Goal: Task Accomplishment & Management: Use online tool/utility

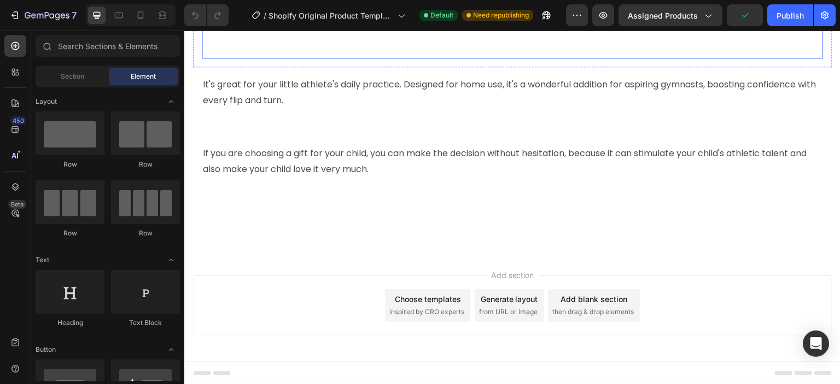
scroll to position [2188, 0]
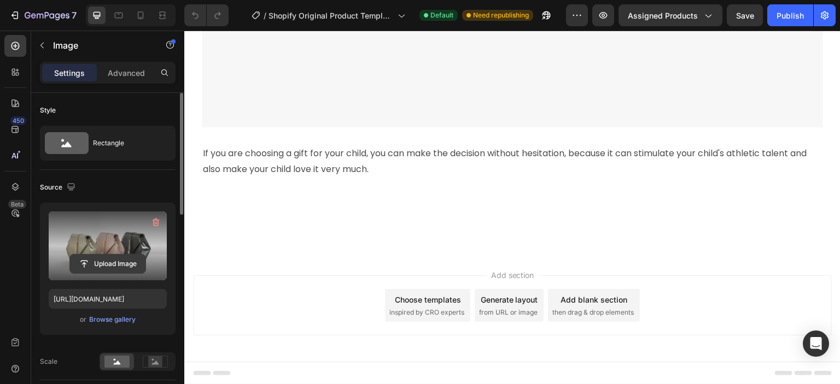
click at [113, 264] on input "file" at bounding box center [107, 264] width 75 height 19
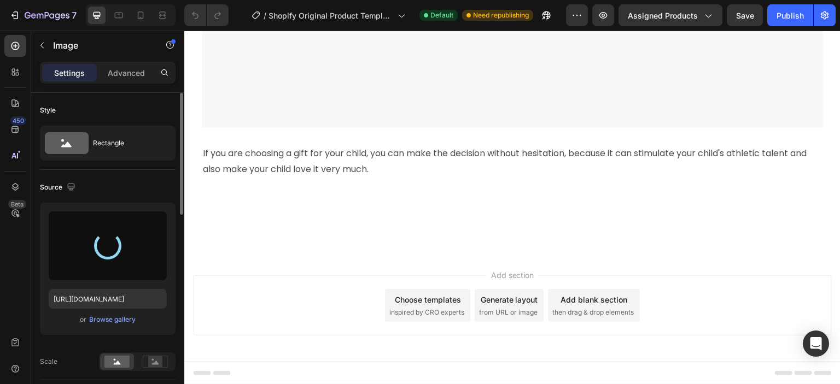
type input "[URL][DOMAIN_NAME]"
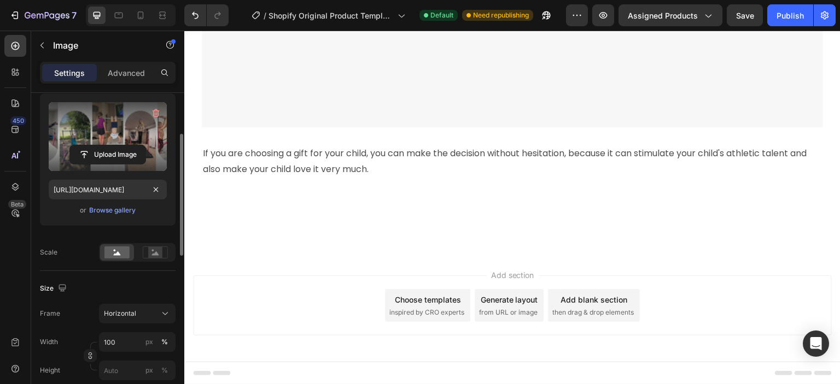
scroll to position [164, 0]
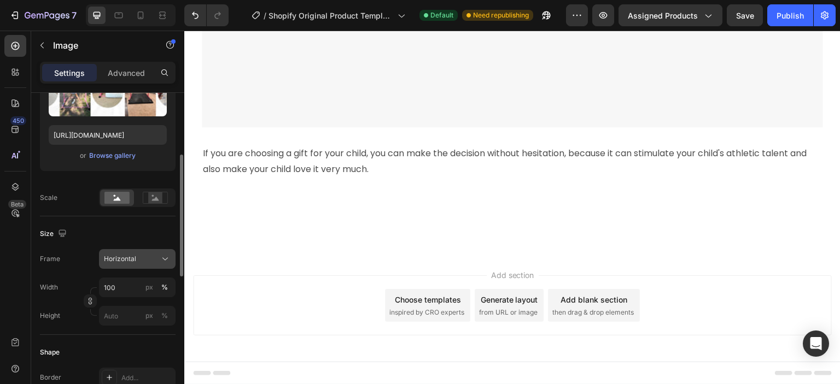
click at [124, 256] on span "Horizontal" at bounding box center [120, 259] width 32 height 10
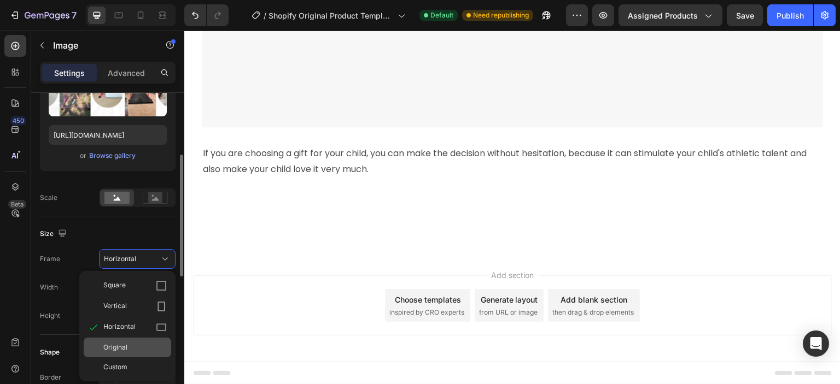
click at [111, 348] on span "Original" at bounding box center [115, 348] width 24 height 10
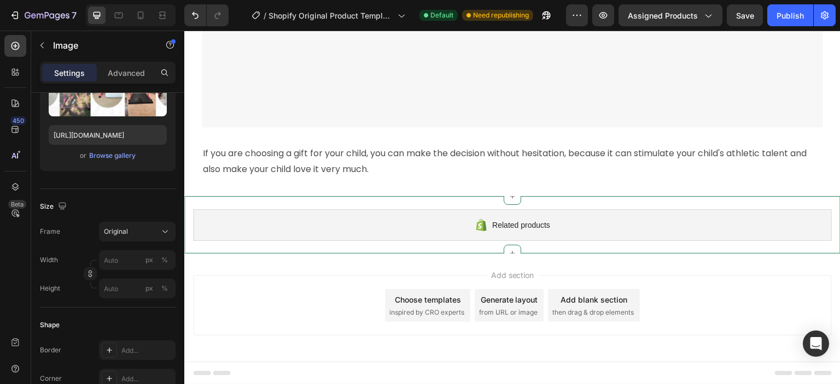
scroll to position [2577, 0]
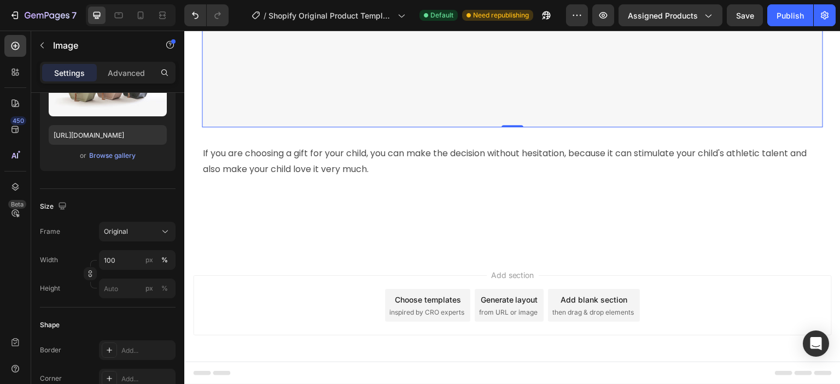
scroll to position [2133, 0]
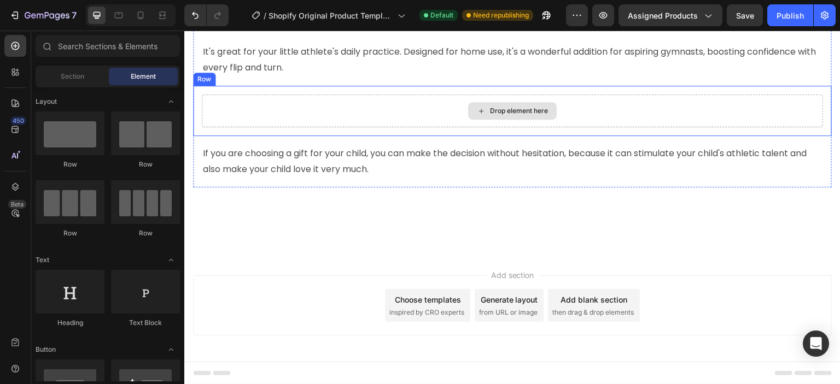
click at [639, 127] on div "Drop element here" at bounding box center [512, 111] width 621 height 33
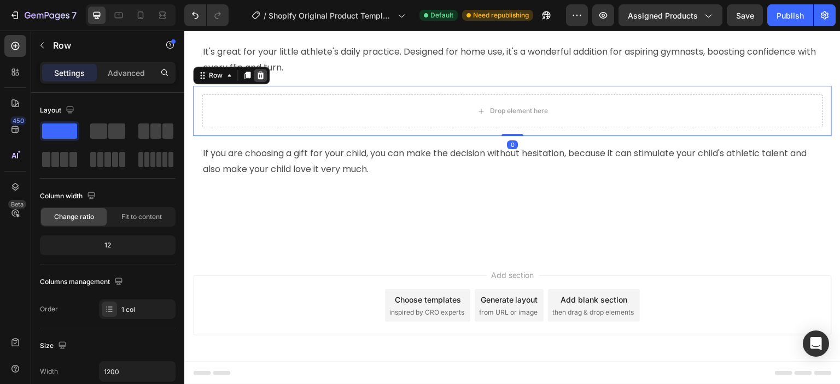
click at [258, 79] on icon at bounding box center [260, 76] width 7 height 8
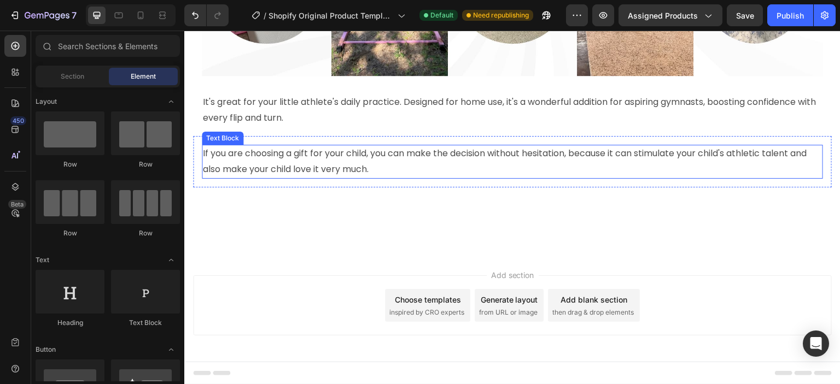
click at [243, 178] on p "If you are choosing a gift for your child, you can make the decision without he…" at bounding box center [512, 162] width 619 height 32
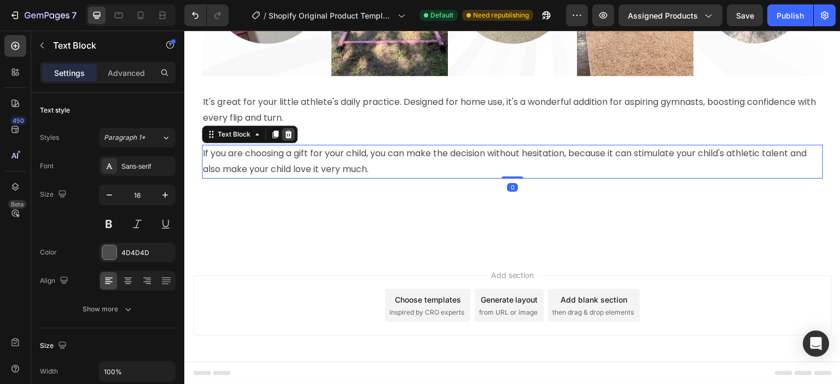
click at [287, 139] on icon at bounding box center [288, 134] width 9 height 9
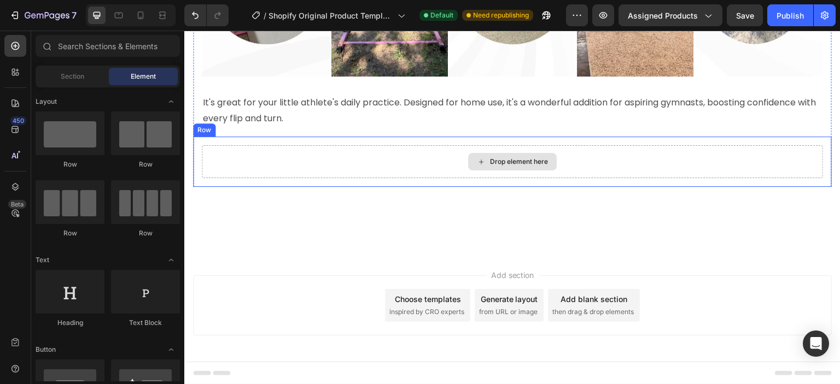
click at [448, 178] on div "Drop element here" at bounding box center [512, 161] width 621 height 33
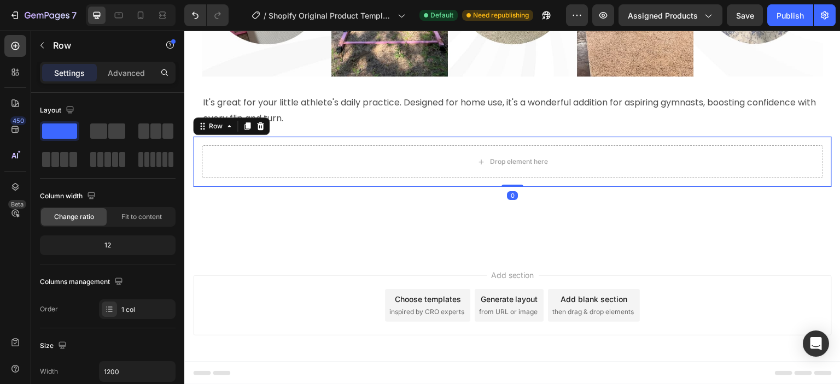
click at [260, 131] on icon at bounding box center [260, 126] width 9 height 9
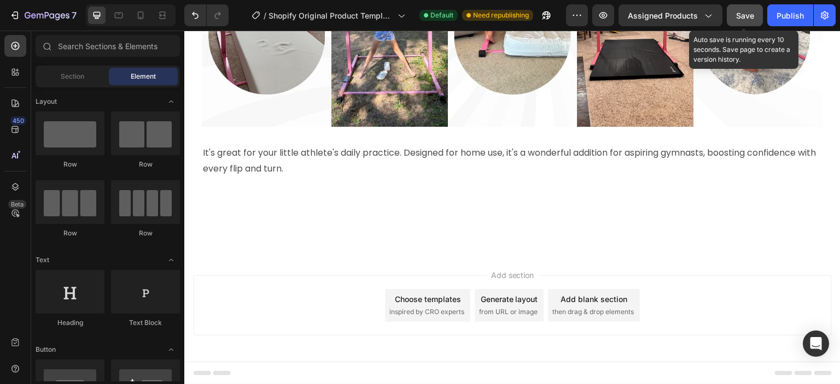
click at [739, 14] on span "Save" at bounding box center [745, 15] width 18 height 9
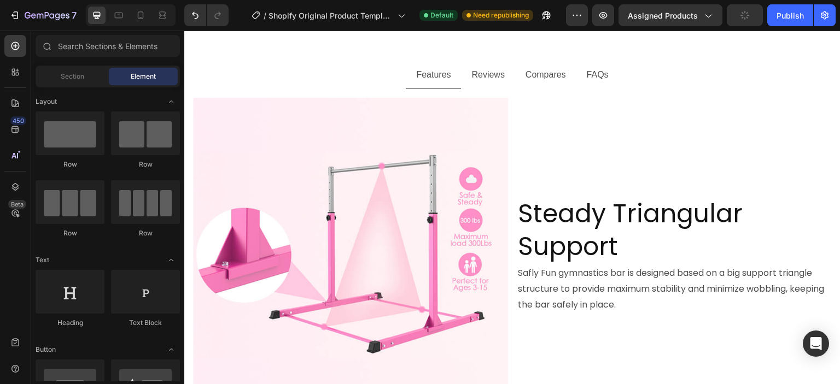
scroll to position [0, 0]
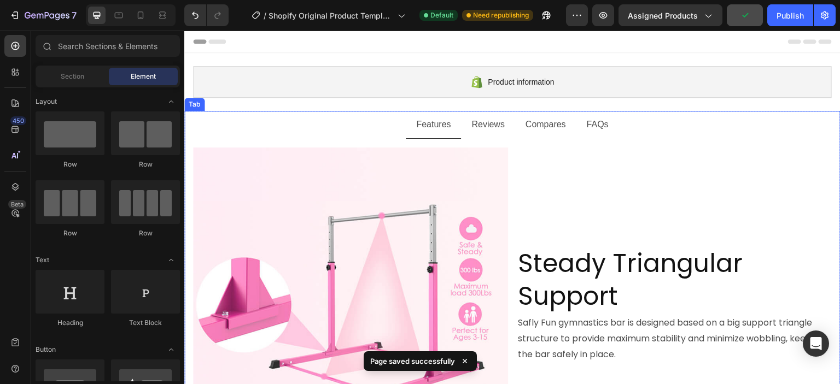
click at [471, 128] on p "Reviews" at bounding box center [487, 125] width 33 height 16
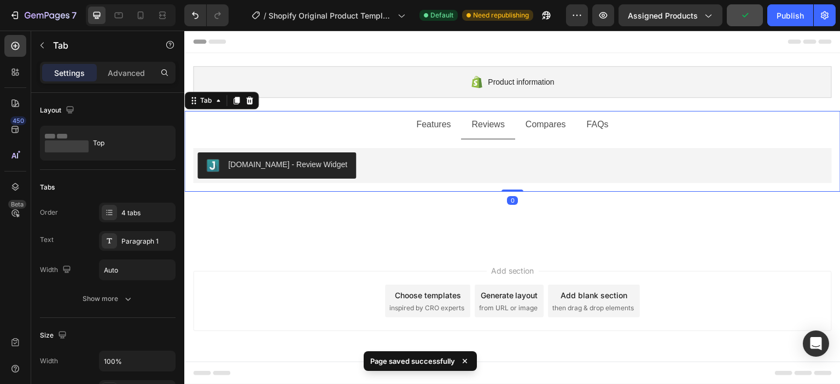
click at [532, 126] on p "Compares" at bounding box center [546, 125] width 40 height 16
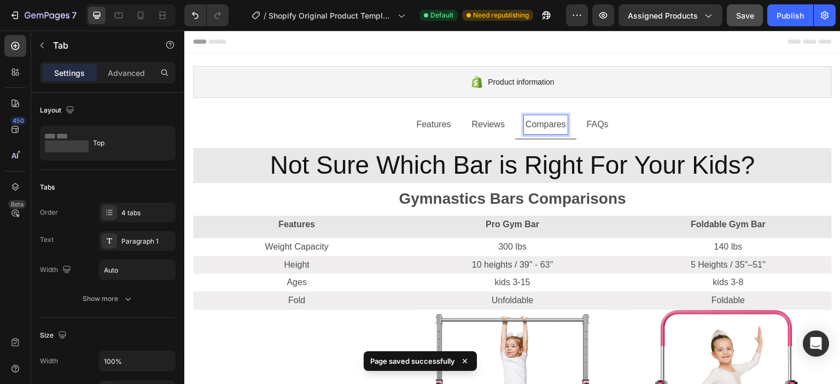
click at [595, 127] on p "FAQs" at bounding box center [598, 125] width 22 height 16
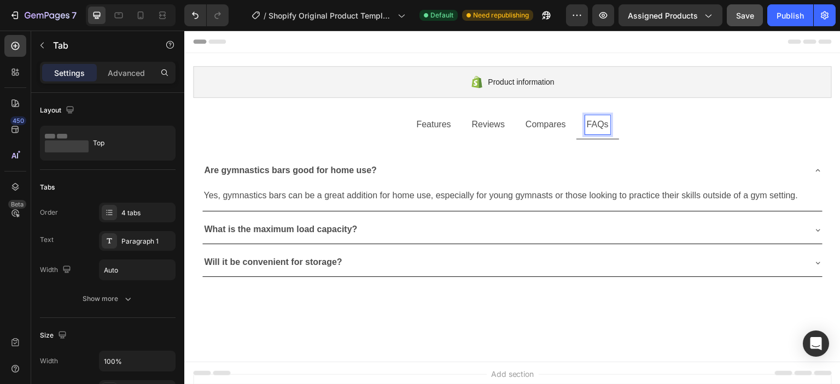
click at [419, 124] on p "Features" at bounding box center [433, 125] width 34 height 16
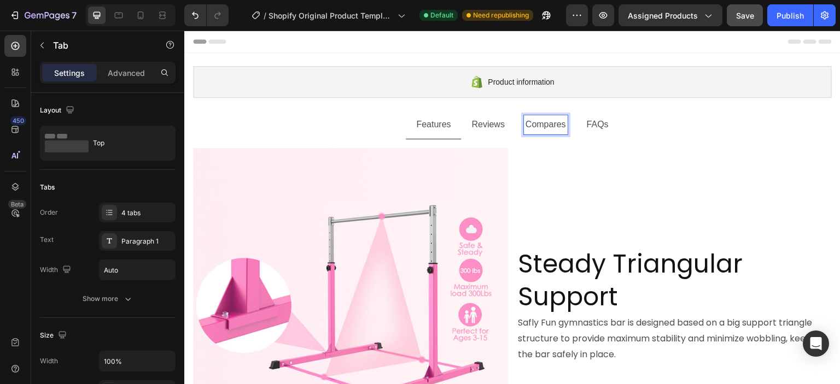
click at [556, 124] on p "Compares" at bounding box center [546, 125] width 40 height 16
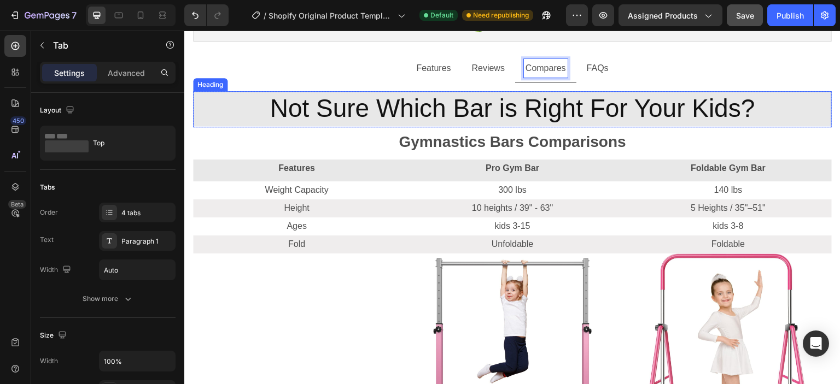
scroll to position [55, 0]
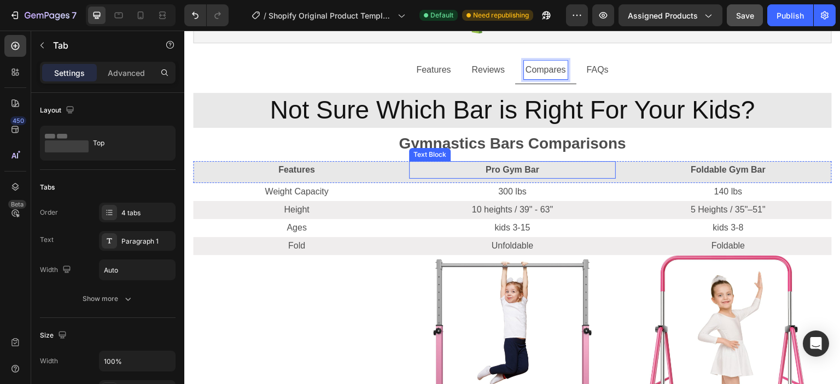
click at [570, 170] on p "Pro Gym Bar" at bounding box center [512, 170] width 205 height 16
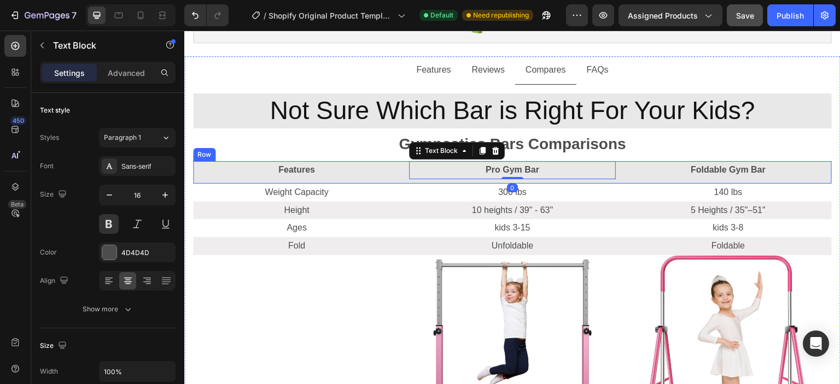
click at [626, 171] on p "Foldable Gym Bar" at bounding box center [728, 170] width 205 height 16
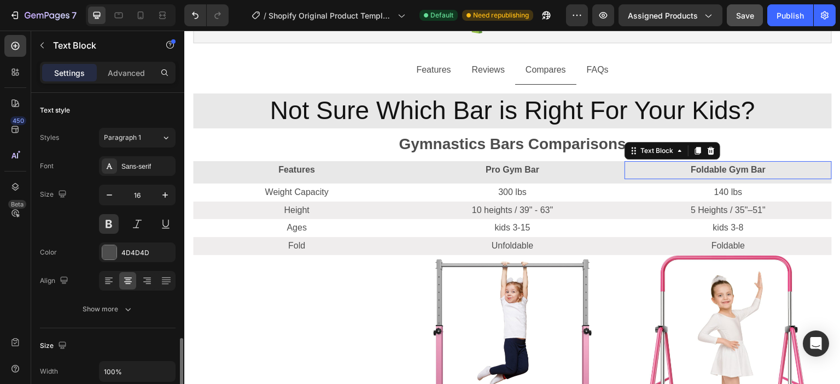
scroll to position [164, 0]
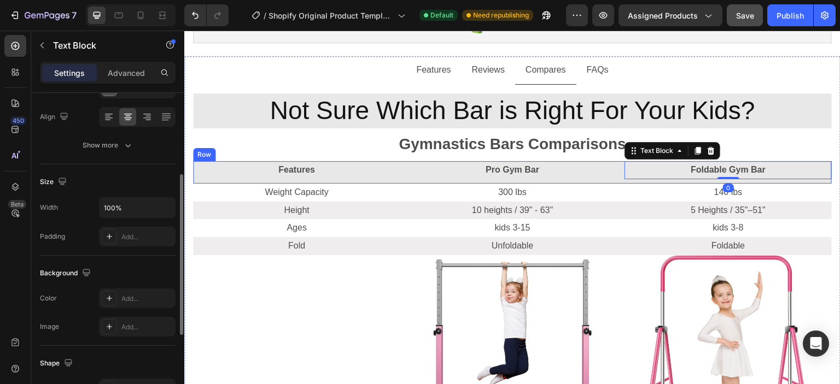
click at [614, 177] on div "Features Text Block Pro Gym Bar Text Block Foldable Gym Bar Text Block 0 Row" at bounding box center [512, 172] width 639 height 22
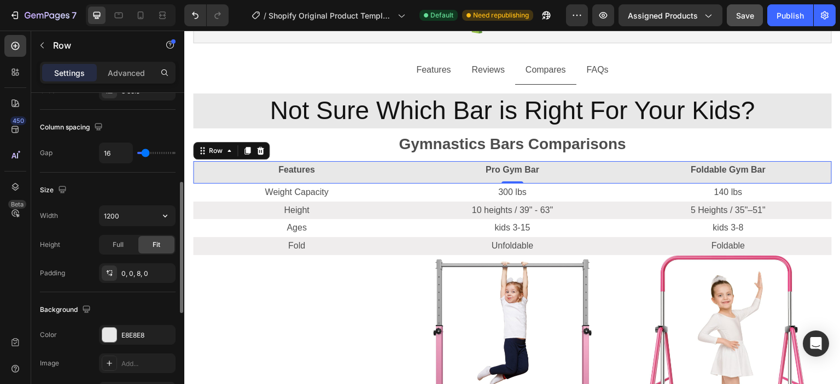
scroll to position [383, 0]
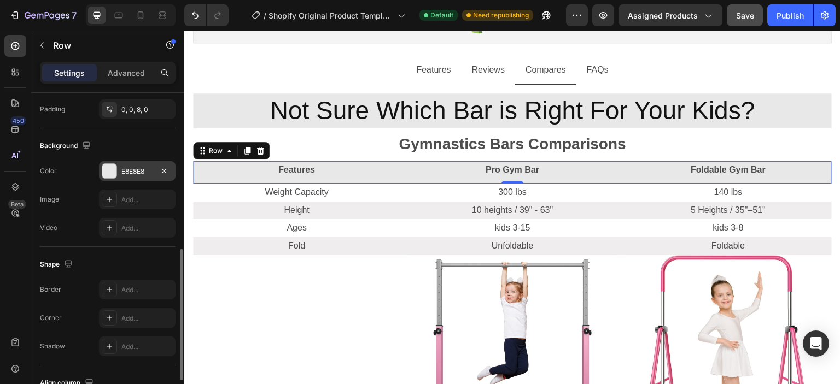
click at [121, 172] on div "E8E8E8" at bounding box center [137, 172] width 32 height 10
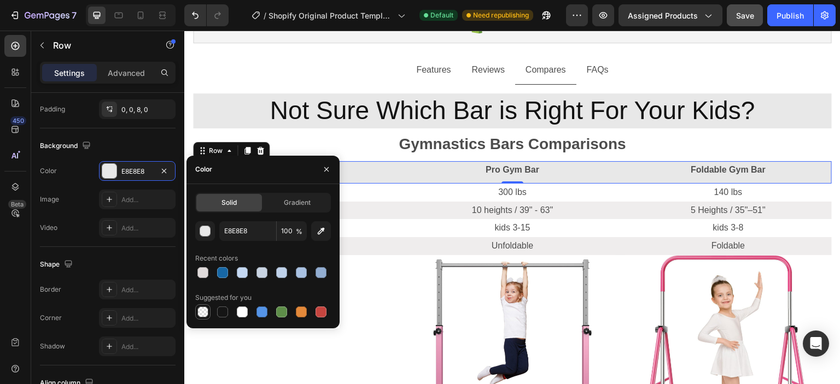
click at [204, 307] on div at bounding box center [202, 312] width 11 height 11
type input "000000"
type input "0"
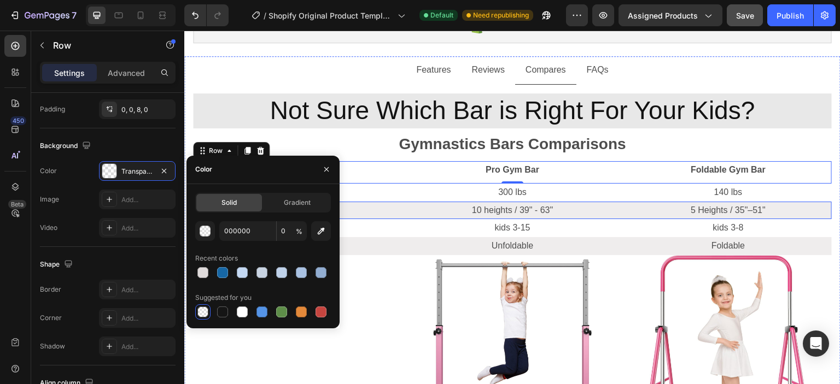
click at [412, 209] on p "10 heights / 39" - 63"" at bounding box center [512, 211] width 205 height 16
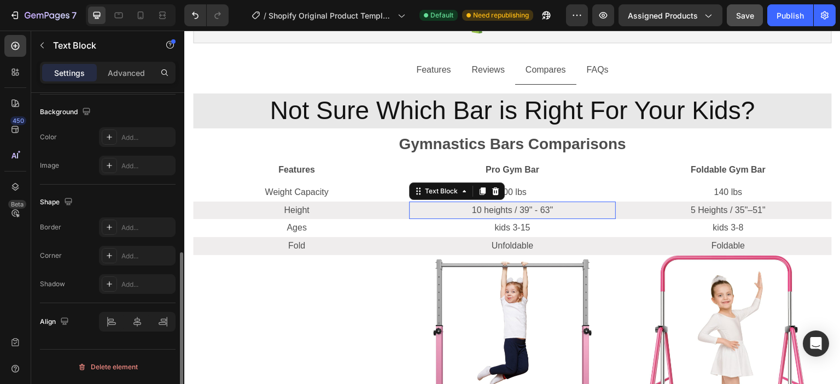
scroll to position [0, 0]
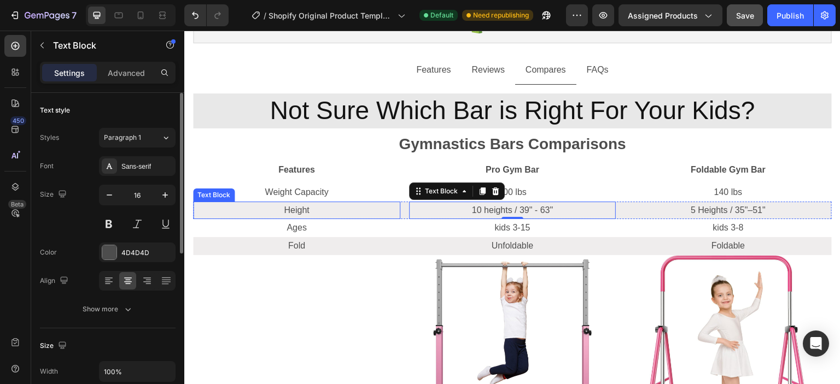
click at [394, 212] on p "Height" at bounding box center [296, 211] width 205 height 16
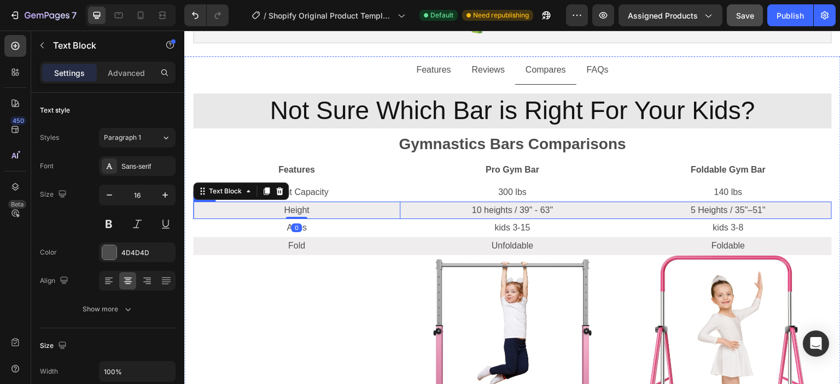
click at [401, 214] on div "Height Text Block 0 10 heights / 39" - 63" Text [GEOGRAPHIC_DATA] / 35"–51" Tex…" at bounding box center [512, 211] width 639 height 18
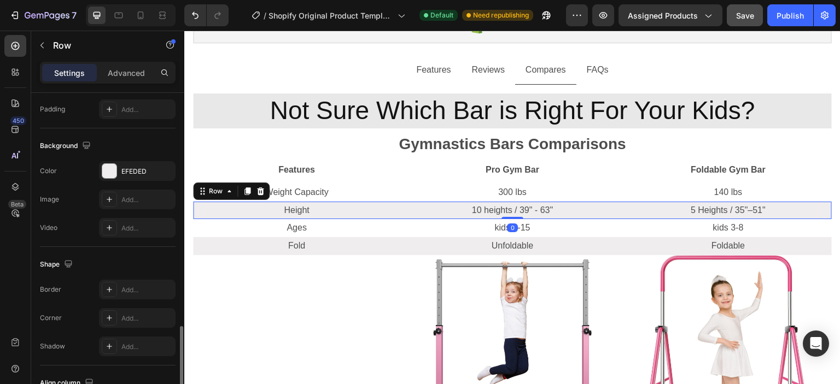
scroll to position [438, 0]
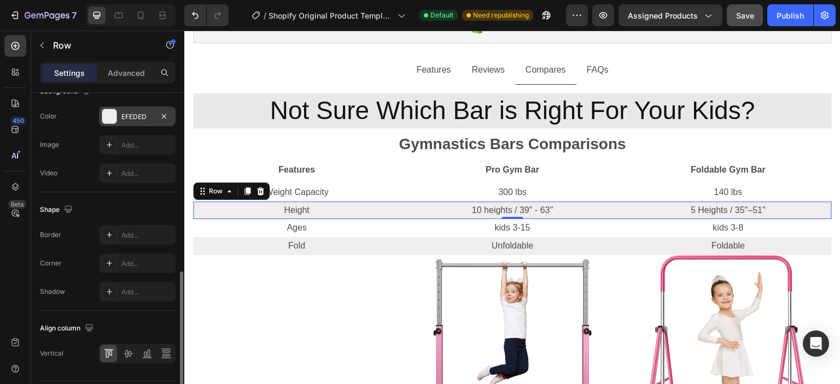
click at [126, 115] on div "EFEDED" at bounding box center [137, 117] width 32 height 10
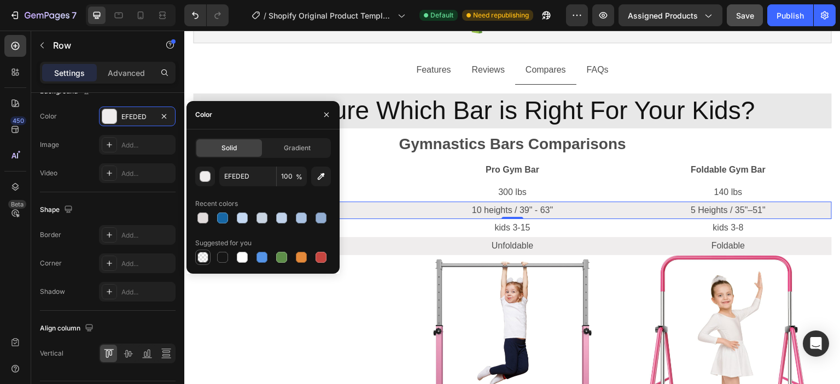
click at [199, 257] on div at bounding box center [202, 257] width 11 height 11
type input "000000"
type input "0"
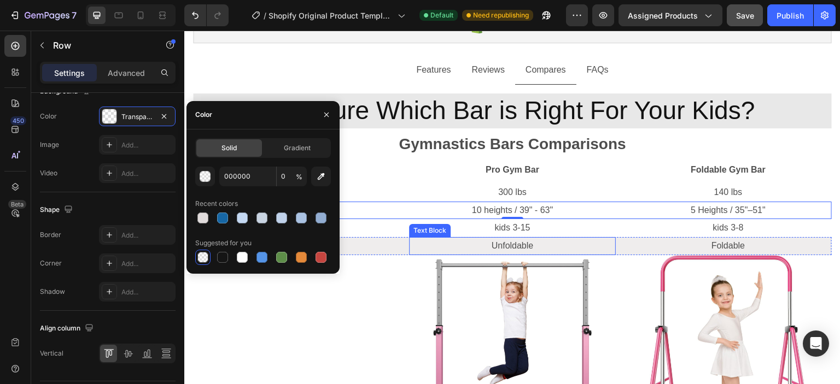
click at [409, 247] on div "Unfoldable" at bounding box center [512, 246] width 207 height 18
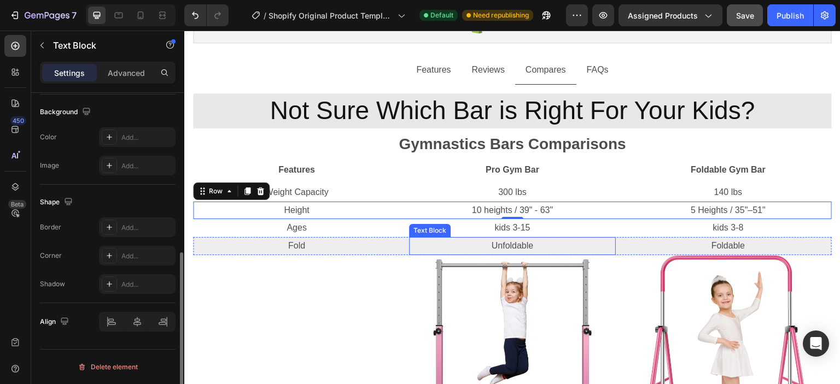
scroll to position [0, 0]
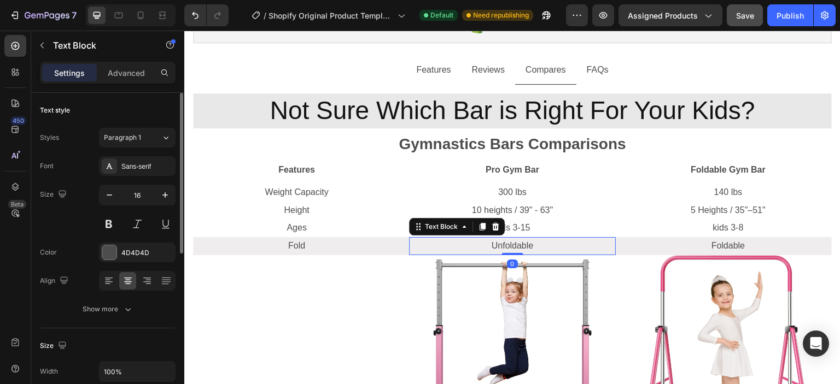
click at [401, 247] on div "Fold Text Block Unfoldable Text Block 0 Foldable Text Block Row" at bounding box center [512, 246] width 639 height 18
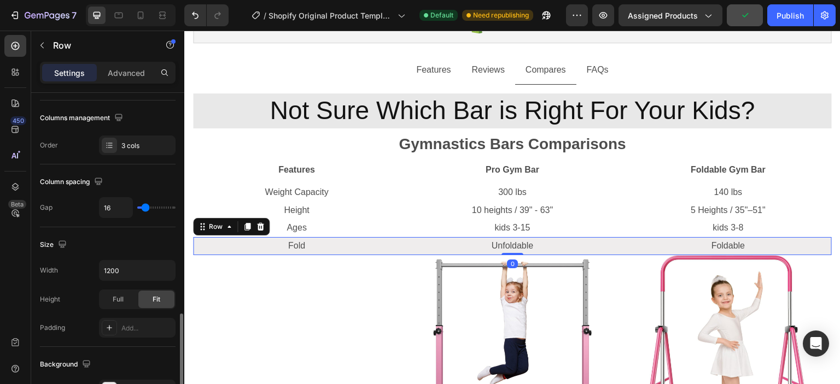
scroll to position [273, 0]
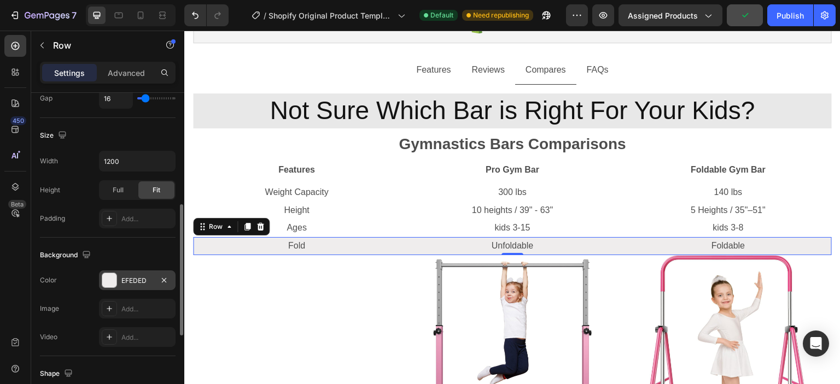
click at [105, 282] on div at bounding box center [109, 280] width 14 height 14
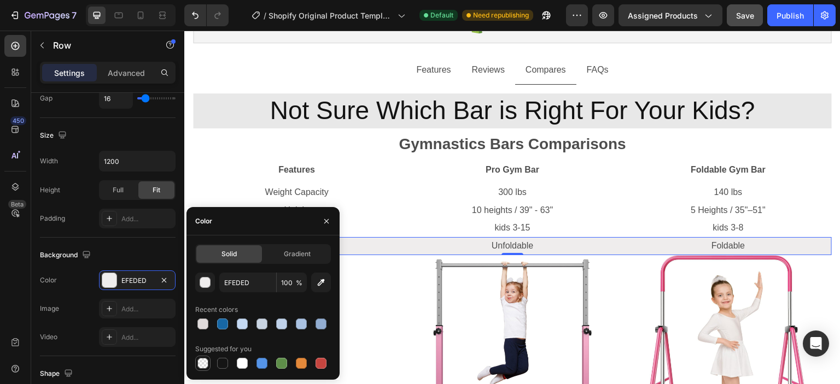
click at [206, 363] on div at bounding box center [202, 363] width 11 height 11
type input "000000"
type input "0"
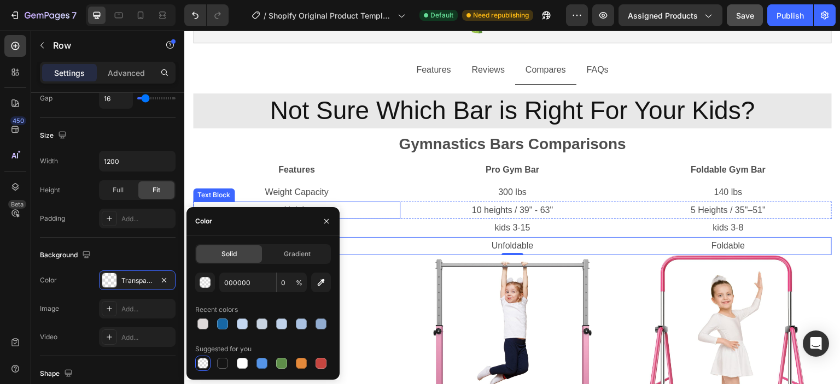
click at [384, 212] on p "Height" at bounding box center [296, 211] width 205 height 16
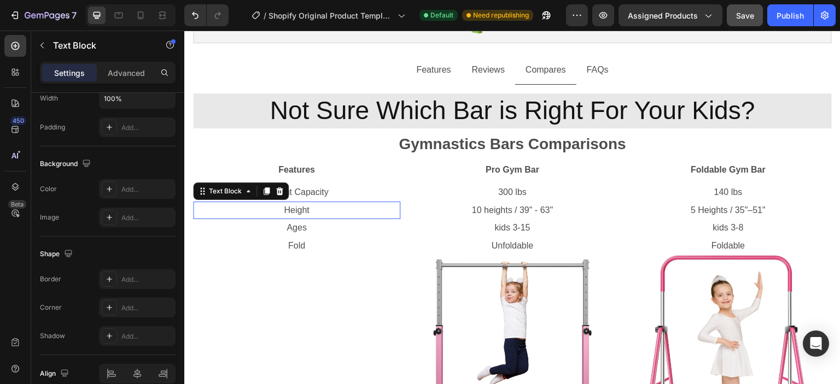
scroll to position [0, 0]
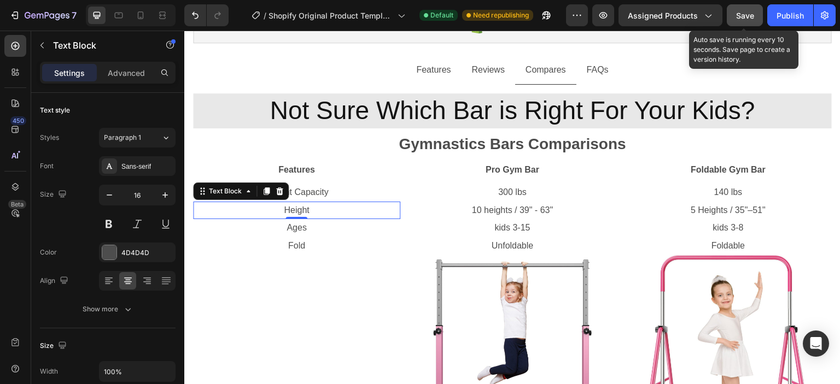
click at [750, 21] on div "Save" at bounding box center [745, 15] width 18 height 11
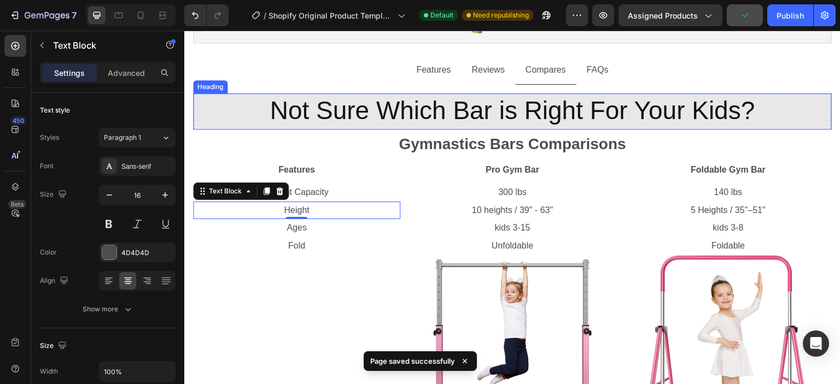
click at [565, 125] on h2 "Not Sure Which Bar is Right For Your Kids?" at bounding box center [512, 111] width 639 height 35
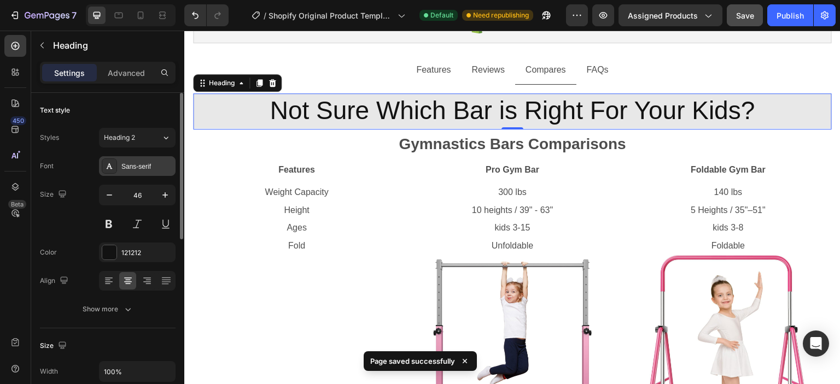
click at [118, 164] on div "Sans-serif" at bounding box center [137, 166] width 77 height 20
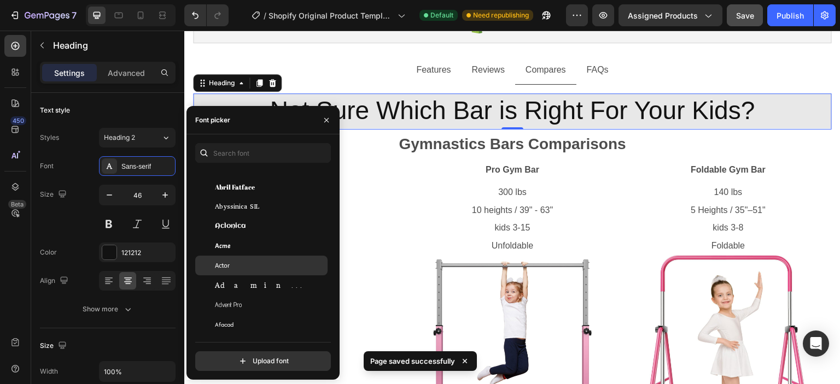
scroll to position [164, 0]
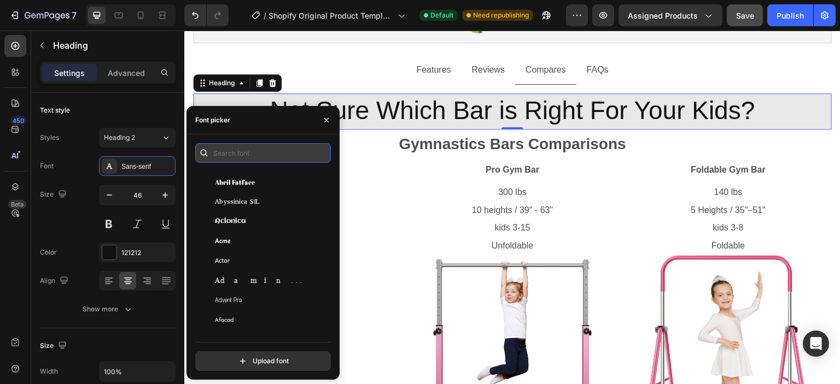
click at [213, 150] on input "text" at bounding box center [263, 153] width 136 height 20
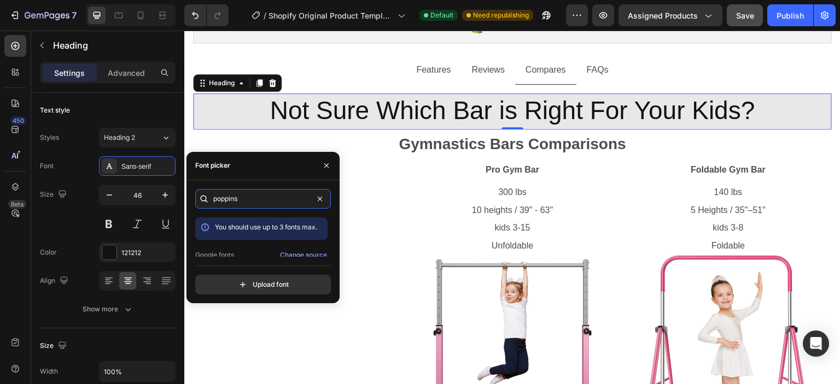
scroll to position [27, 0]
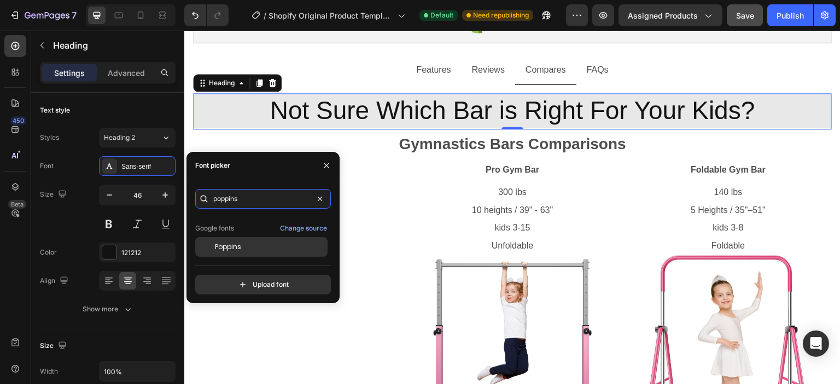
type input "poppins"
click at [241, 249] on div "Poppins" at bounding box center [270, 247] width 110 height 10
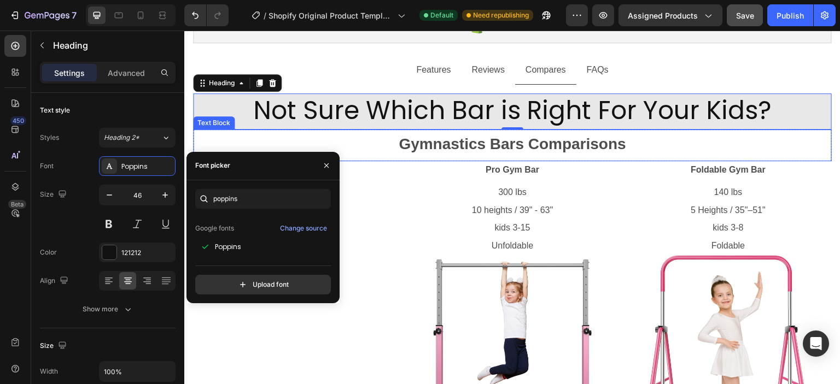
click at [447, 142] on p "Gymnastics Bars Comparisons" at bounding box center [512, 144] width 637 height 27
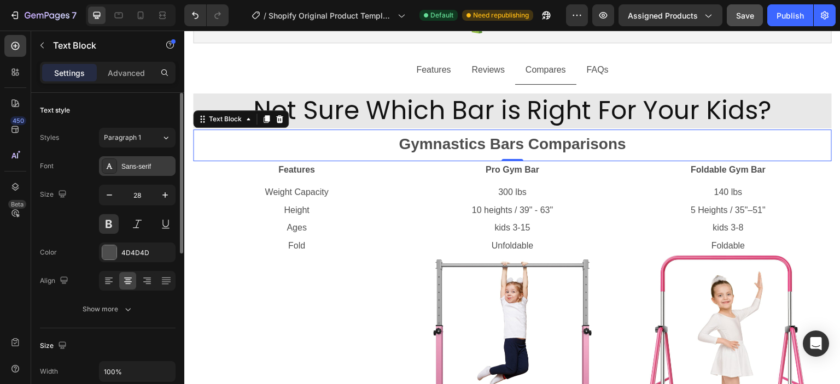
click at [134, 169] on div "Sans-serif" at bounding box center [146, 167] width 51 height 10
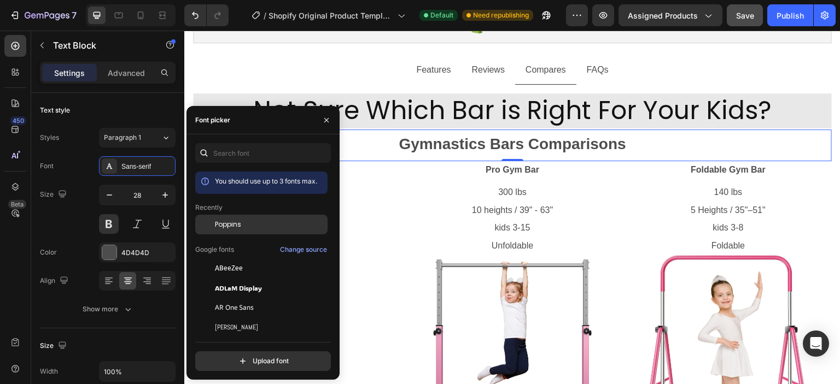
click at [232, 225] on span "Poppins" at bounding box center [228, 225] width 26 height 10
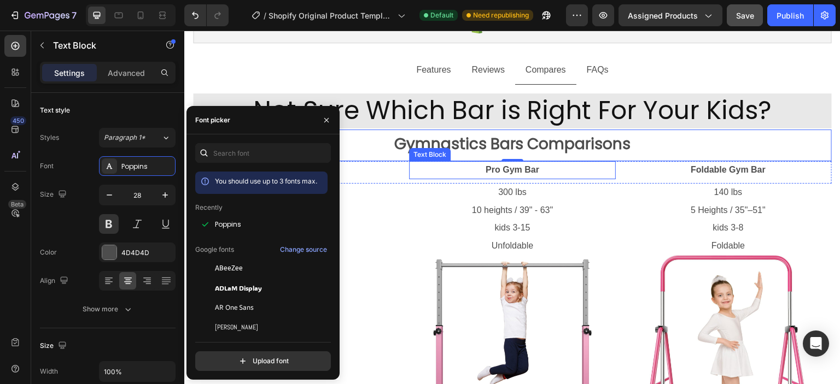
click at [509, 168] on p "Pro Gym Bar" at bounding box center [512, 170] width 205 height 16
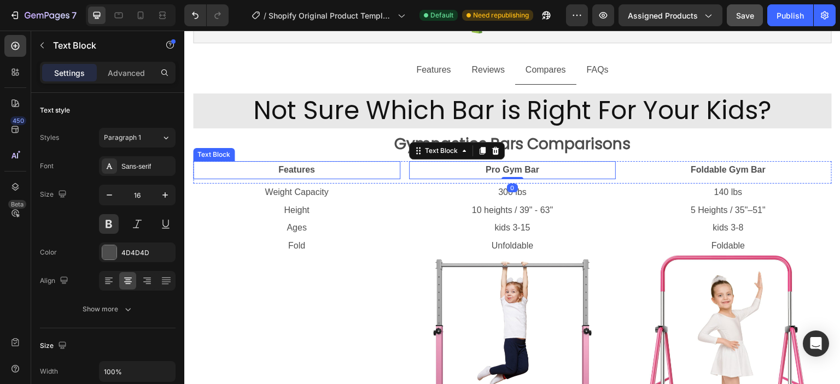
click at [294, 167] on p "Features" at bounding box center [296, 170] width 205 height 16
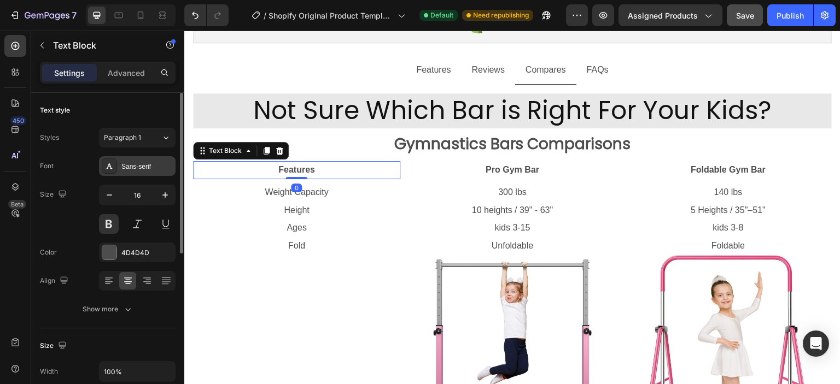
click at [137, 171] on div "Sans-serif" at bounding box center [137, 166] width 77 height 20
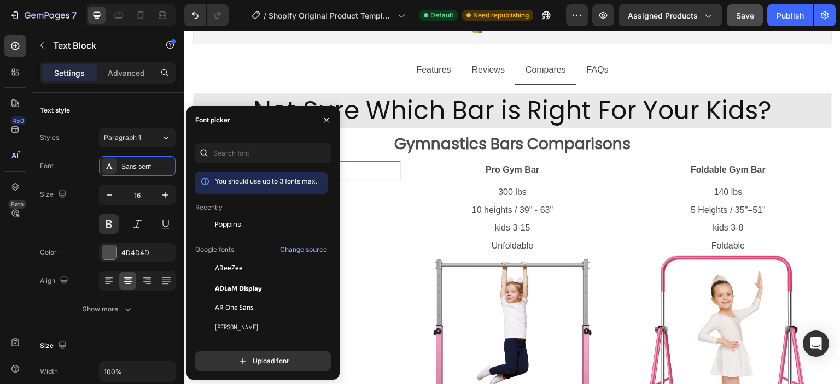
drag, startPoint x: 229, startPoint y: 225, endPoint x: 334, endPoint y: 199, distance: 107.7
click at [229, 225] on span "Poppins" at bounding box center [228, 225] width 26 height 10
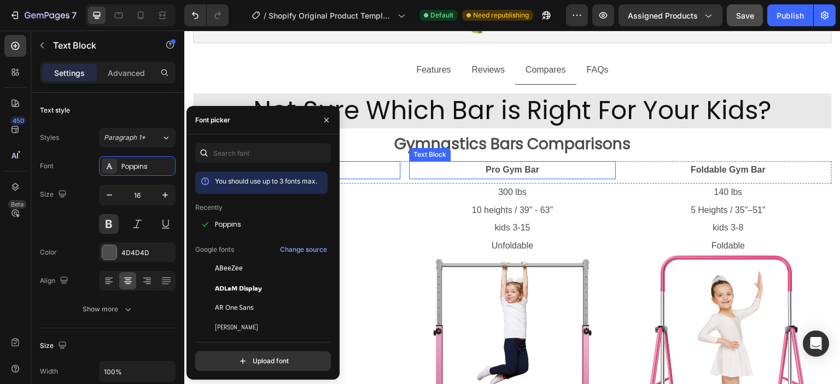
click at [523, 171] on p "Pro Gym Bar" at bounding box center [512, 170] width 205 height 16
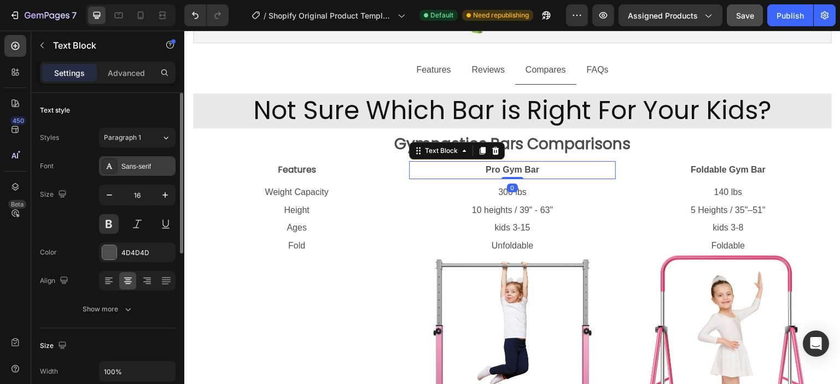
click at [139, 171] on div "Sans-serif" at bounding box center [146, 167] width 51 height 10
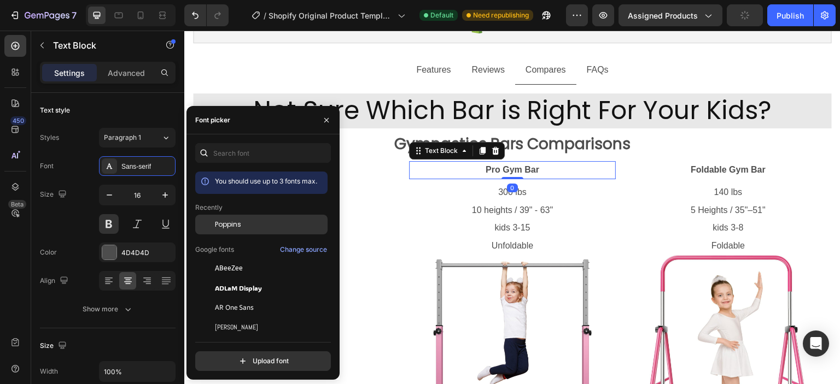
click at [231, 228] on span "Poppins" at bounding box center [228, 225] width 26 height 10
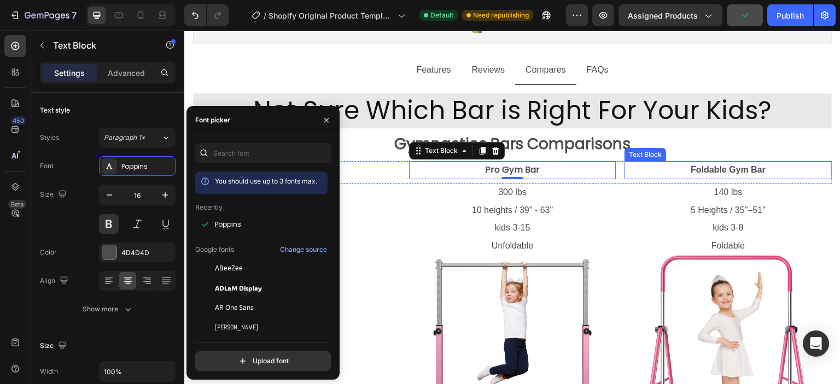
click at [710, 165] on p "Foldable Gym Bar" at bounding box center [728, 170] width 205 height 16
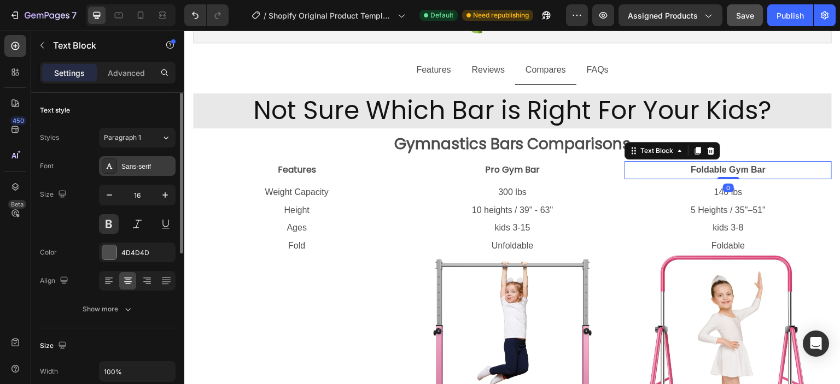
click at [142, 165] on div "Sans-serif" at bounding box center [146, 167] width 51 height 10
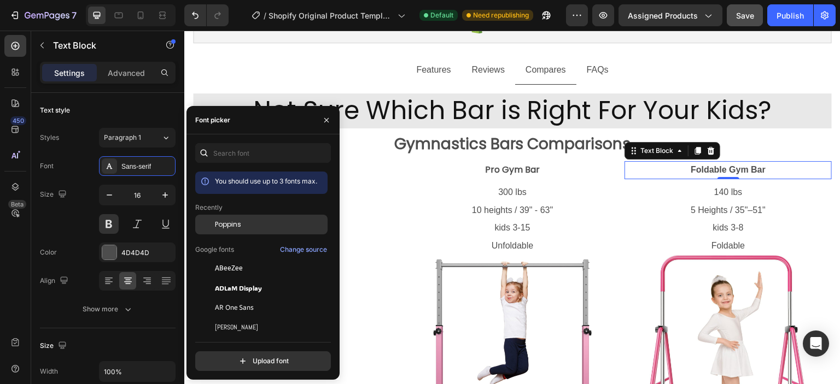
click at [247, 224] on div "Poppins" at bounding box center [270, 225] width 110 height 10
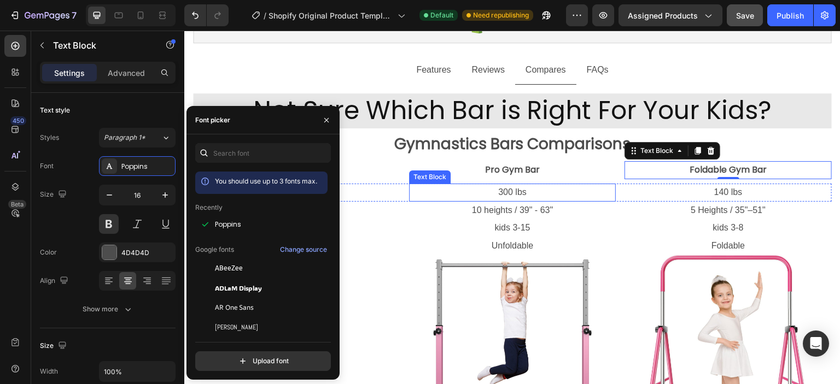
click at [465, 195] on p "300 lbs" at bounding box center [512, 193] width 205 height 16
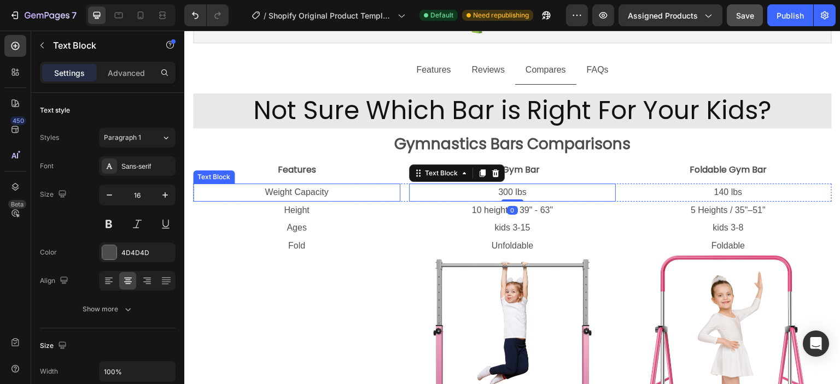
click at [273, 198] on p "Weight Capacity" at bounding box center [296, 193] width 205 height 16
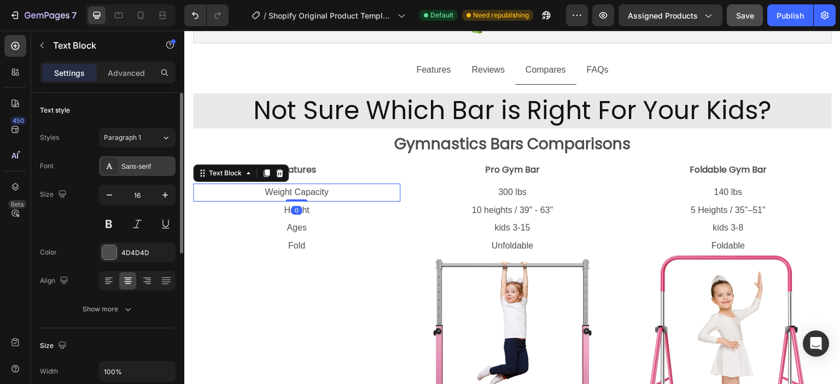
click at [131, 165] on div "Sans-serif" at bounding box center [146, 167] width 51 height 10
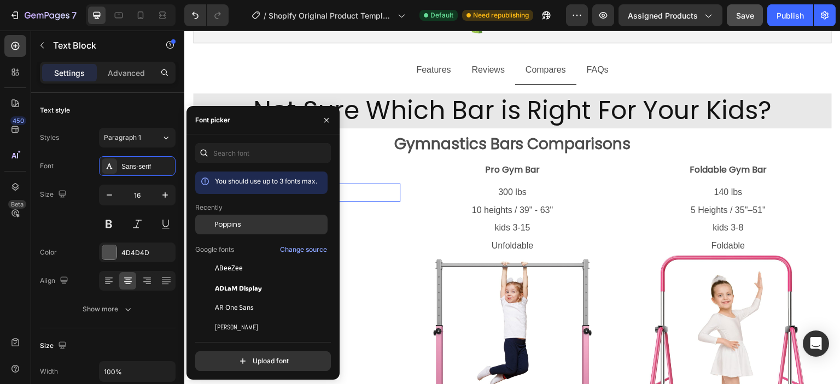
click at [230, 222] on span "Poppins" at bounding box center [228, 225] width 26 height 10
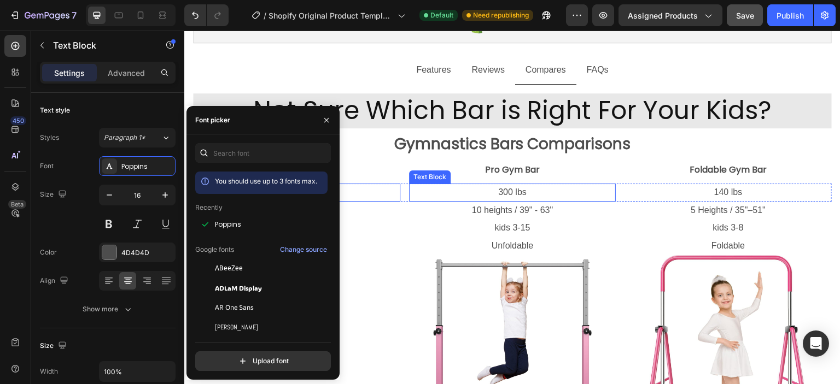
click at [495, 197] on p "300 lbs" at bounding box center [512, 193] width 205 height 16
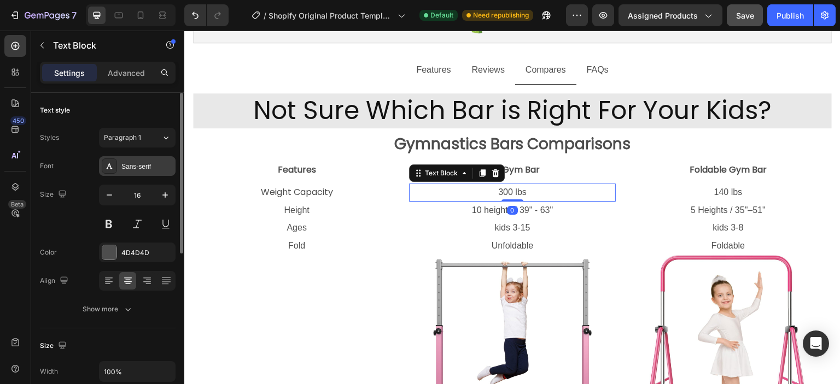
click at [112, 167] on icon at bounding box center [109, 166] width 9 height 9
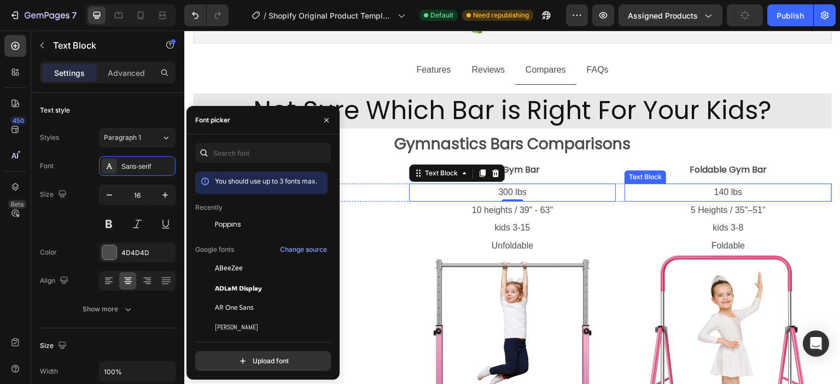
click at [712, 193] on p "140 lbs" at bounding box center [728, 193] width 205 height 16
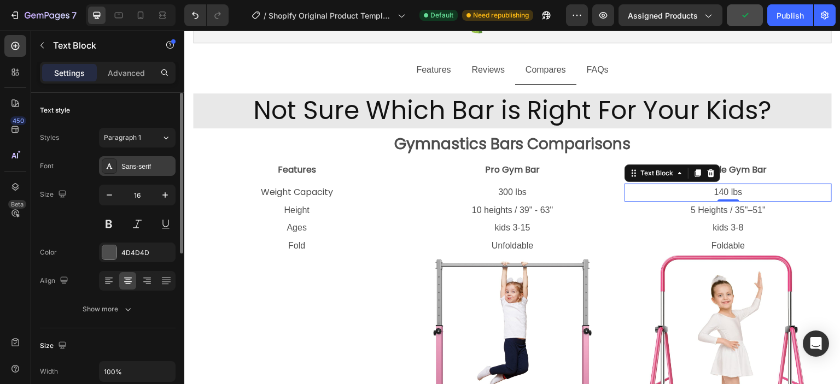
click at [117, 165] on div "Sans-serif" at bounding box center [137, 166] width 77 height 20
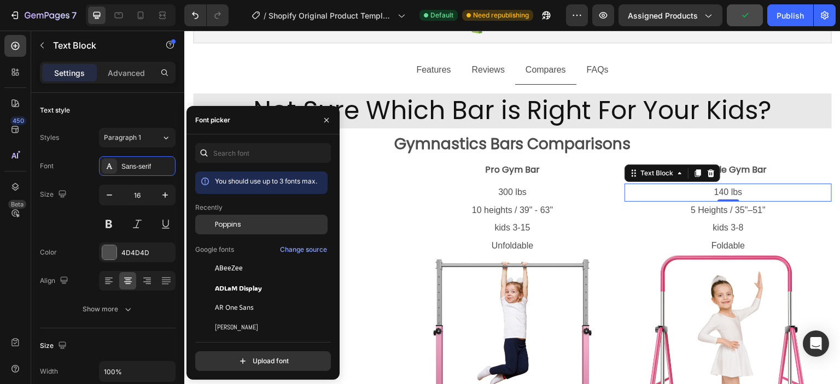
click at [260, 228] on div "Poppins" at bounding box center [270, 225] width 110 height 10
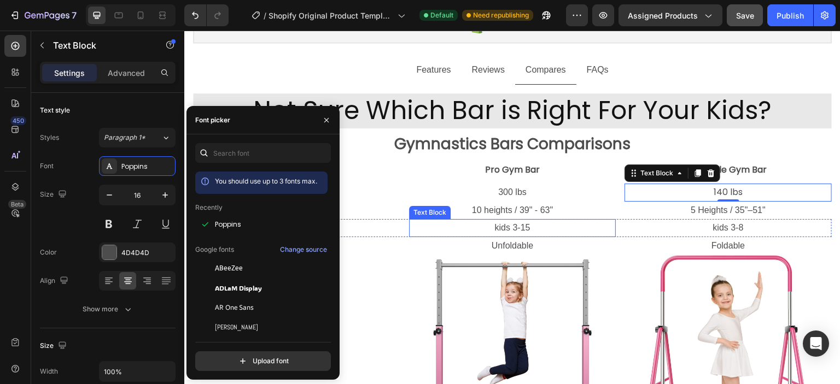
click at [490, 221] on p "kids 3-15" at bounding box center [512, 228] width 205 height 16
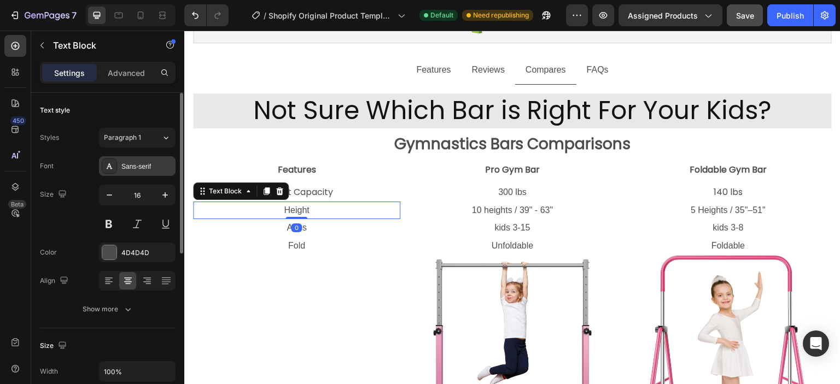
click at [109, 165] on icon at bounding box center [109, 166] width 9 height 9
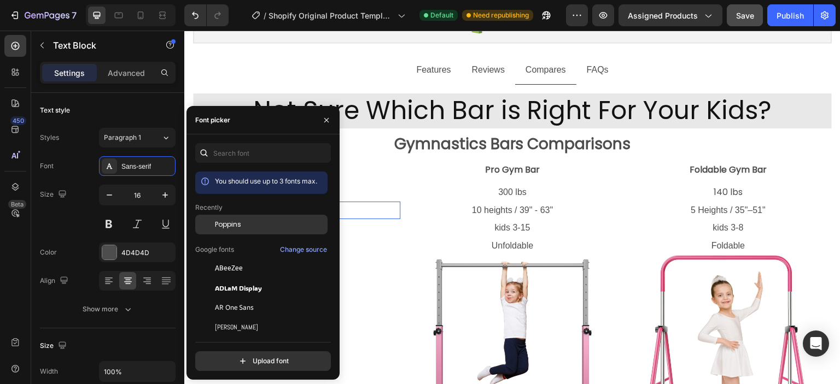
drag, startPoint x: 229, startPoint y: 224, endPoint x: 168, endPoint y: 188, distance: 71.4
click at [229, 224] on span "Poppins" at bounding box center [228, 225] width 26 height 10
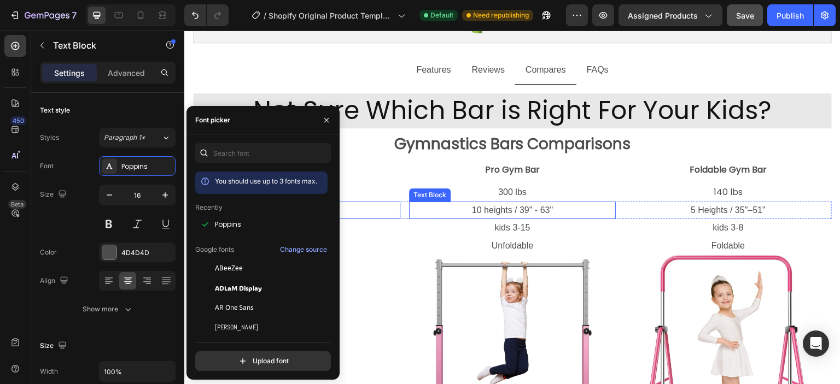
click at [516, 213] on p "10 heights / 39" - 63"" at bounding box center [512, 211] width 205 height 16
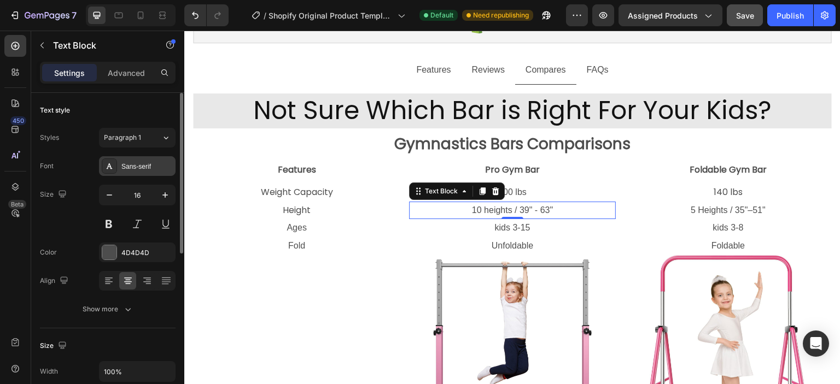
click at [152, 168] on div "Sans-serif" at bounding box center [146, 167] width 51 height 10
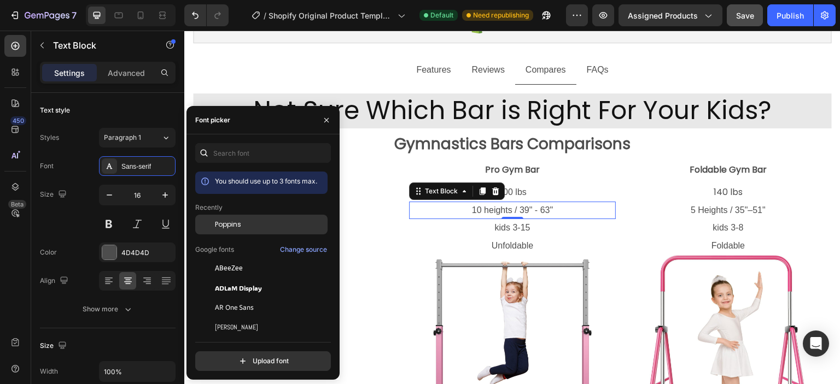
click at [235, 220] on span "Poppins" at bounding box center [228, 225] width 26 height 10
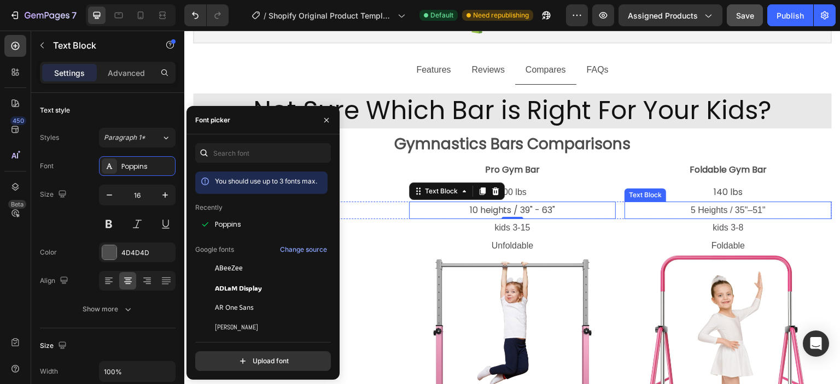
click at [716, 207] on p "5 Heights / 35"–51"" at bounding box center [728, 211] width 205 height 16
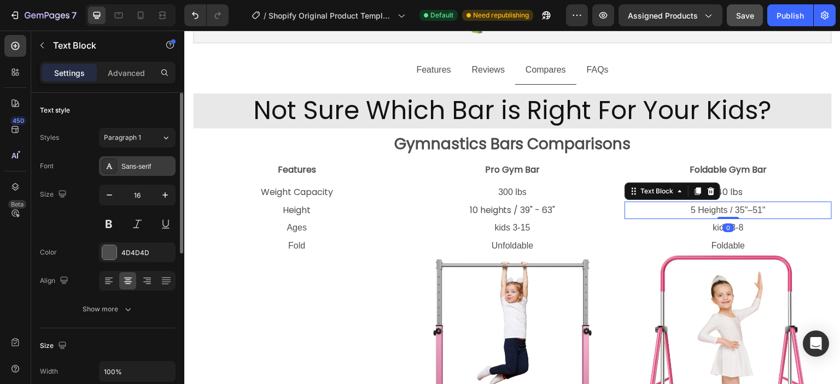
click at [118, 173] on div "Sans-serif" at bounding box center [137, 166] width 77 height 20
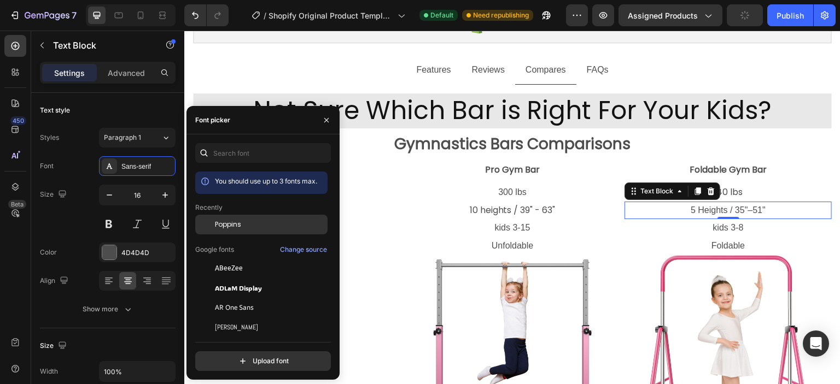
click at [239, 221] on span "Poppins" at bounding box center [228, 225] width 26 height 10
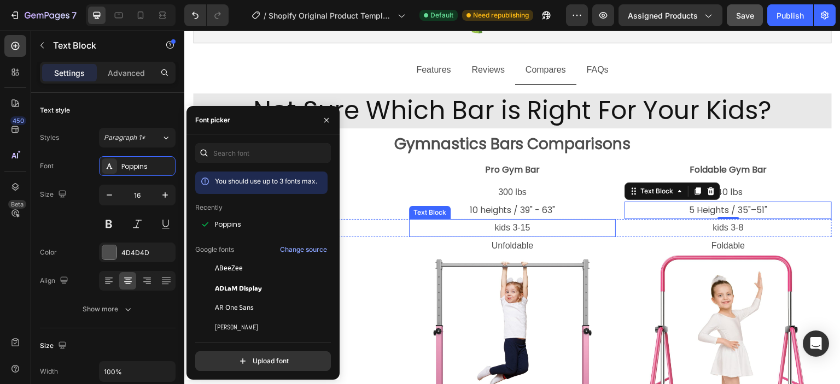
click at [513, 221] on p "kids 3-15" at bounding box center [512, 228] width 205 height 16
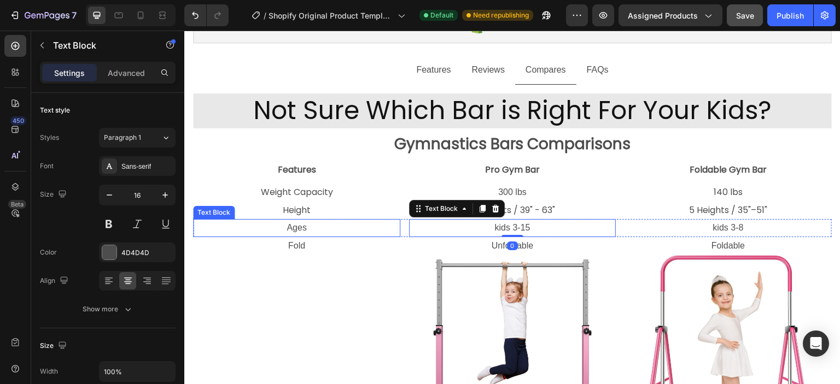
click at [285, 226] on p "Ages" at bounding box center [296, 228] width 205 height 16
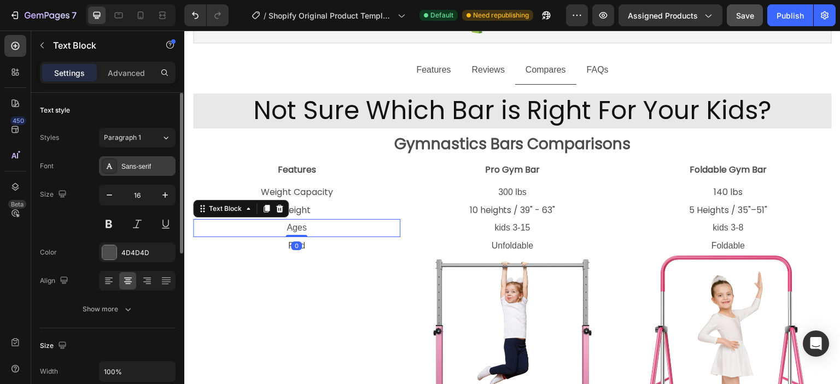
click at [112, 165] on icon at bounding box center [109, 166] width 9 height 9
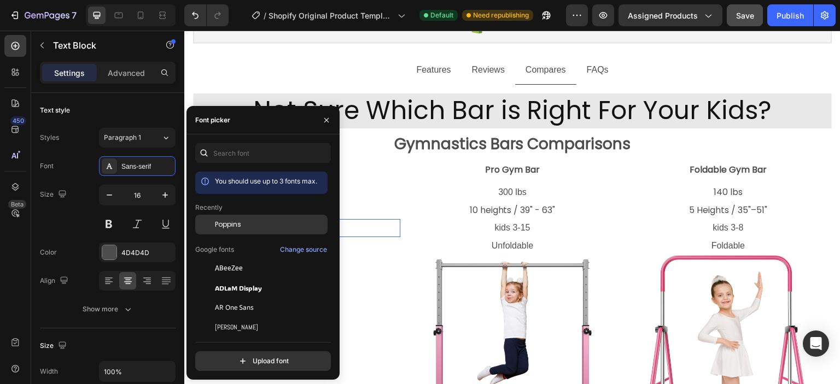
click at [218, 222] on span "Poppins" at bounding box center [228, 225] width 26 height 10
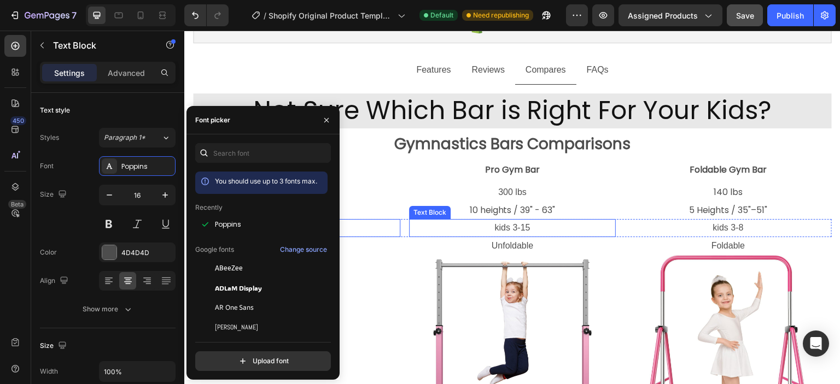
click at [524, 231] on p "kids 3-15" at bounding box center [512, 228] width 205 height 16
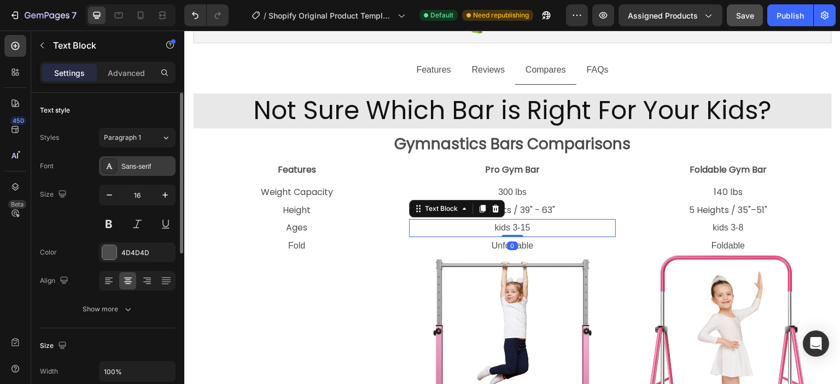
click at [116, 165] on div at bounding box center [109, 166] width 15 height 15
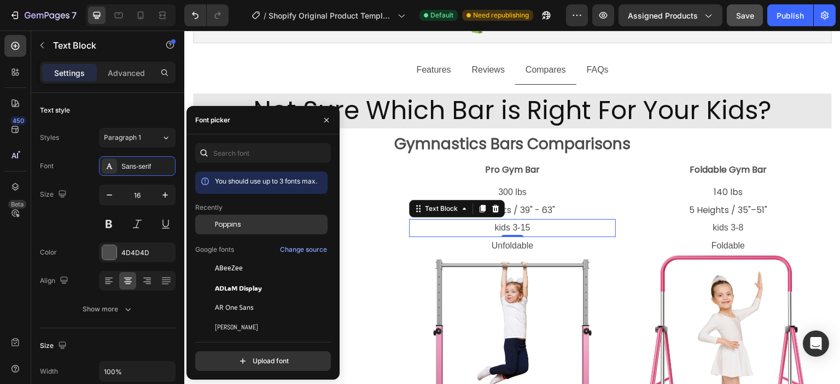
drag, startPoint x: 240, startPoint y: 222, endPoint x: 207, endPoint y: 176, distance: 57.2
click at [240, 222] on span "Poppins" at bounding box center [228, 225] width 26 height 10
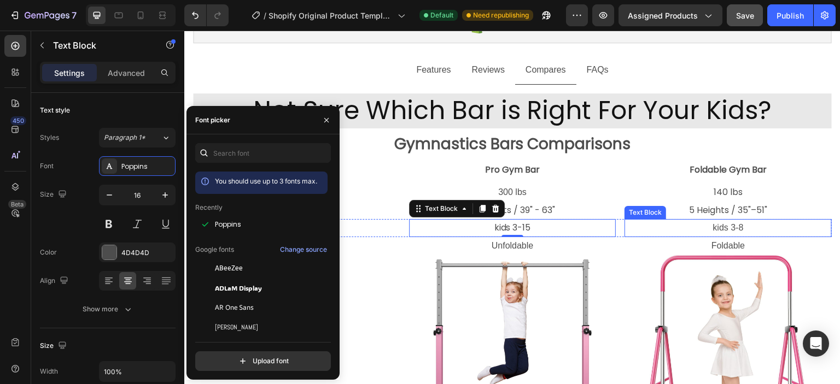
click at [728, 226] on p "kids 3-8" at bounding box center [728, 228] width 205 height 16
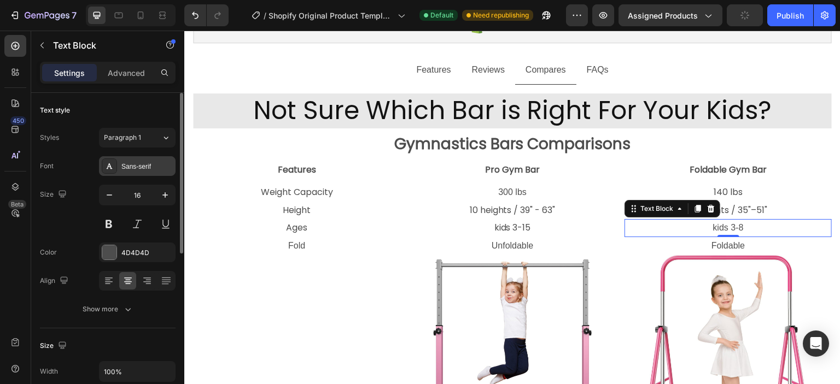
click at [131, 171] on div "Sans-serif" at bounding box center [137, 166] width 77 height 20
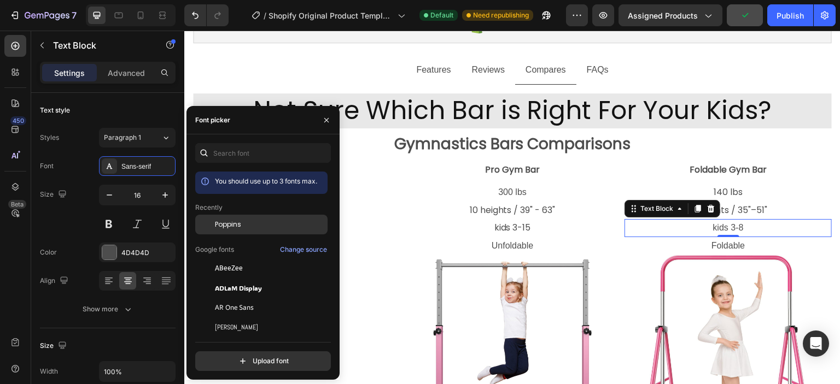
click at [240, 229] on span "Poppins" at bounding box center [228, 225] width 26 height 10
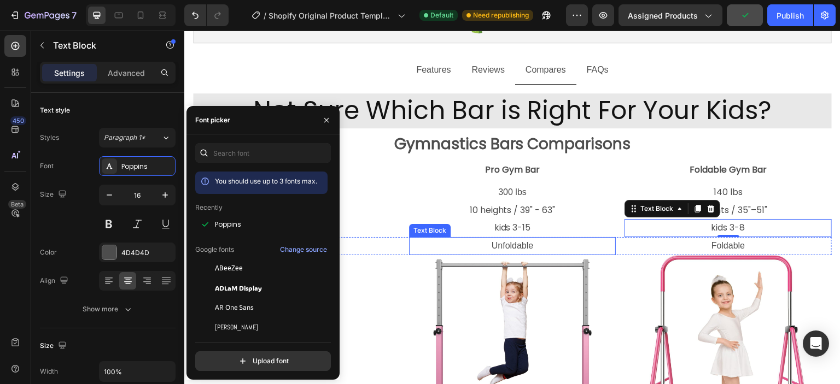
click at [491, 243] on p "Unfoldable" at bounding box center [512, 246] width 205 height 16
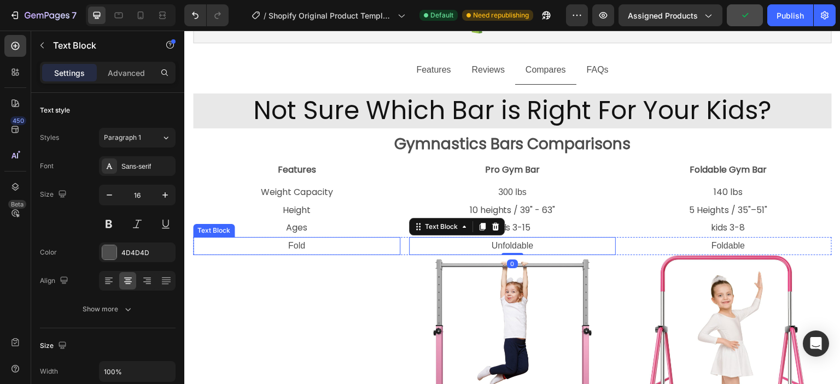
click at [344, 242] on p "Fold" at bounding box center [296, 246] width 205 height 16
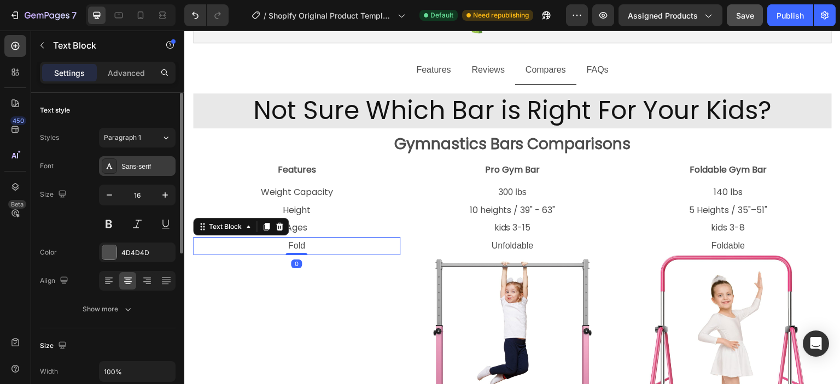
click at [129, 169] on div "Sans-serif" at bounding box center [146, 167] width 51 height 10
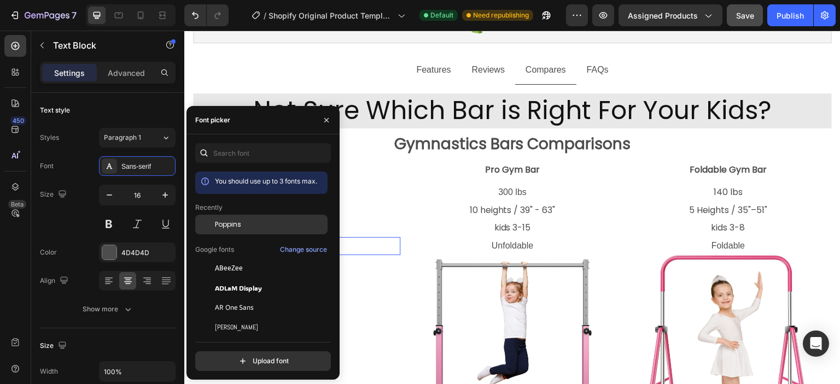
drag, startPoint x: 225, startPoint y: 225, endPoint x: 195, endPoint y: 215, distance: 32.2
click at [225, 225] on span "Poppins" at bounding box center [228, 225] width 26 height 10
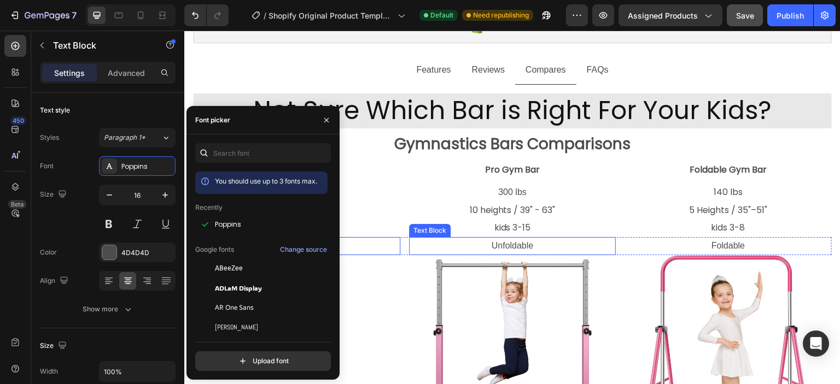
click at [485, 248] on p "Unfoldable" at bounding box center [512, 246] width 205 height 16
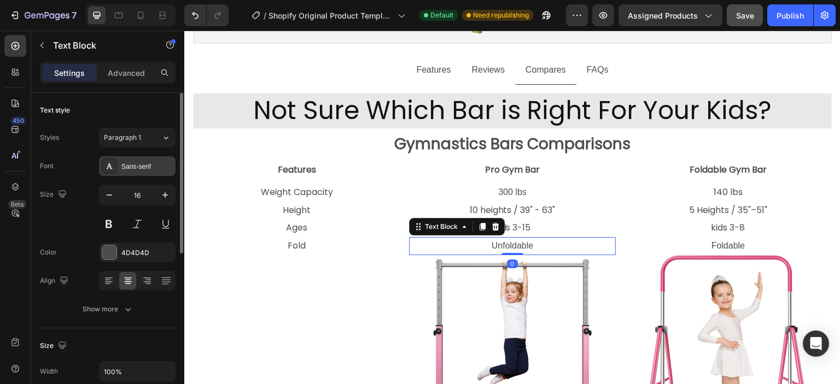
click at [122, 170] on div "Sans-serif" at bounding box center [146, 167] width 51 height 10
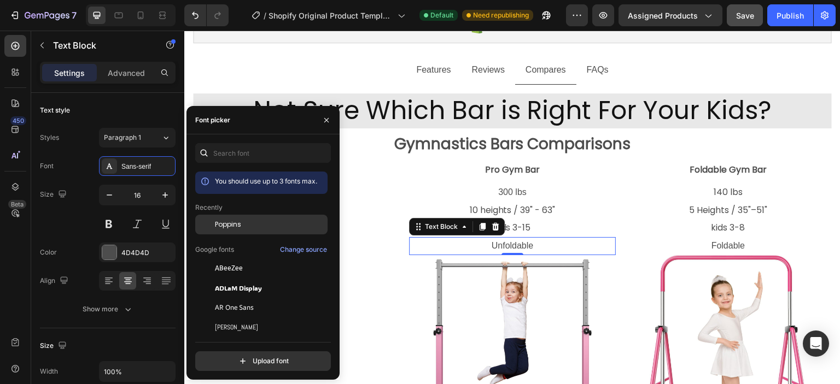
click at [235, 228] on span "Poppins" at bounding box center [228, 225] width 26 height 10
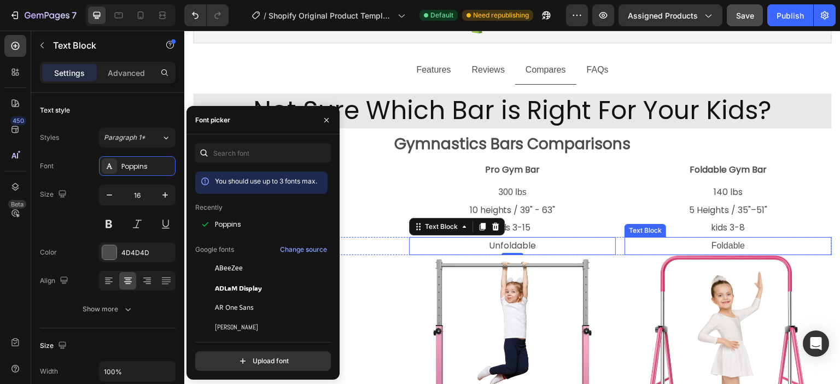
click at [735, 240] on p "Foldable" at bounding box center [728, 246] width 205 height 16
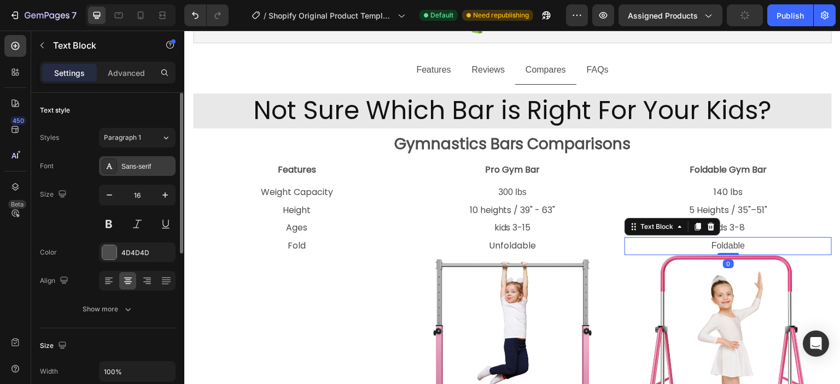
click at [131, 176] on div "Sans-serif" at bounding box center [137, 166] width 77 height 20
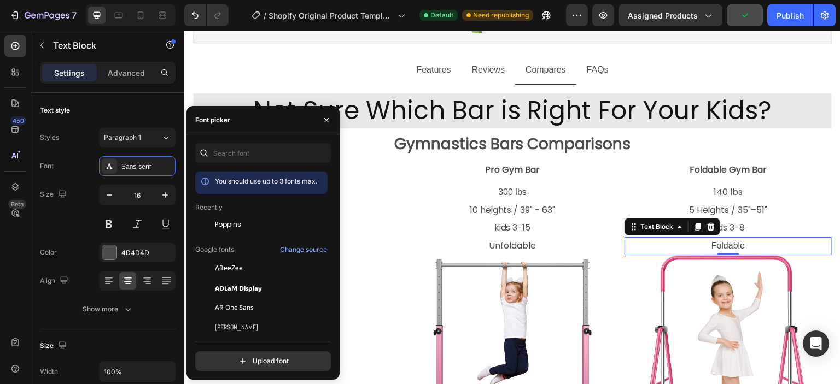
drag, startPoint x: 228, startPoint y: 218, endPoint x: 0, endPoint y: 19, distance: 302.3
click at [227, 218] on div "Poppins" at bounding box center [261, 225] width 132 height 20
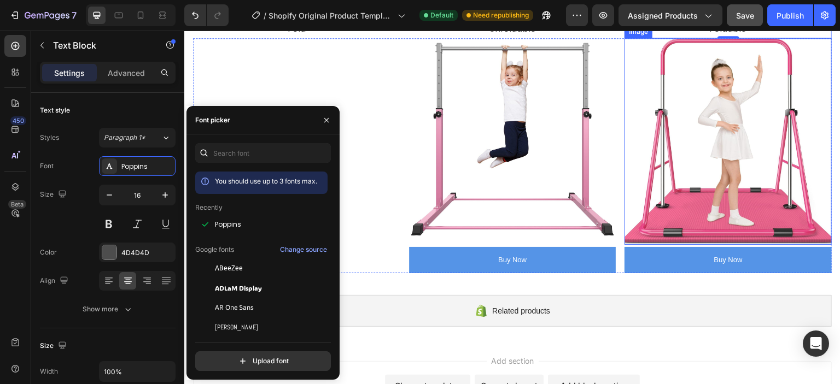
scroll to position [273, 0]
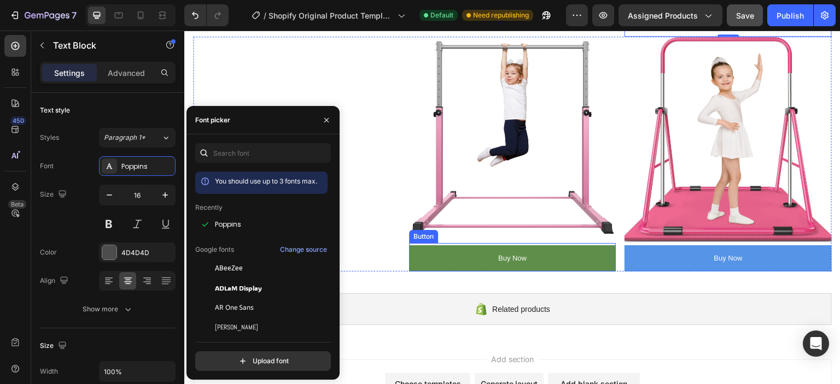
click at [489, 253] on button "Buy Now" at bounding box center [512, 259] width 207 height 26
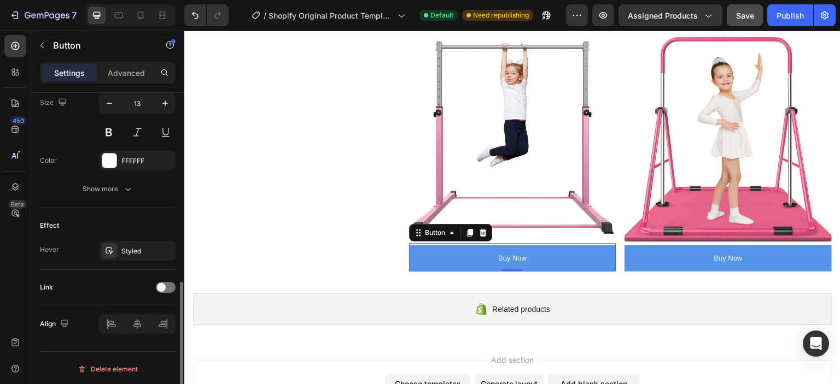
scroll to position [350, 0]
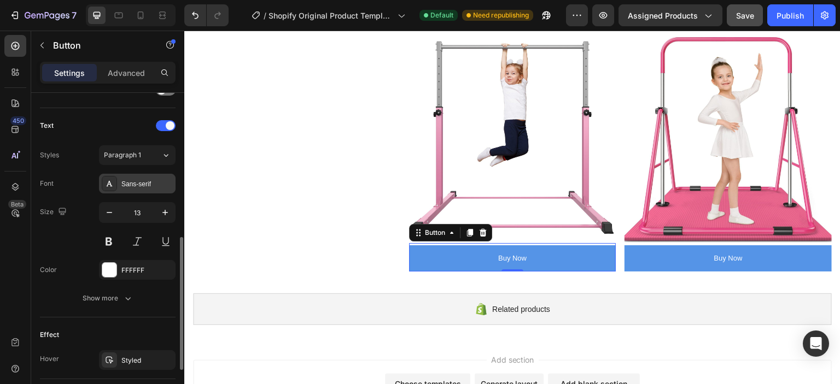
click at [128, 184] on div "Sans-serif" at bounding box center [146, 184] width 51 height 10
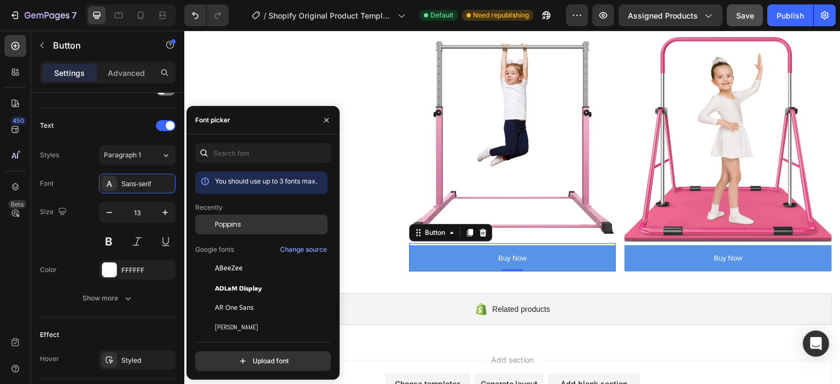
click at [229, 228] on span "Poppins" at bounding box center [228, 225] width 26 height 10
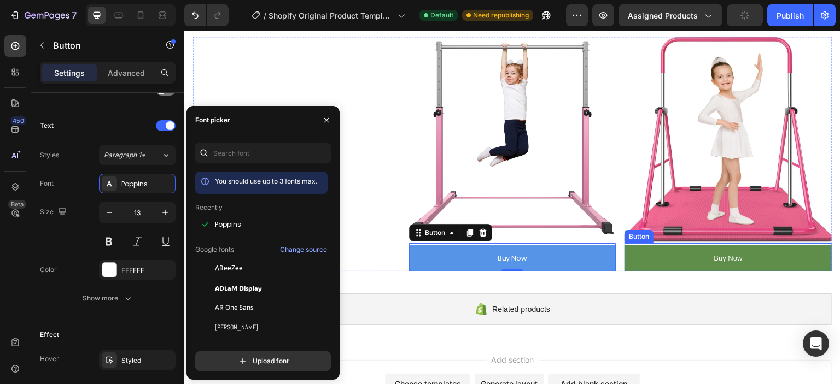
click at [750, 252] on button "Buy Now" at bounding box center [728, 259] width 207 height 26
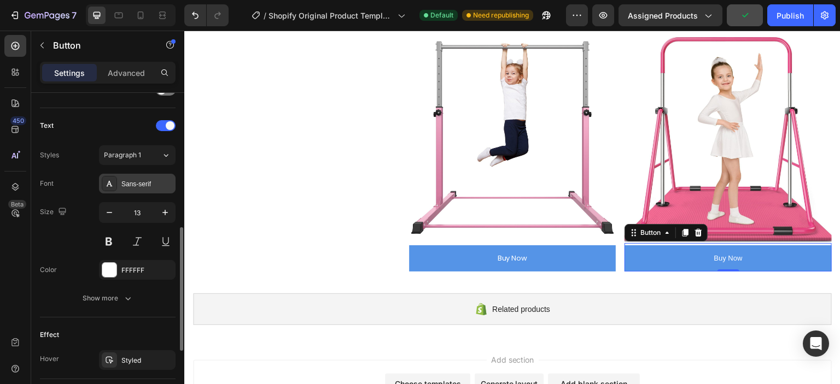
click at [127, 176] on div "Sans-serif" at bounding box center [137, 184] width 77 height 20
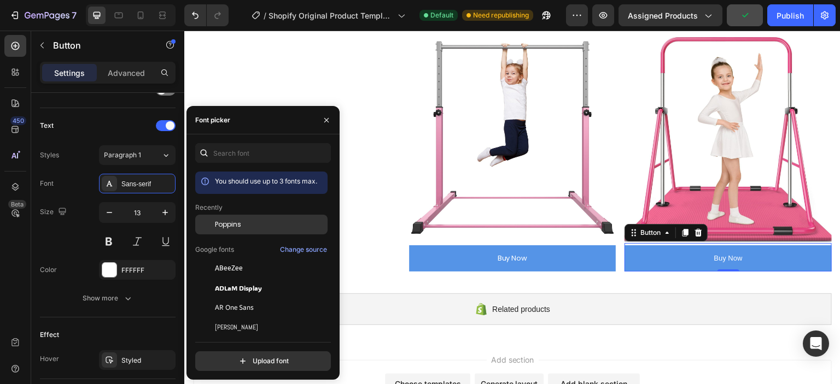
click at [236, 223] on span "Poppins" at bounding box center [228, 225] width 26 height 10
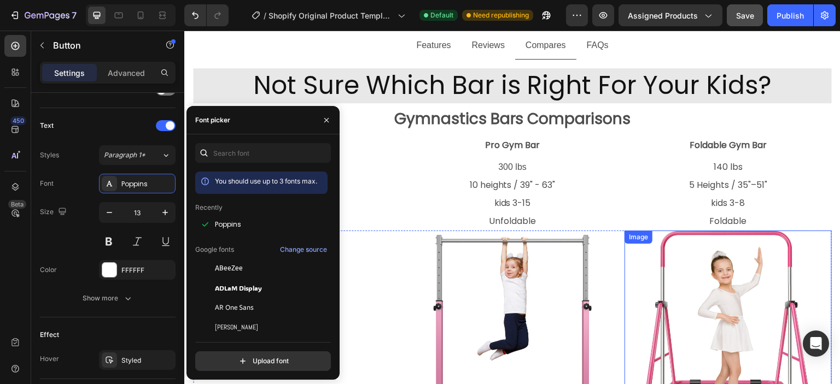
scroll to position [0, 0]
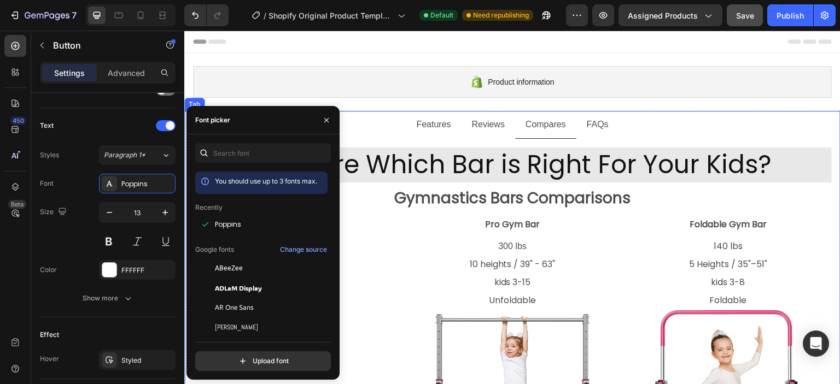
click at [444, 121] on p "Features" at bounding box center [433, 125] width 34 height 16
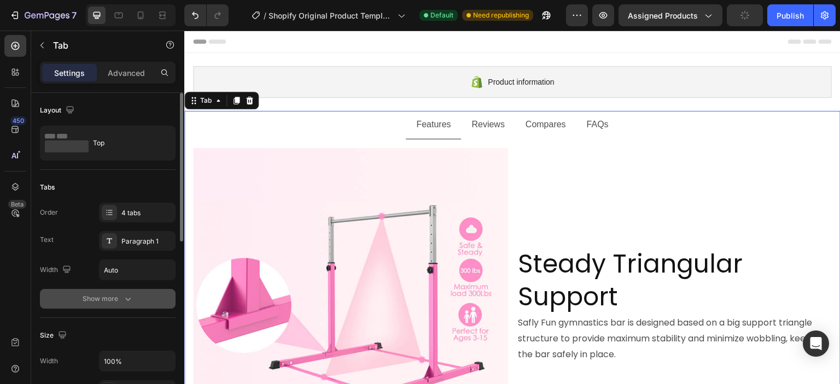
click at [110, 302] on div "Show more" at bounding box center [108, 299] width 51 height 11
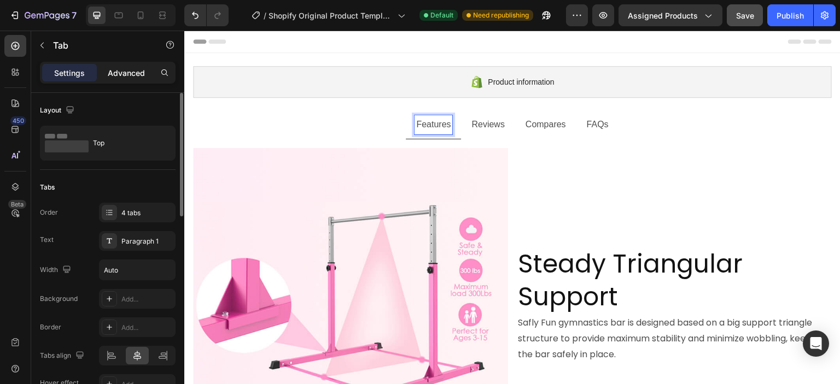
click at [119, 72] on p "Advanced" at bounding box center [126, 72] width 37 height 11
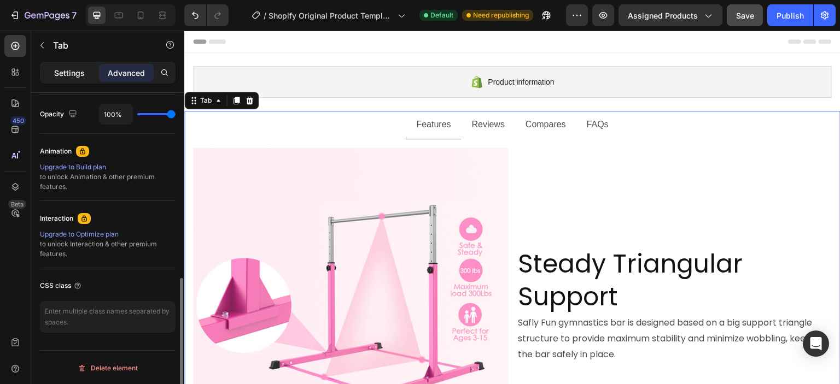
click at [80, 69] on p "Settings" at bounding box center [69, 72] width 31 height 11
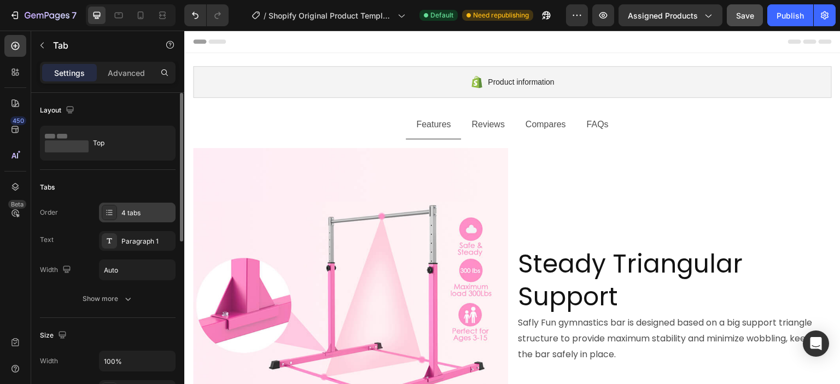
click at [124, 218] on div "4 tabs" at bounding box center [137, 213] width 77 height 20
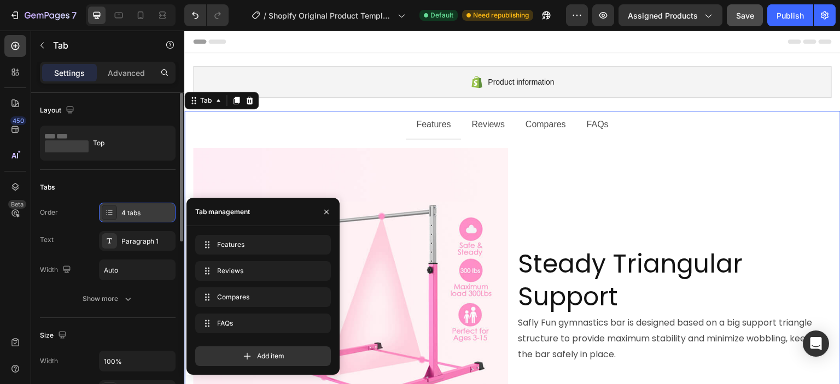
click at [124, 218] on div "4 tabs" at bounding box center [137, 213] width 77 height 20
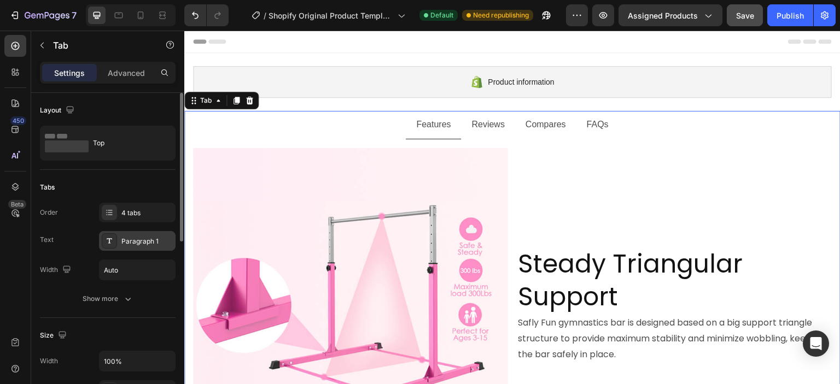
click at [127, 249] on div "Paragraph 1" at bounding box center [137, 241] width 77 height 20
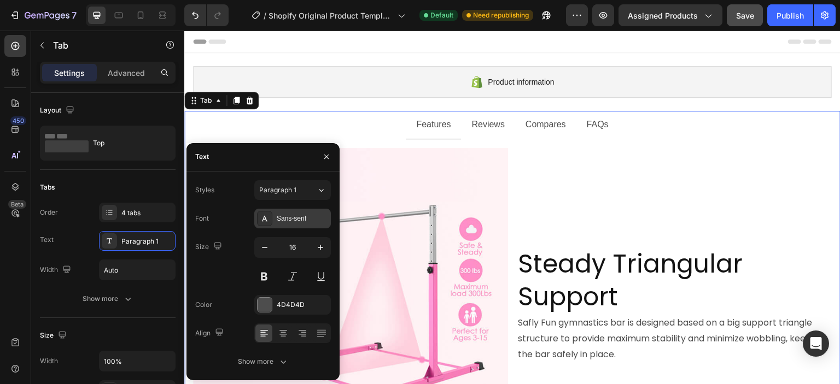
click at [272, 225] on div "Sans-serif" at bounding box center [292, 219] width 77 height 20
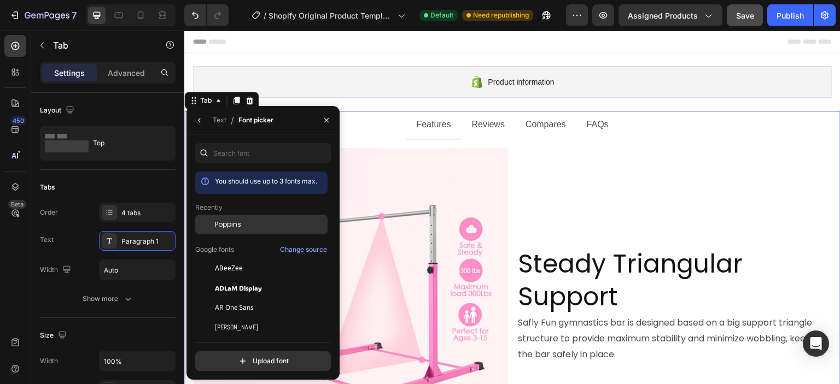
click at [250, 227] on div "Poppins" at bounding box center [270, 225] width 110 height 10
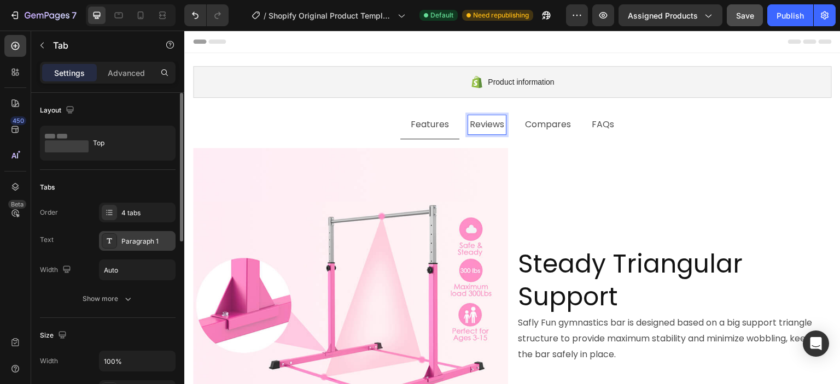
click at [154, 238] on div "Paragraph 1" at bounding box center [146, 242] width 51 height 10
click at [126, 247] on div "Paragraph 1" at bounding box center [137, 241] width 77 height 20
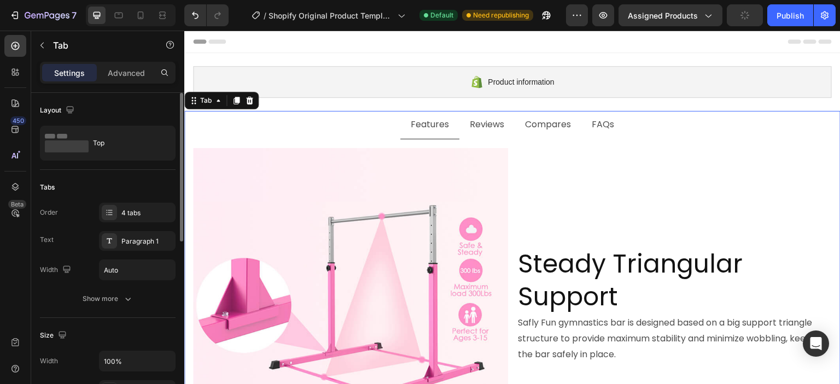
click at [79, 228] on div "Order 4 tabs Text Paragraph 1 Width Auto" at bounding box center [108, 242] width 136 height 78
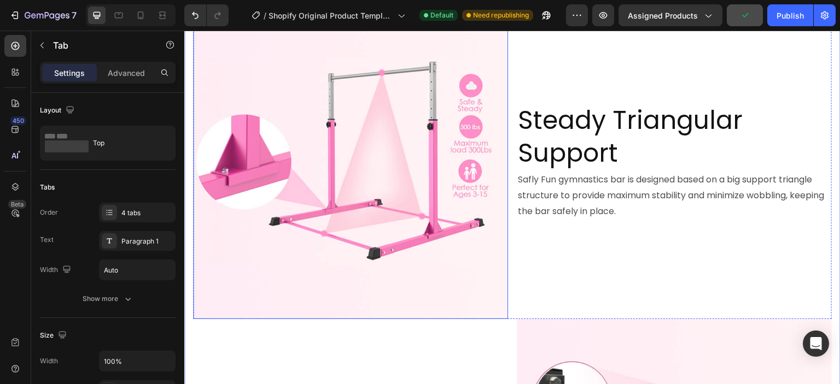
scroll to position [164, 0]
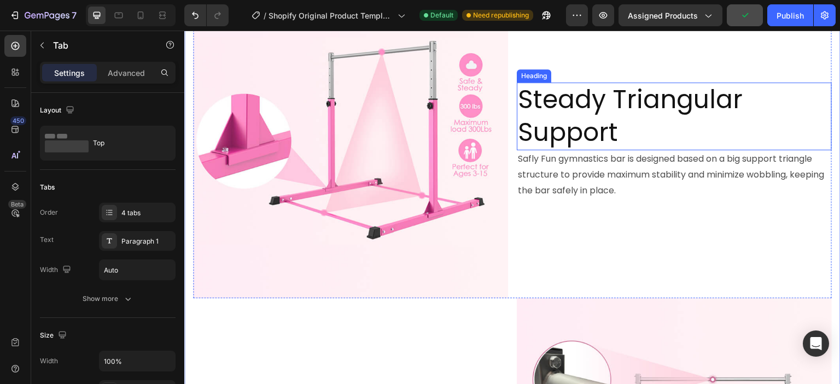
click at [587, 127] on h2 "Steady Triangular Support" at bounding box center [674, 117] width 315 height 68
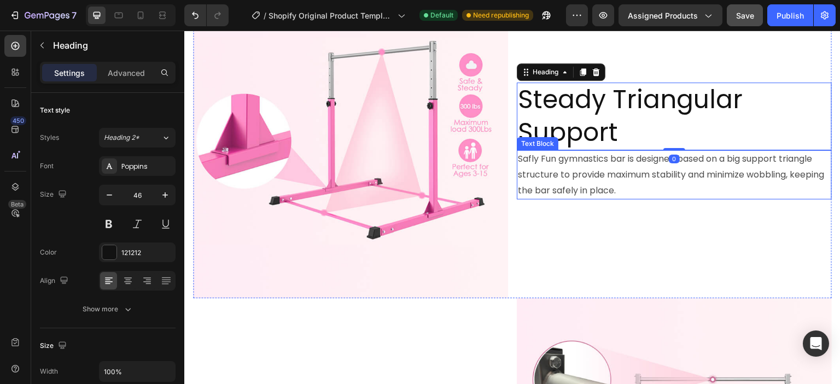
click at [598, 163] on p "Safly Fun gymnastics bar is designed based on a big support triangle structure …" at bounding box center [674, 174] width 313 height 47
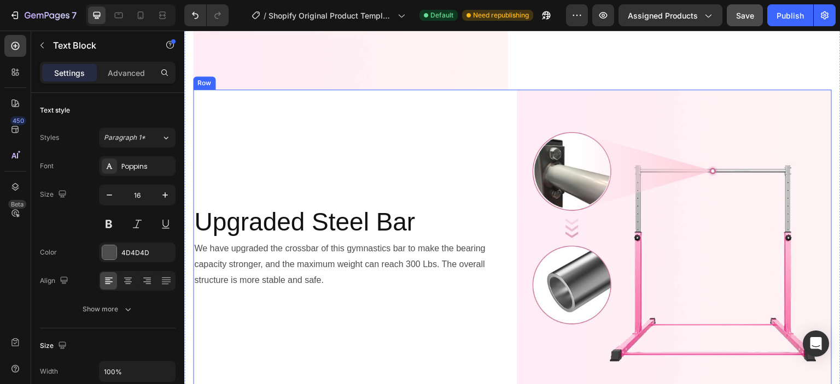
scroll to position [438, 0]
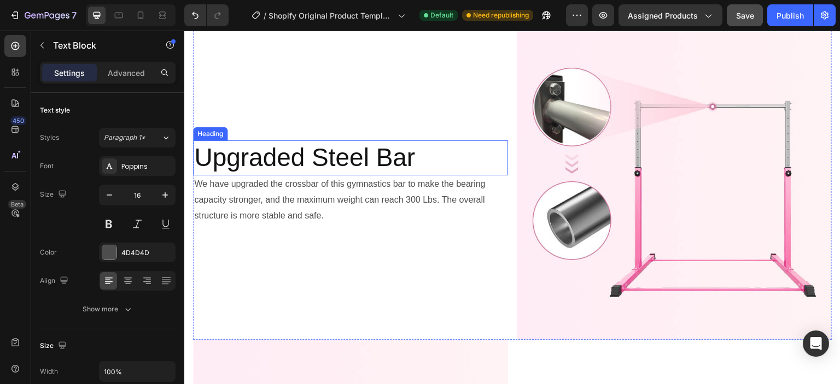
click at [358, 158] on h2 "Upgraded Steel Bar" at bounding box center [350, 158] width 315 height 35
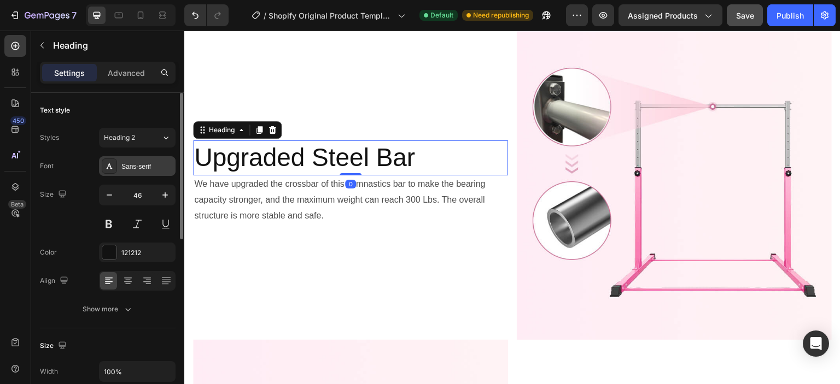
click at [161, 167] on div "Sans-serif" at bounding box center [146, 167] width 51 height 10
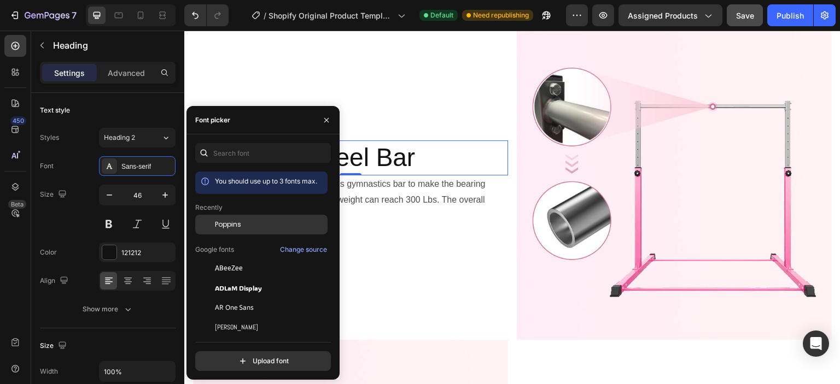
click at [219, 219] on div "Poppins" at bounding box center [261, 225] width 132 height 20
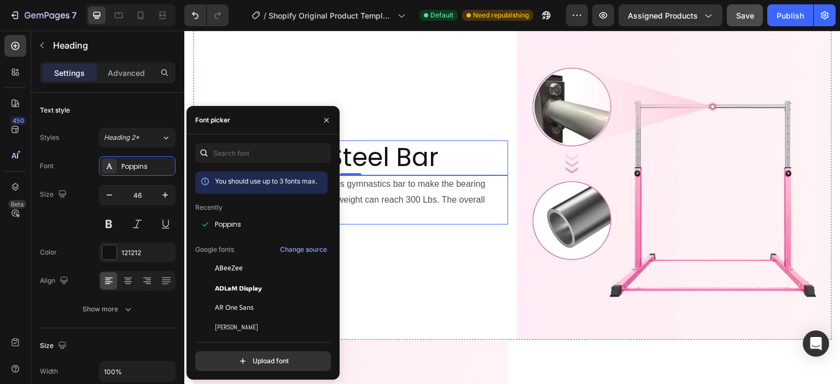
click at [440, 197] on p "We have upgraded the crossbar of this gymnastics bar to make the bearing capaci…" at bounding box center [350, 200] width 313 height 47
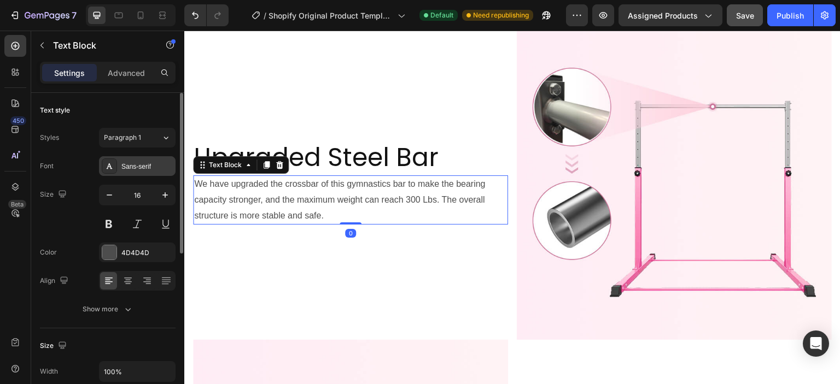
click at [131, 168] on div "Sans-serif" at bounding box center [146, 167] width 51 height 10
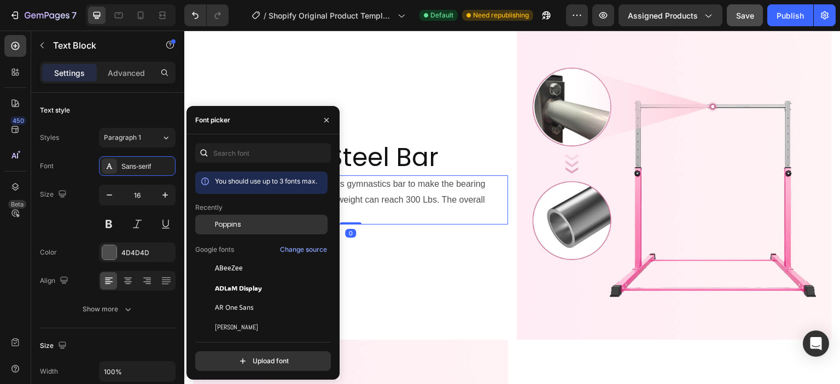
click at [233, 221] on span "Poppins" at bounding box center [228, 225] width 26 height 10
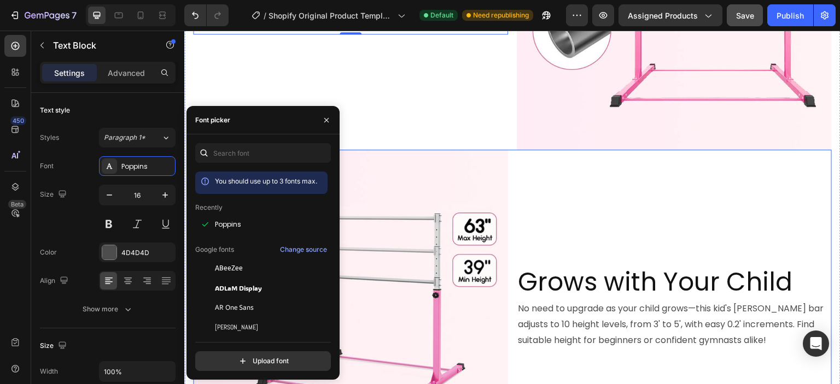
scroll to position [656, 0]
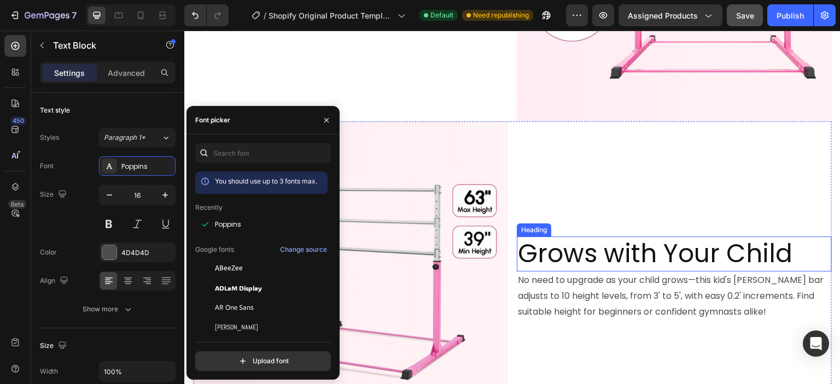
click at [590, 243] on h2 "Grows with Your Child" at bounding box center [674, 254] width 315 height 35
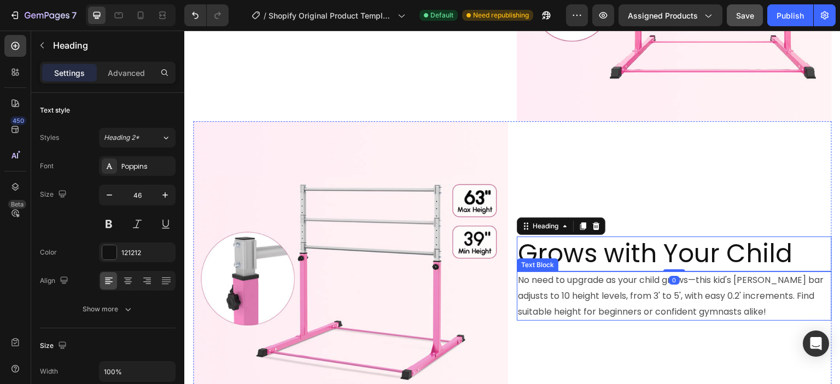
click at [625, 302] on p "No need to upgrade as your child grows—this kid's [PERSON_NAME] bar adjusts to …" at bounding box center [674, 296] width 313 height 47
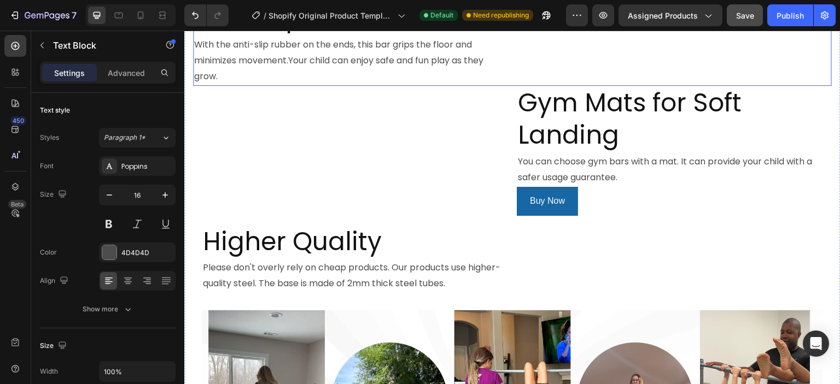
scroll to position [1094, 0]
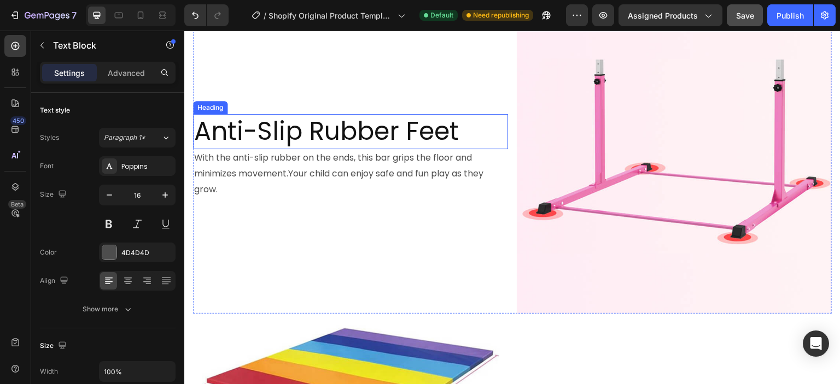
click at [276, 124] on h2 "Anti-Slip Rubber Feet" at bounding box center [350, 131] width 315 height 35
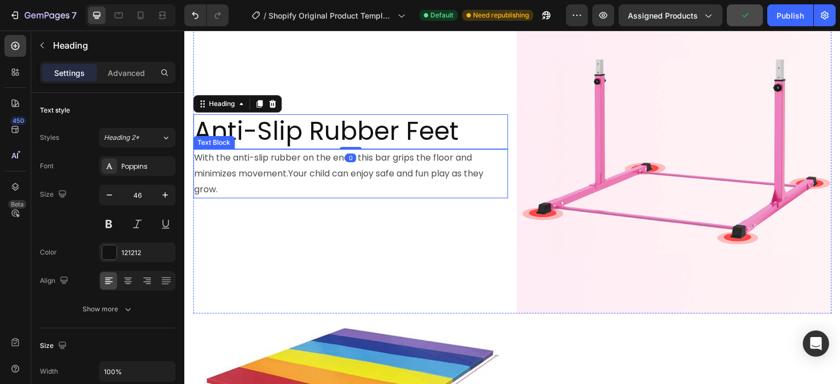
click at [290, 153] on p "With the anti-slip rubber on the ends, this bar grips the floor and minimizes m…" at bounding box center [350, 173] width 313 height 47
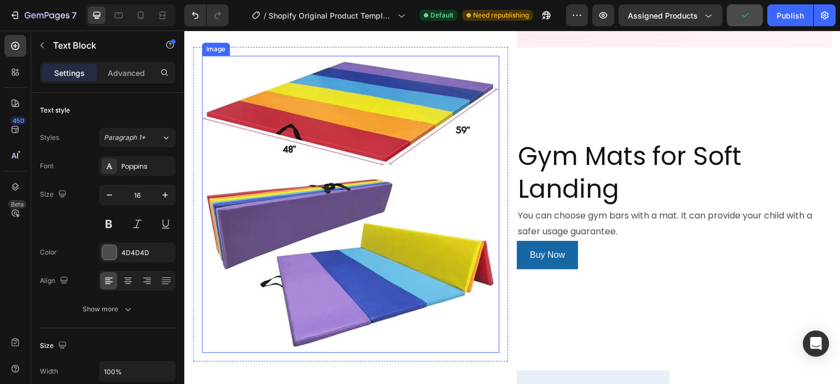
scroll to position [1367, 0]
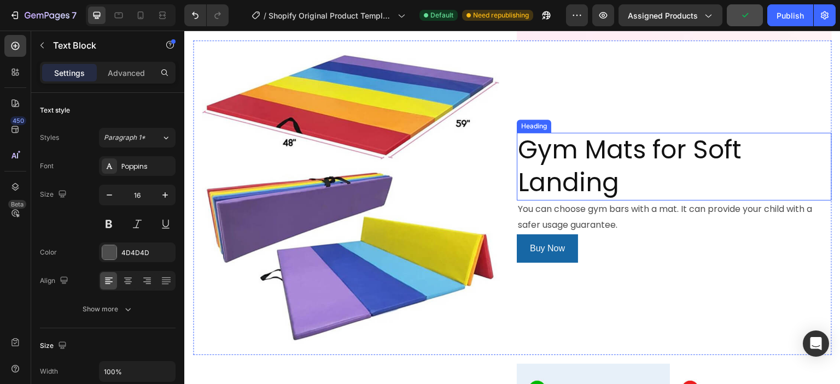
click at [556, 133] on h2 "Gym Mats for Soft Landing" at bounding box center [674, 167] width 315 height 68
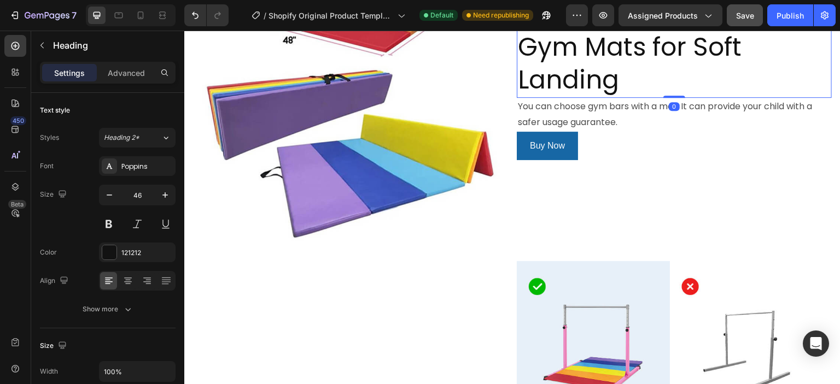
scroll to position [1477, 0]
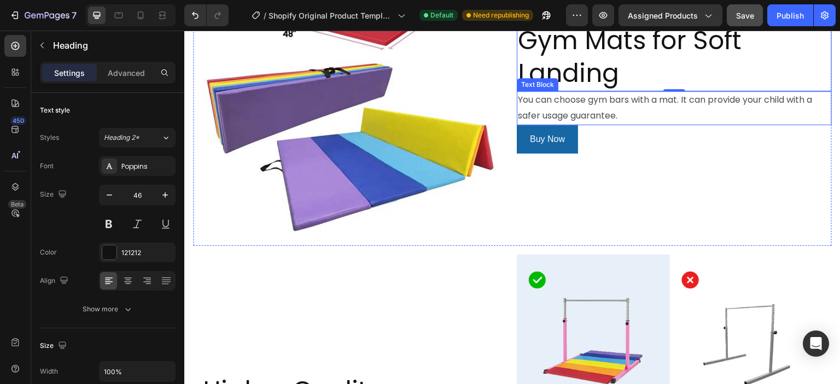
click at [564, 96] on p "You can choose gym bars with a mat. It can provide your child with a safer usag…" at bounding box center [674, 108] width 313 height 32
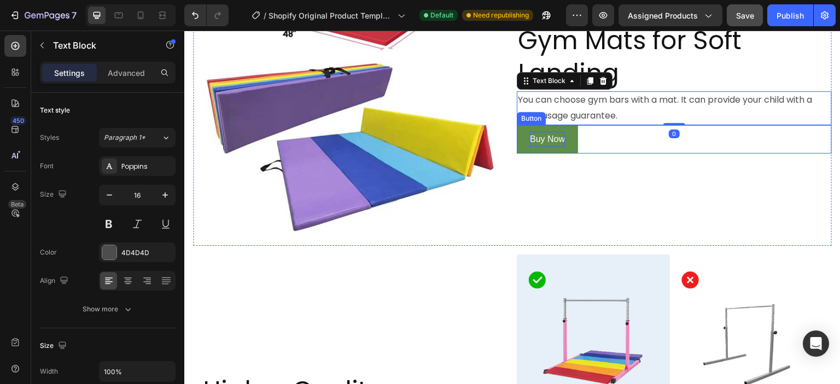
click at [553, 132] on p "Buy Now" at bounding box center [547, 140] width 35 height 16
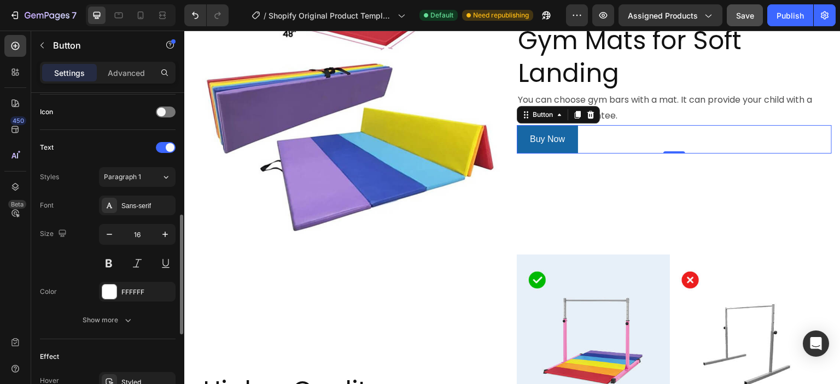
scroll to position [383, 0]
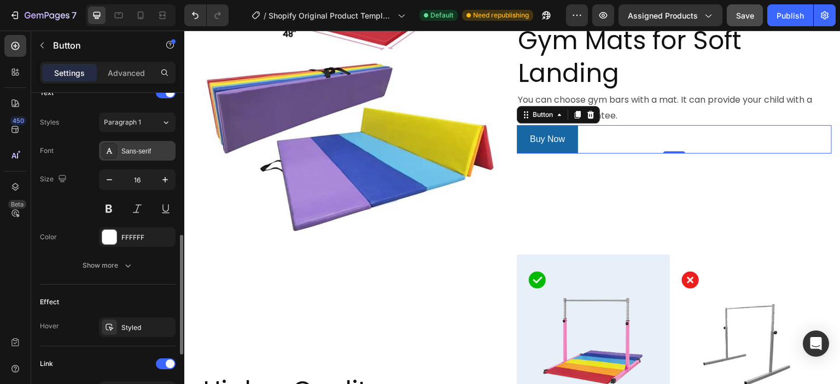
click at [136, 153] on div "Sans-serif" at bounding box center [146, 152] width 51 height 10
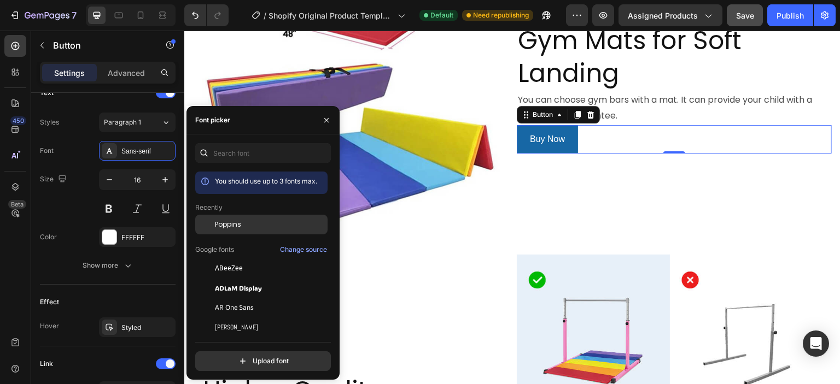
click at [228, 223] on span "Poppins" at bounding box center [228, 225] width 26 height 10
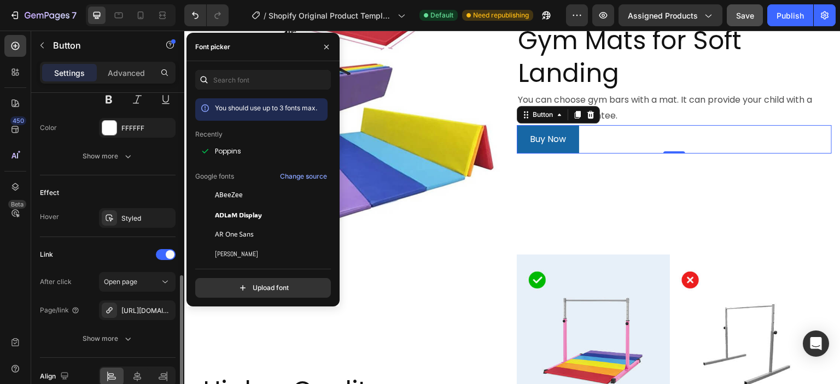
scroll to position [545, 0]
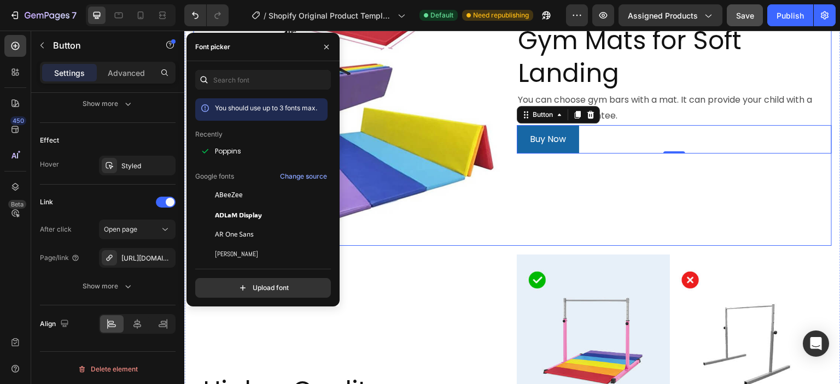
click at [557, 173] on div "Gym Mats for Soft Landing Heading You can choose gym bars with a mat. It can pr…" at bounding box center [674, 88] width 315 height 315
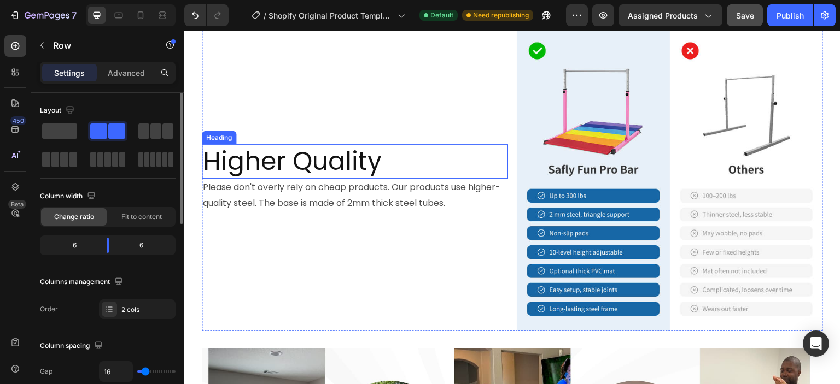
scroll to position [1750, 0]
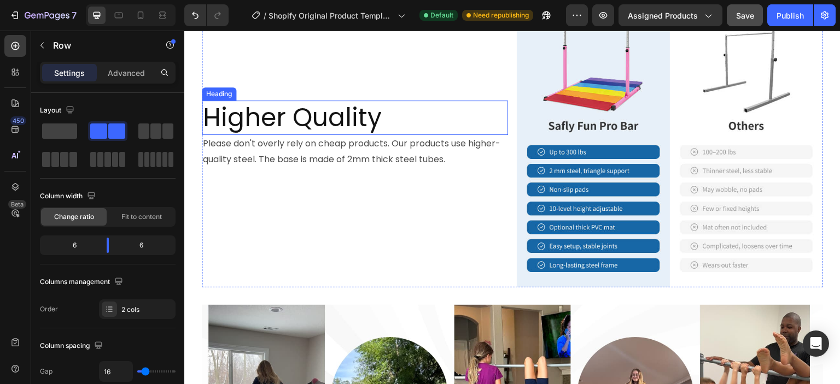
click at [336, 101] on h2 "Higher Quality" at bounding box center [355, 118] width 306 height 35
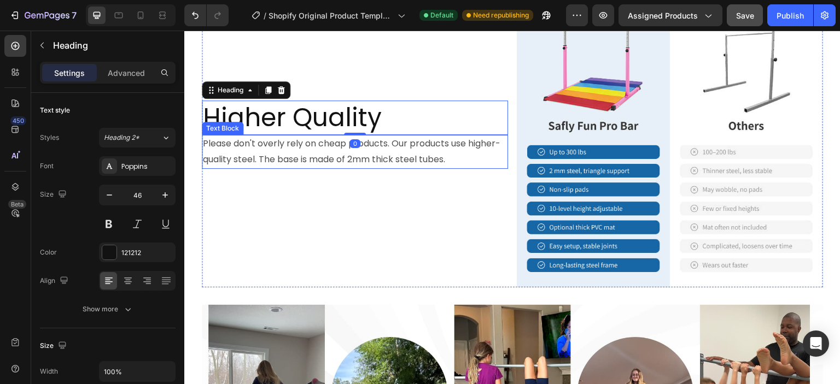
click at [366, 136] on p "Please don't overly rely on cheap products. Our products use higher-quality ste…" at bounding box center [355, 152] width 304 height 32
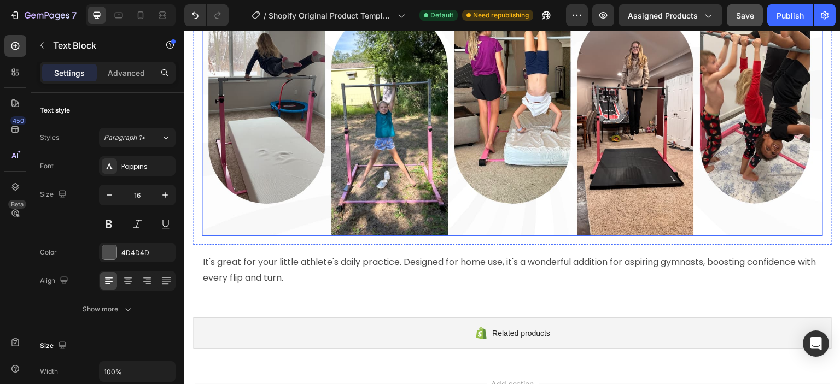
scroll to position [2158, 0]
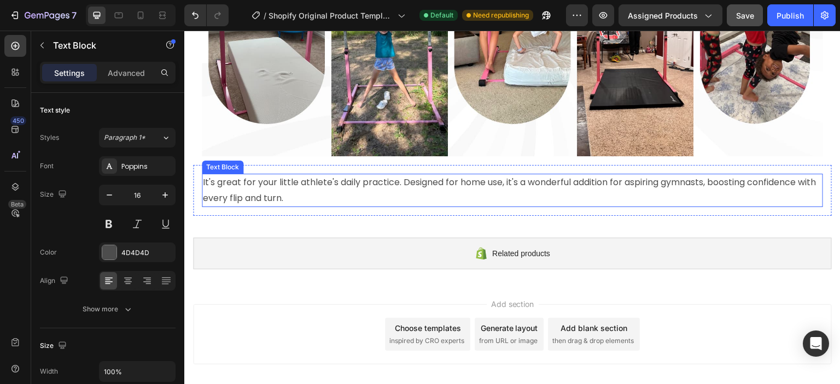
click at [495, 175] on p "It's great for your little athlete's daily practice. Designed for home use, it'…" at bounding box center [512, 191] width 619 height 32
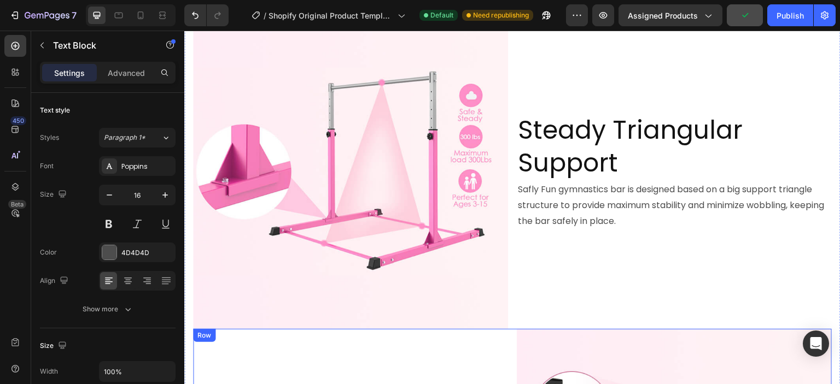
scroll to position [0, 0]
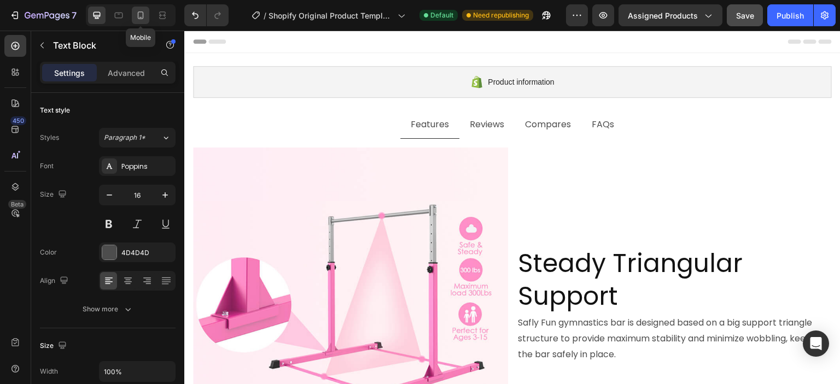
click at [141, 13] on icon at bounding box center [140, 15] width 11 height 11
type input "14"
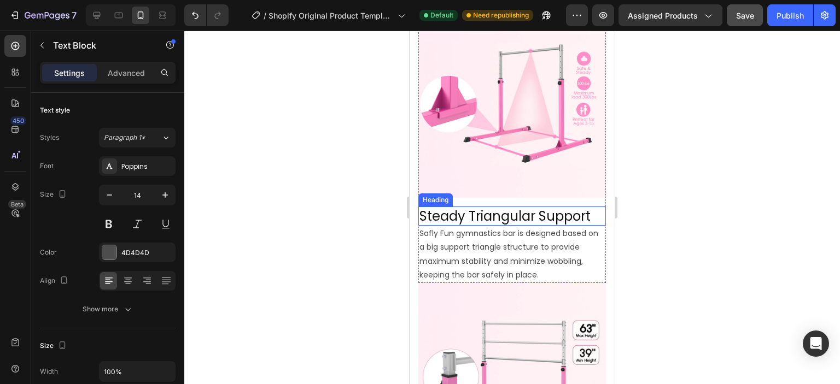
scroll to position [164, 0]
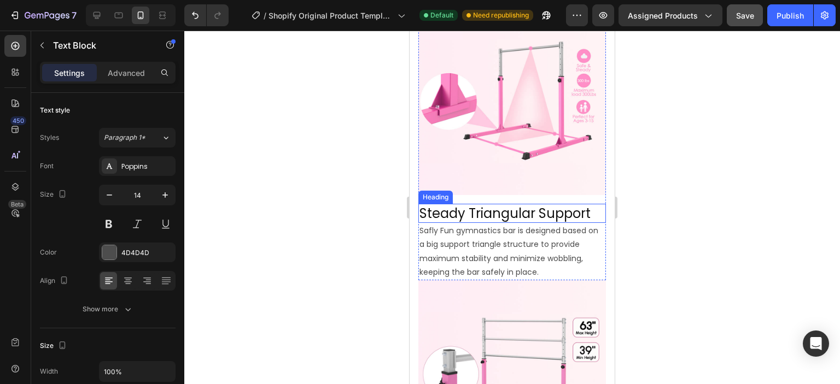
click at [500, 210] on h2 "Steady Triangular Support" at bounding box center [512, 213] width 188 height 19
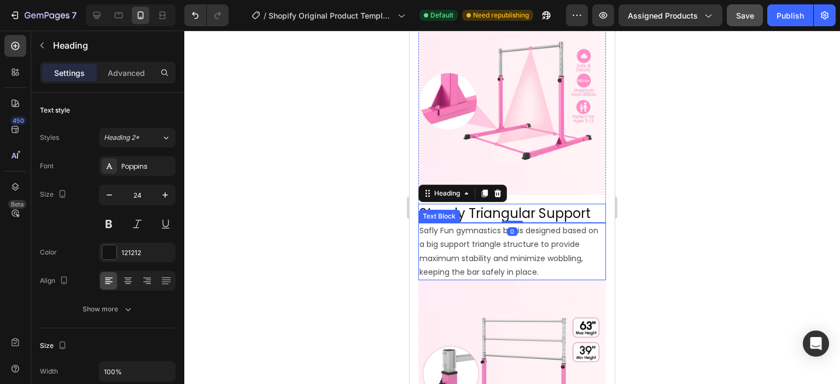
click at [495, 236] on p "Safly Fun gymnastics bar is designed based on a big support triangle structure …" at bounding box center [511, 251] width 185 height 55
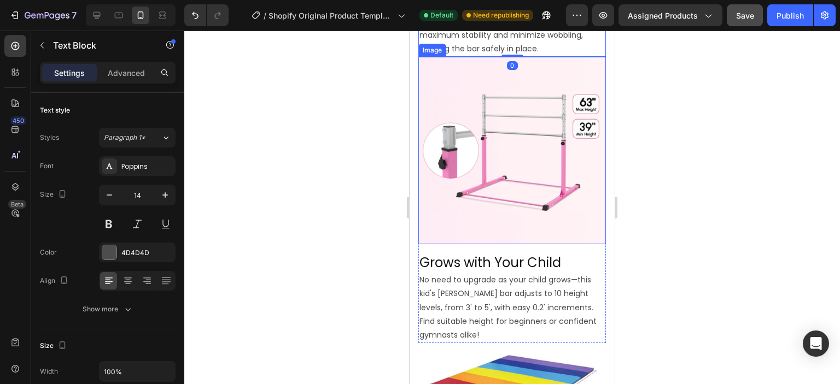
scroll to position [492, 0]
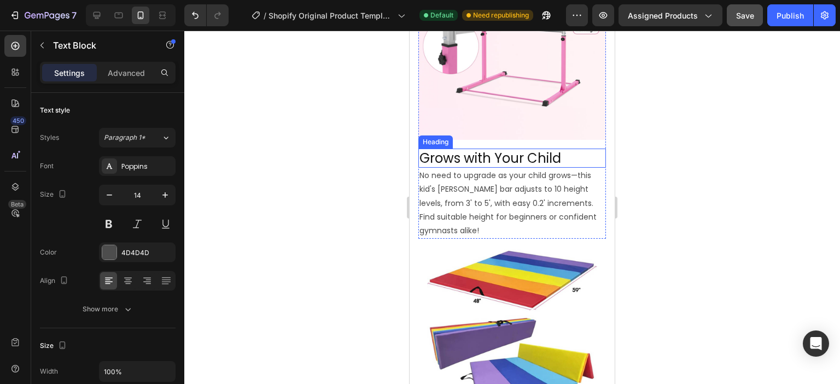
click at [473, 149] on h2 "Grows with Your Child" at bounding box center [512, 158] width 188 height 19
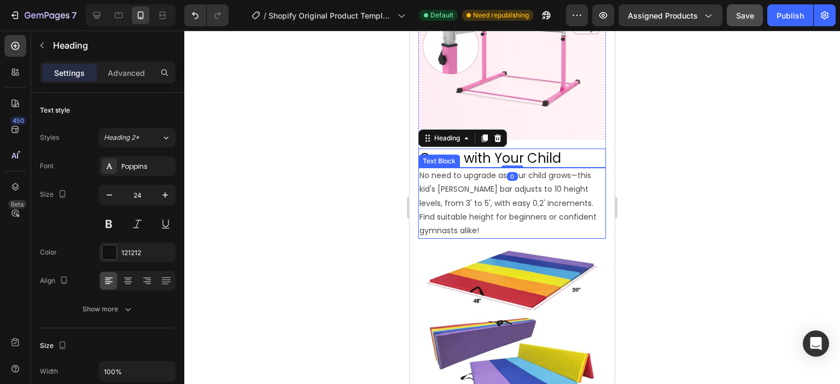
click at [472, 179] on p "No need to upgrade as your child grows—this kid's [PERSON_NAME] bar adjusts to …" at bounding box center [511, 203] width 185 height 69
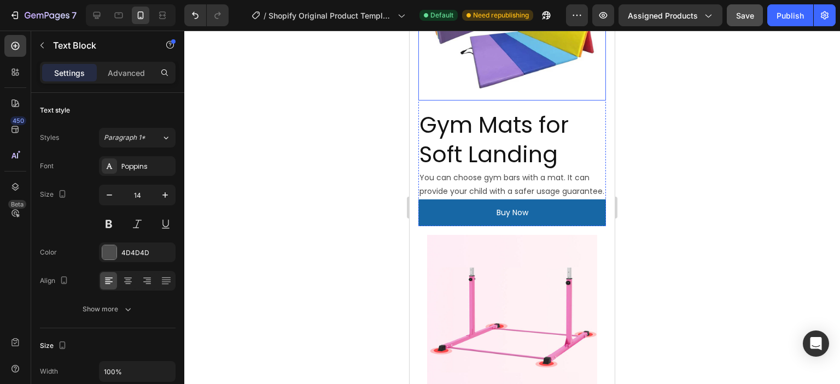
scroll to position [820, 0]
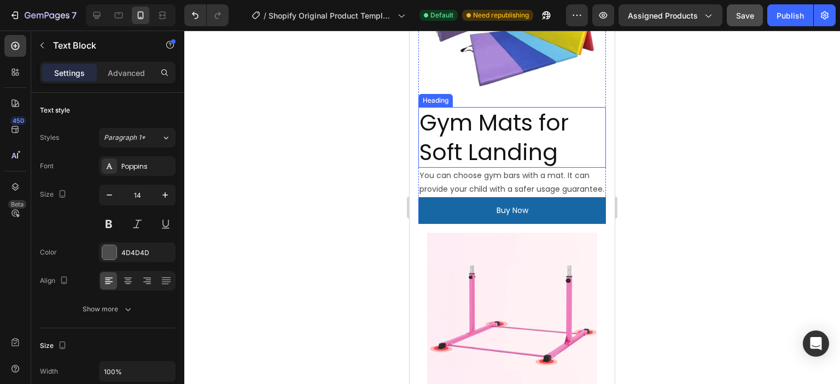
click at [475, 107] on h2 "Gym Mats for Soft Landing" at bounding box center [512, 137] width 188 height 61
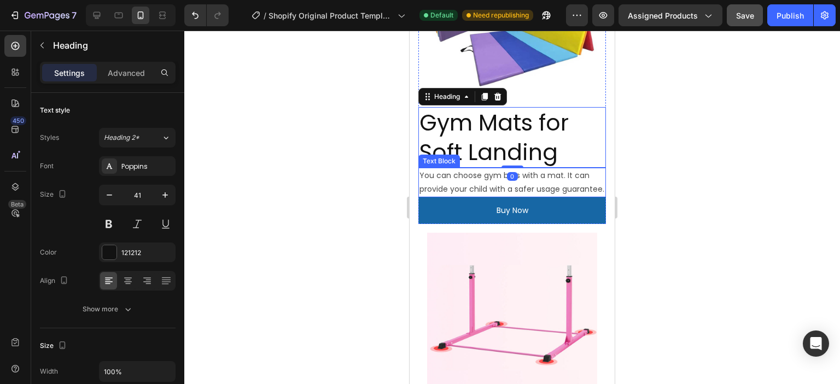
click at [488, 169] on p "You can choose gym bars with a mat. It can provide your child with a safer usag…" at bounding box center [511, 182] width 185 height 27
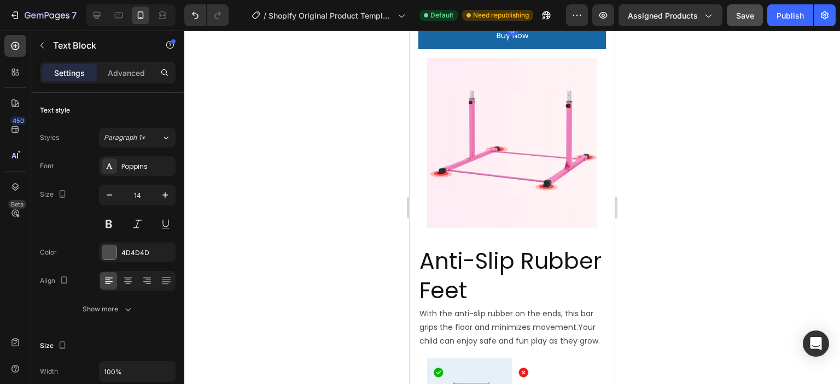
scroll to position [1039, 0]
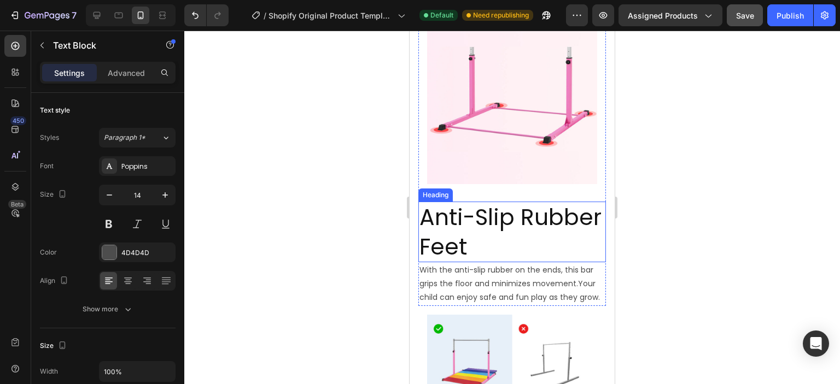
click at [474, 202] on h2 "Anti-Slip Rubber Feet" at bounding box center [512, 232] width 188 height 61
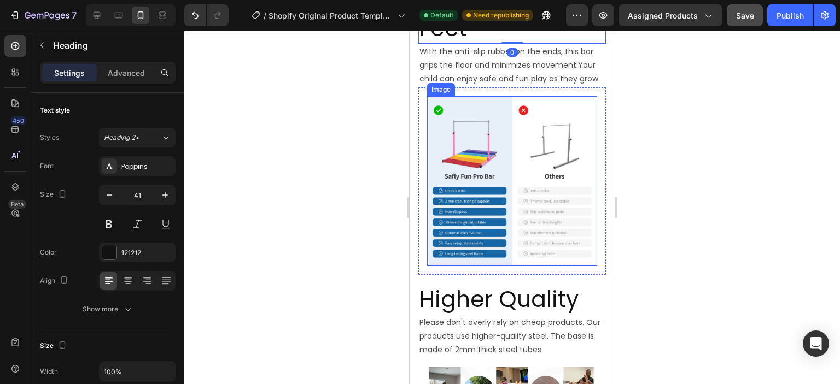
scroll to position [1148, 0]
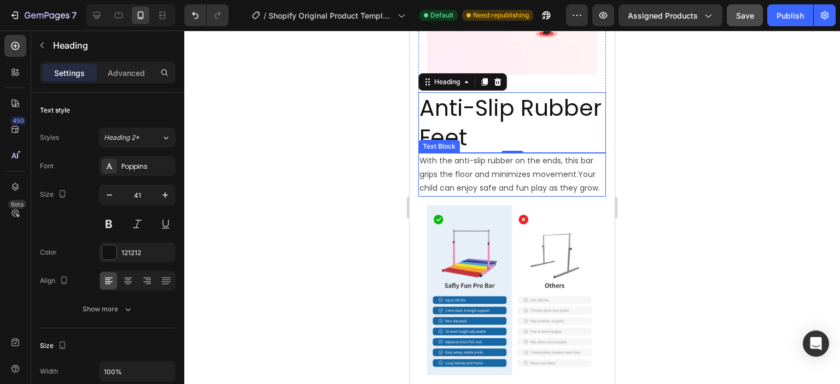
click at [477, 166] on p "With the anti-slip rubber on the ends, this bar grips the floor and minimizes m…" at bounding box center [511, 175] width 185 height 42
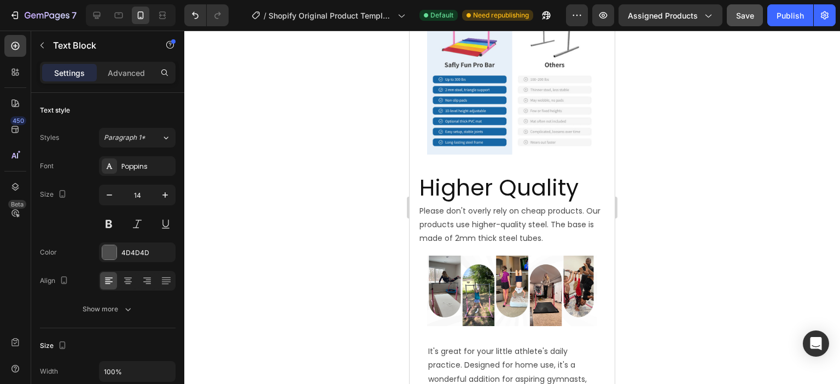
scroll to position [1422, 0]
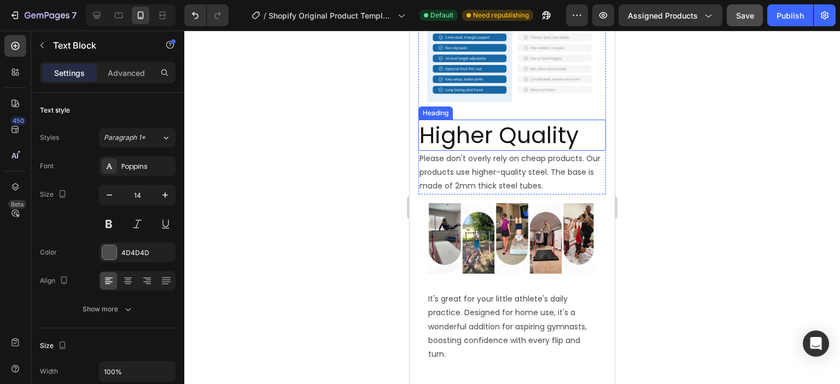
click at [481, 120] on h2 "Higher Quality" at bounding box center [512, 135] width 188 height 31
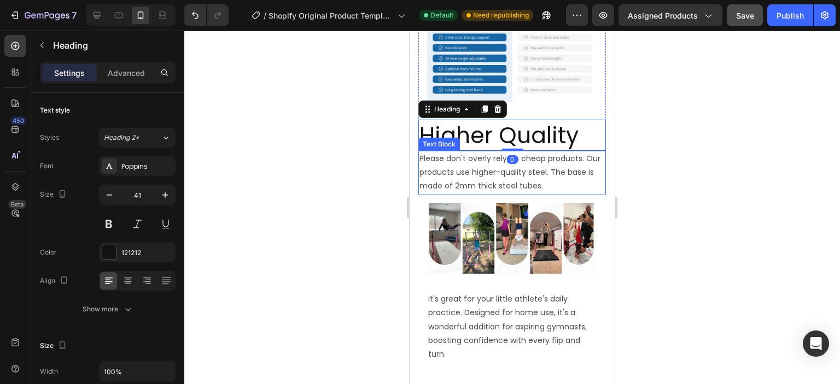
click at [472, 162] on p "Please don't overly rely on cheap products. Our products use higher-quality ste…" at bounding box center [511, 173] width 185 height 42
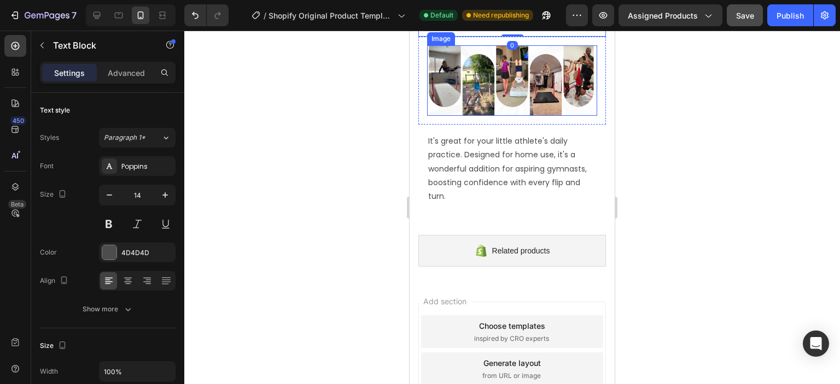
scroll to position [1586, 0]
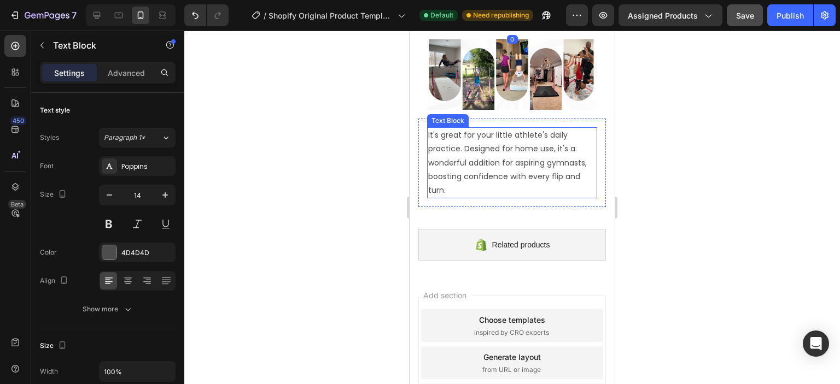
click at [490, 140] on p "It's great for your little athlete's daily practice. Designed for home use, it'…" at bounding box center [512, 163] width 168 height 69
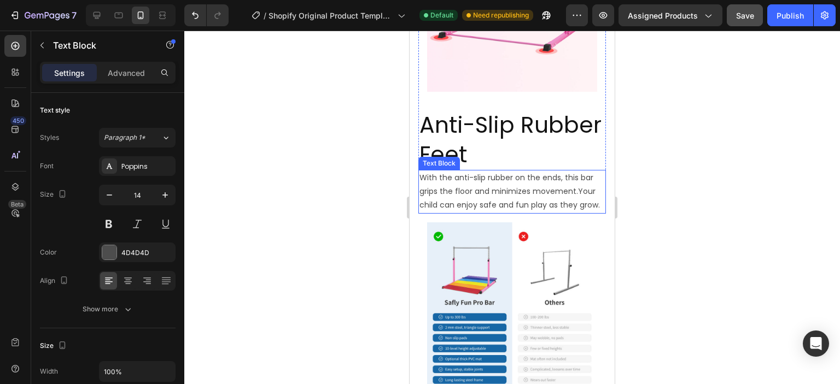
scroll to position [1094, 0]
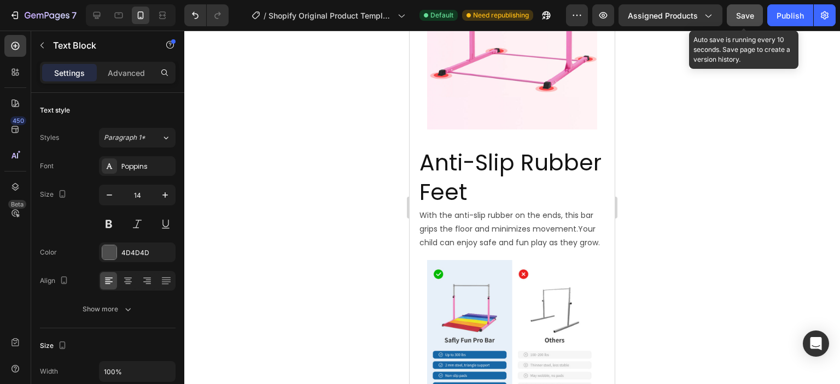
click at [747, 5] on button "Save" at bounding box center [745, 15] width 36 height 22
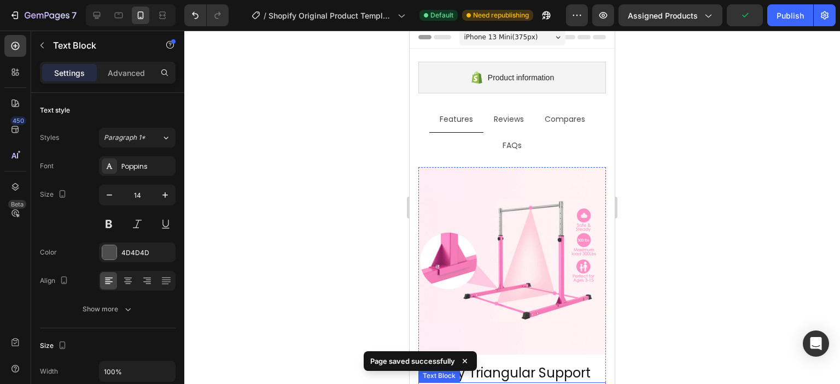
scroll to position [0, 0]
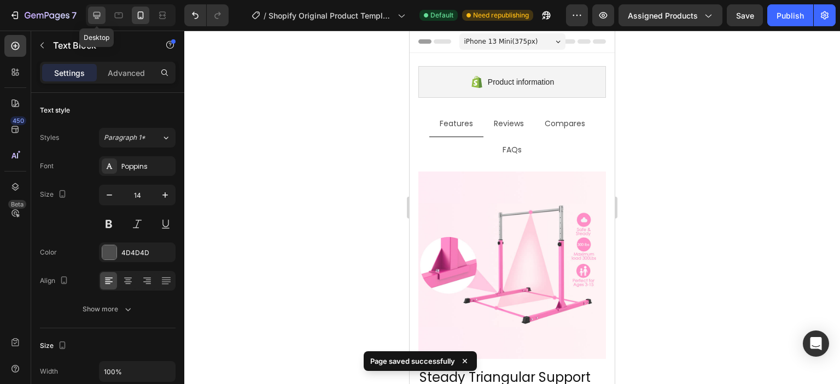
drag, startPoint x: 97, startPoint y: 15, endPoint x: 100, endPoint y: 47, distance: 32.4
click at [97, 15] on icon at bounding box center [97, 15] width 7 height 7
type input "16"
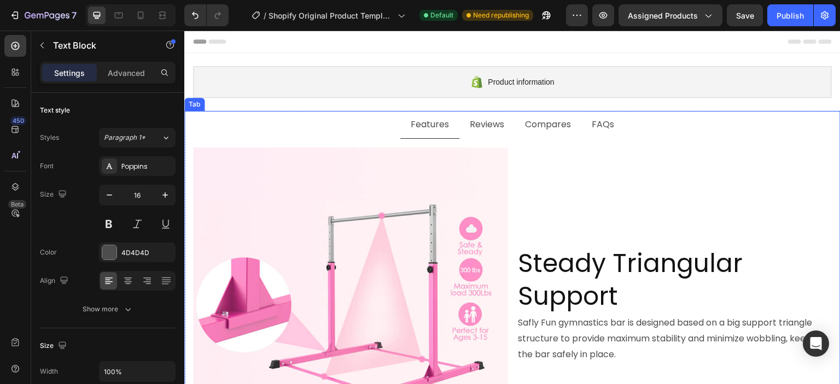
click at [487, 123] on p "Reviews" at bounding box center [487, 125] width 34 height 16
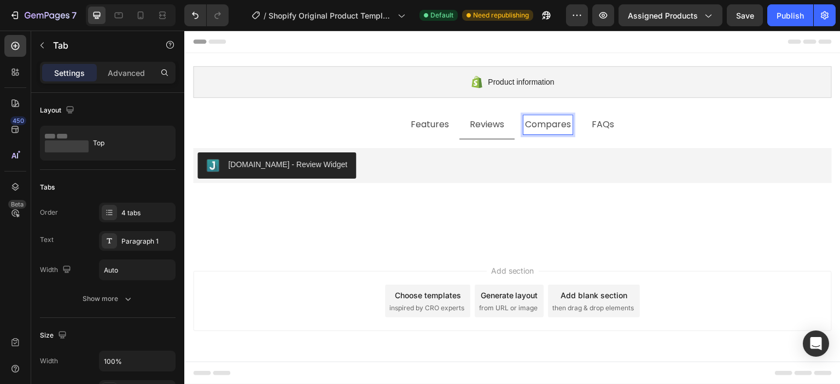
click at [537, 125] on p "Compares" at bounding box center [548, 125] width 46 height 16
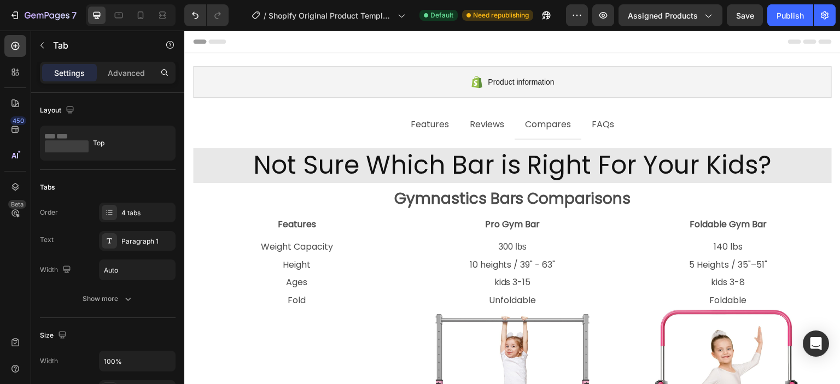
click at [640, 125] on ul "Features Reviews Compares FAQs" at bounding box center [512, 125] width 656 height 28
click at [613, 127] on li "FAQs" at bounding box center [602, 125] width 43 height 28
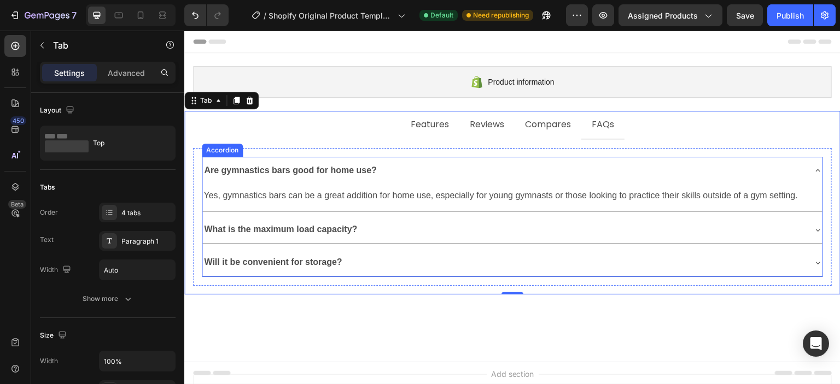
click at [383, 174] on div "Are gymnastics bars good for home use?" at bounding box center [503, 170] width 603 height 19
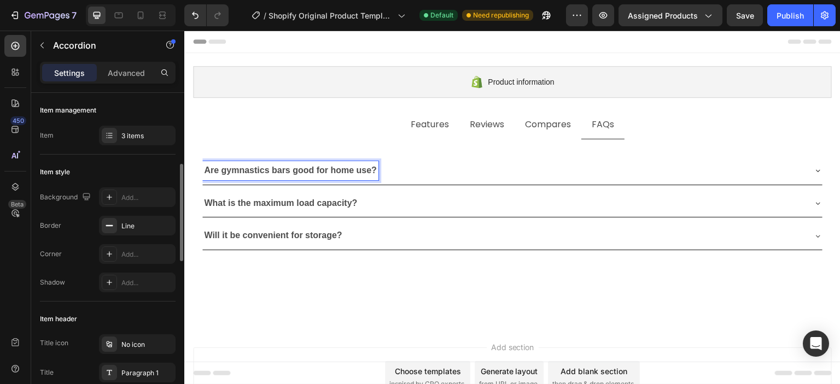
scroll to position [109, 0]
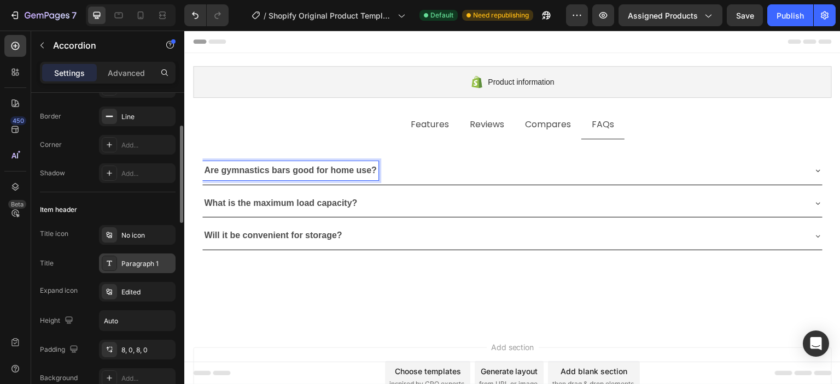
click at [120, 265] on div "Paragraph 1" at bounding box center [137, 264] width 77 height 20
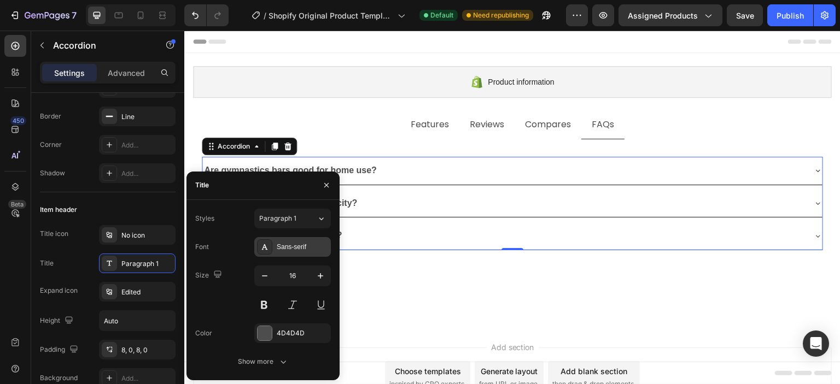
click at [293, 248] on div "Sans-serif" at bounding box center [302, 247] width 51 height 10
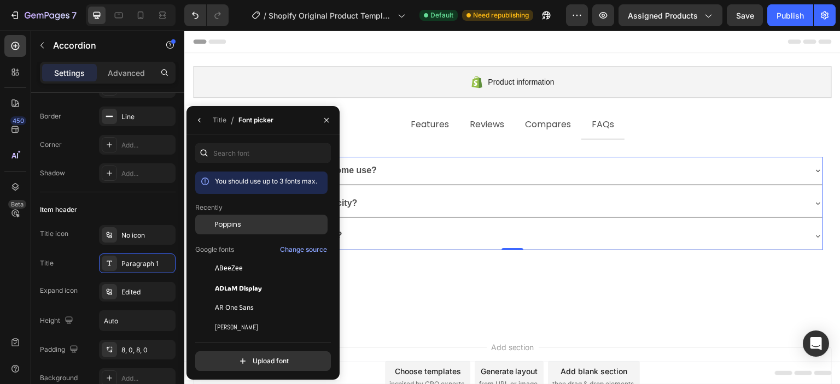
drag, startPoint x: 237, startPoint y: 225, endPoint x: 159, endPoint y: 163, distance: 100.1
click at [237, 225] on span "Poppins" at bounding box center [228, 225] width 26 height 10
click at [434, 168] on div "Are gymnastics bars good for home use?" at bounding box center [503, 170] width 603 height 19
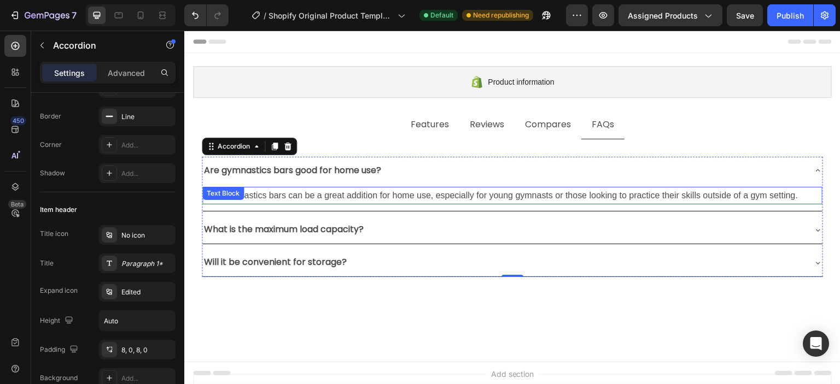
click at [354, 200] on p "Yes, gymnastics bars can be a great addition for home use, especially for young…" at bounding box center [512, 196] width 618 height 16
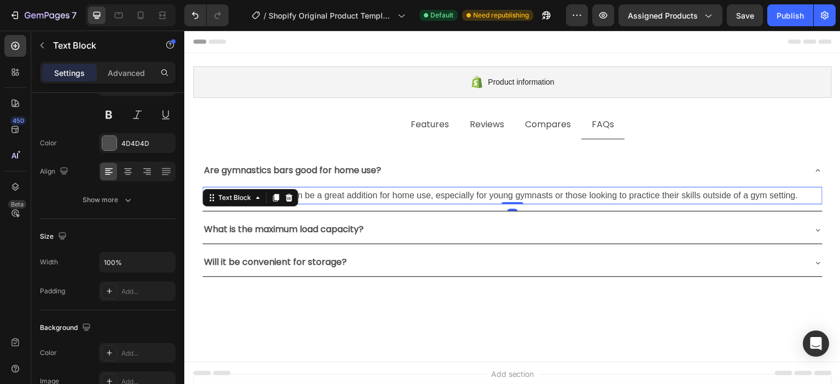
scroll to position [0, 0]
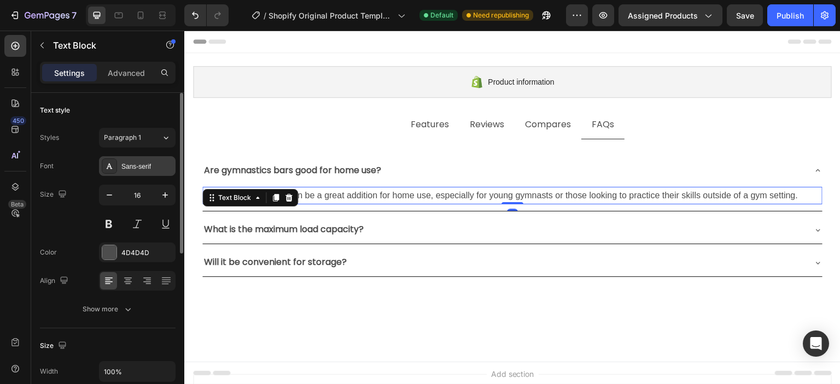
click at [133, 170] on div "Sans-serif" at bounding box center [146, 167] width 51 height 10
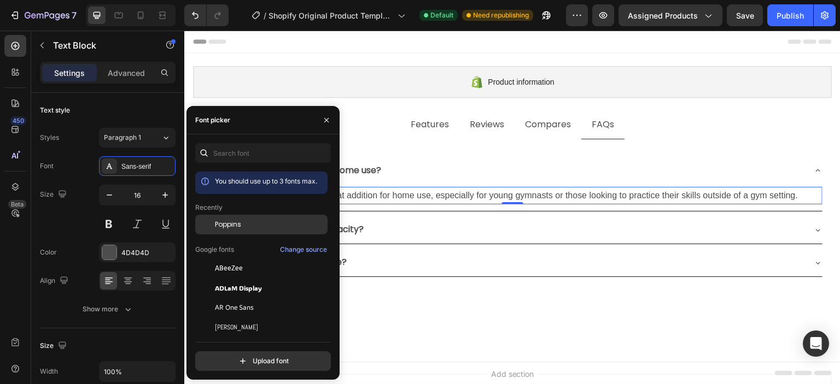
click at [230, 220] on span "Poppins" at bounding box center [228, 225] width 26 height 10
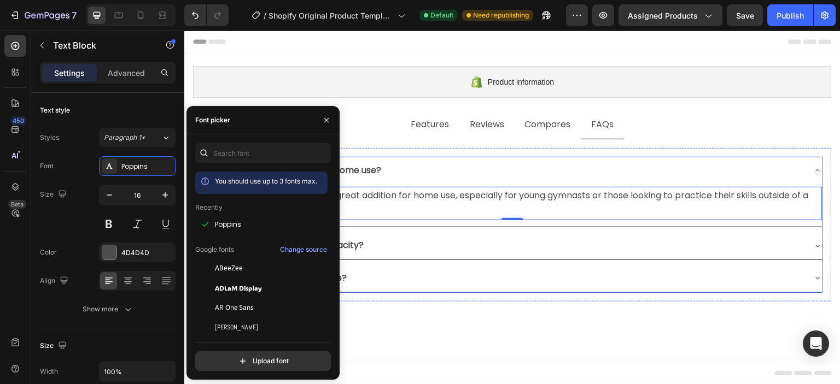
click at [407, 247] on div "What is the maximum load capacity?" at bounding box center [503, 245] width 603 height 19
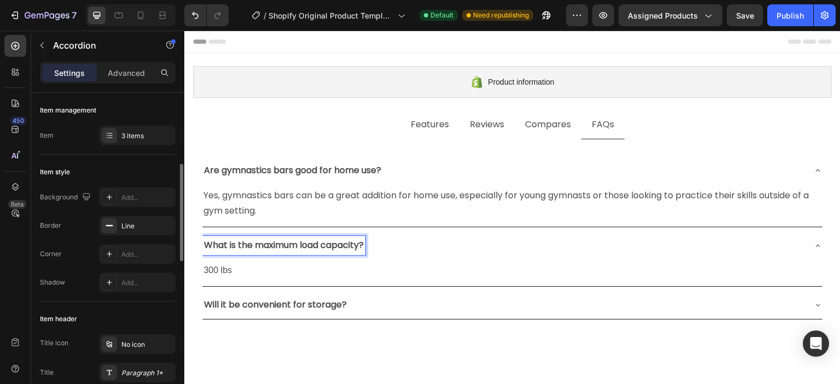
scroll to position [55, 0]
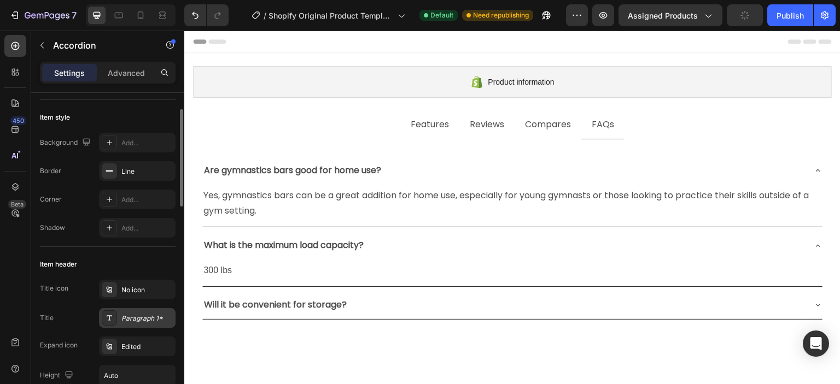
click at [137, 312] on div "Paragraph 1*" at bounding box center [137, 318] width 77 height 20
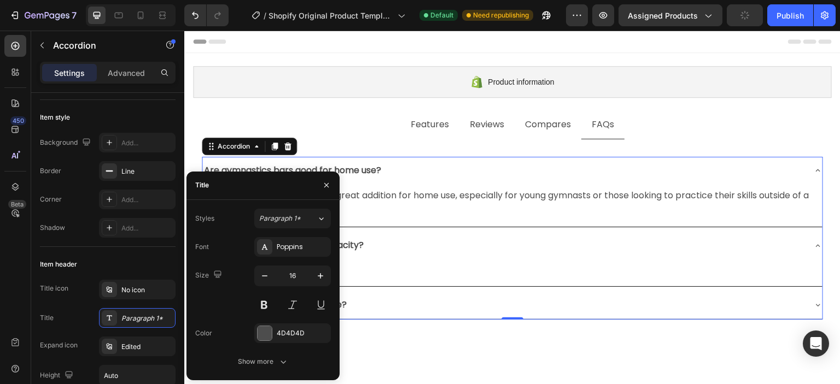
click at [489, 249] on div "What is the maximum load capacity?" at bounding box center [503, 245] width 603 height 19
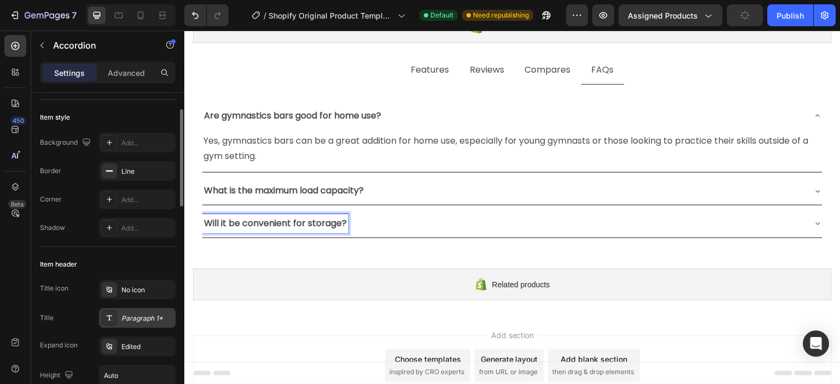
click at [126, 312] on div "Paragraph 1*" at bounding box center [137, 318] width 77 height 20
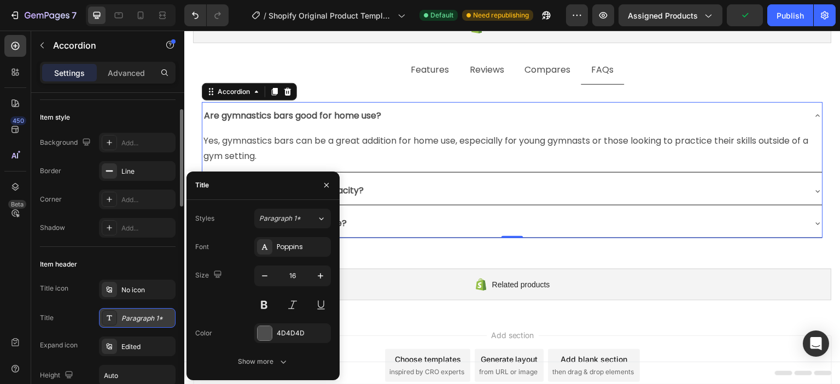
click at [126, 312] on div "Paragraph 1*" at bounding box center [137, 318] width 77 height 20
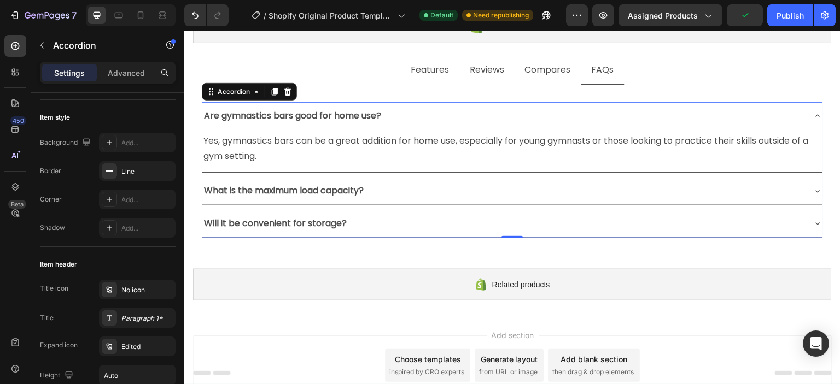
click at [440, 223] on div "Will it be convenient for storage?" at bounding box center [503, 223] width 603 height 19
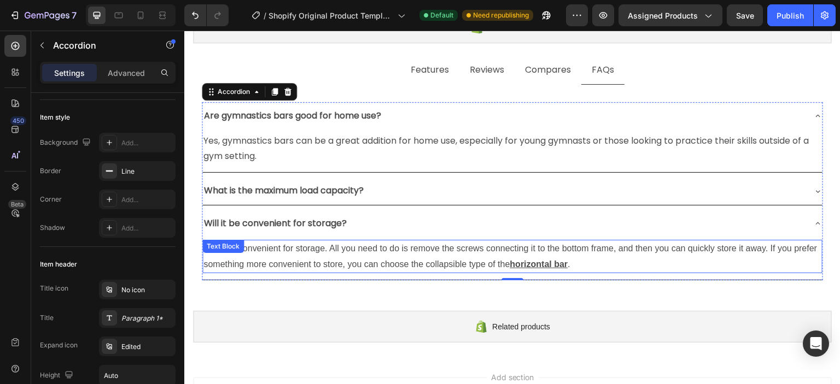
click at [320, 254] on p "Yes, it is convenient for storage. All you need to do is remove the screws conn…" at bounding box center [512, 257] width 618 height 32
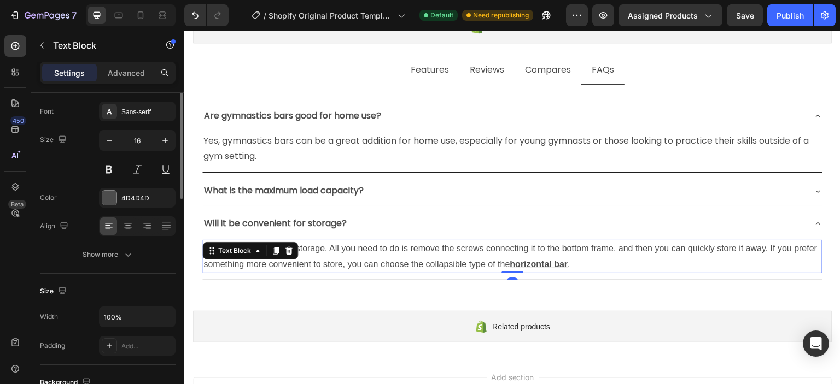
scroll to position [0, 0]
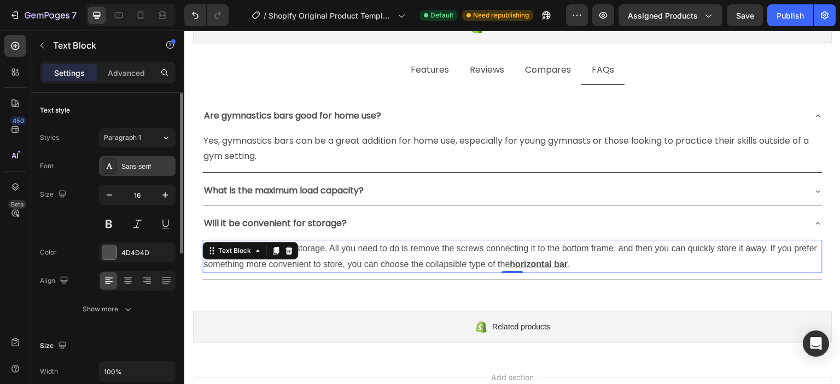
click at [142, 169] on div "Sans-serif" at bounding box center [146, 167] width 51 height 10
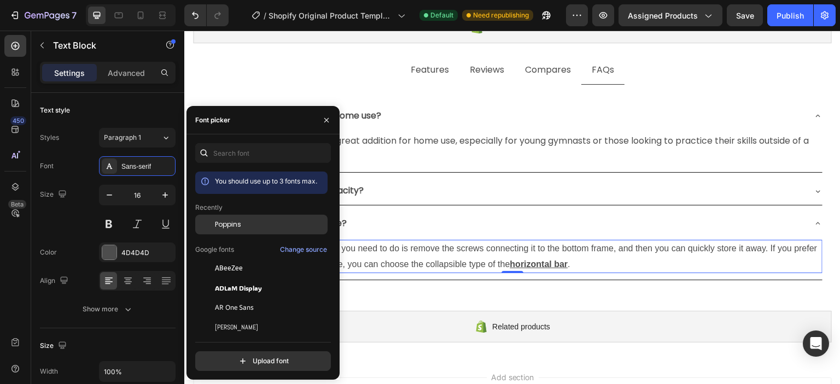
click at [240, 229] on span "Poppins" at bounding box center [228, 225] width 26 height 10
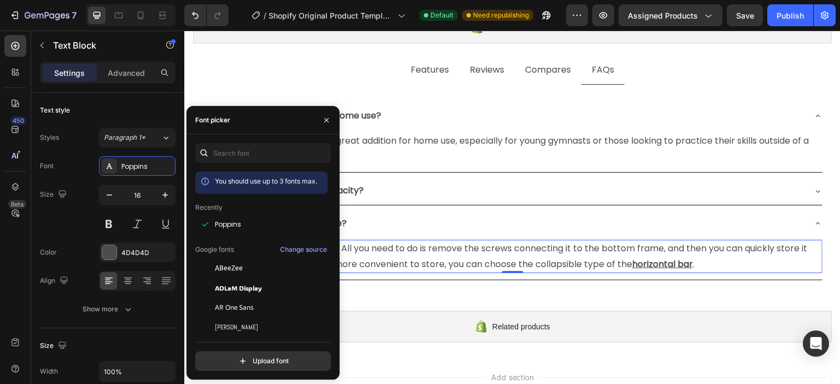
click at [453, 265] on p "Yes, it is convenient for storage. All you need to do is remove the screws conn…" at bounding box center [512, 257] width 618 height 32
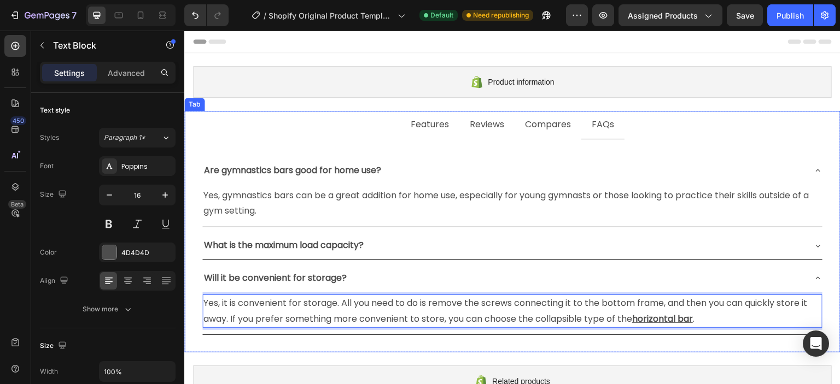
click at [429, 128] on p "Features" at bounding box center [430, 125] width 38 height 16
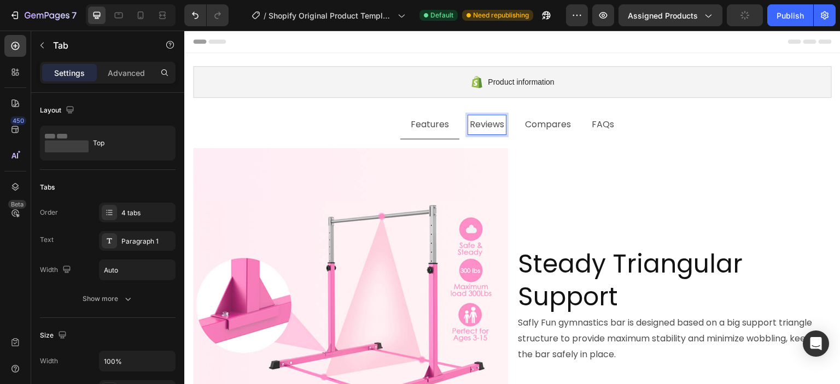
click at [549, 127] on p "Compares" at bounding box center [548, 125] width 46 height 16
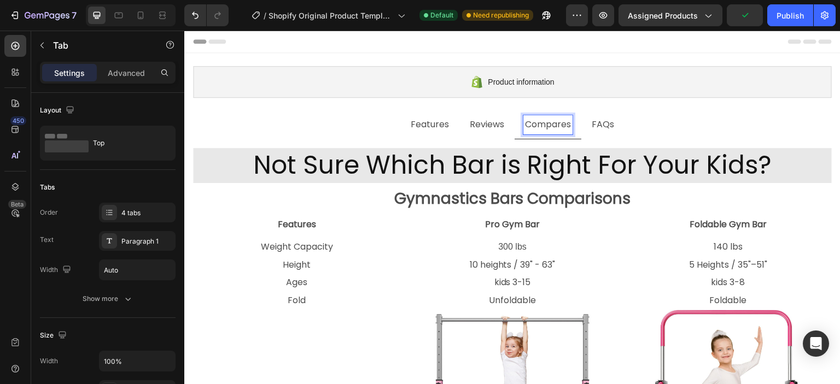
click at [428, 128] on p "Features" at bounding box center [430, 125] width 38 height 16
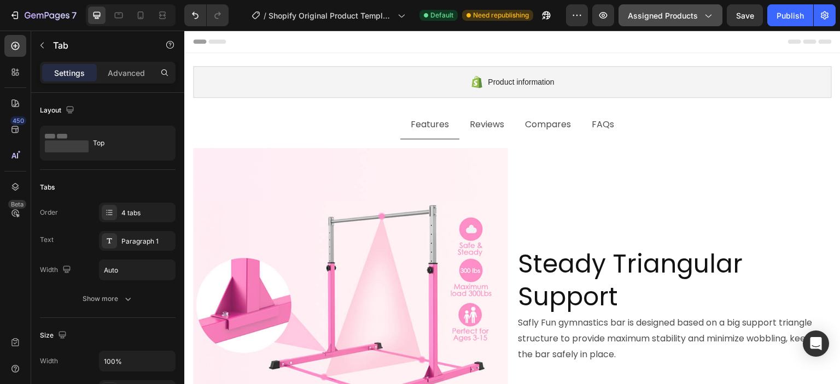
click at [712, 21] on button "Assigned Products" at bounding box center [671, 15] width 104 height 22
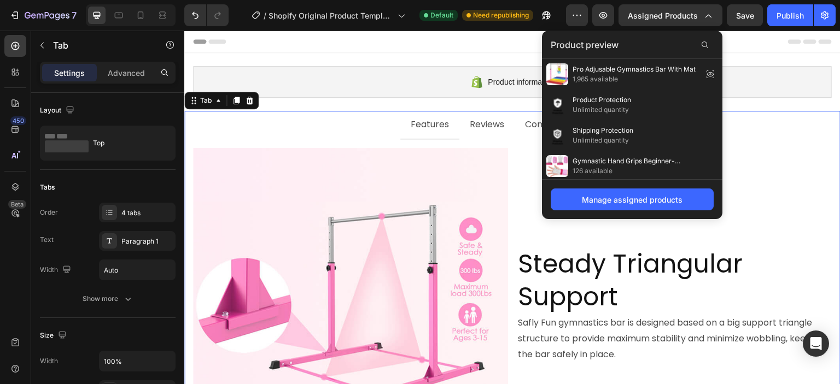
click at [734, 42] on div at bounding box center [512, 42] width 639 height 22
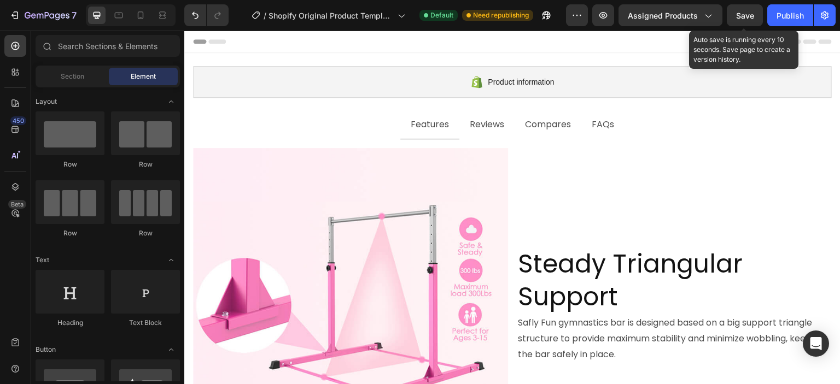
click at [739, 14] on span "Save" at bounding box center [745, 15] width 18 height 9
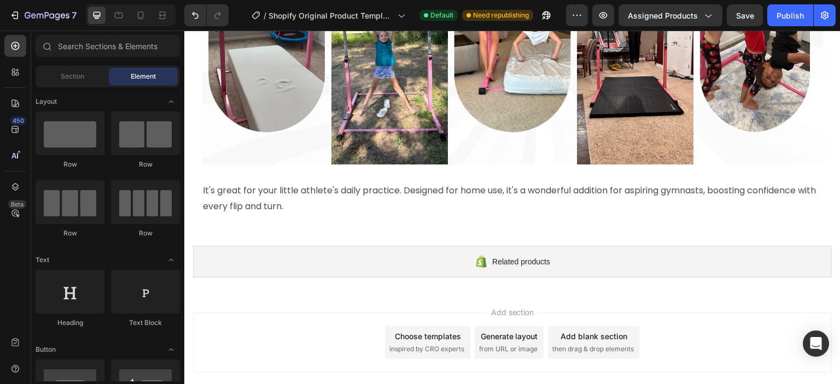
scroll to position [2158, 0]
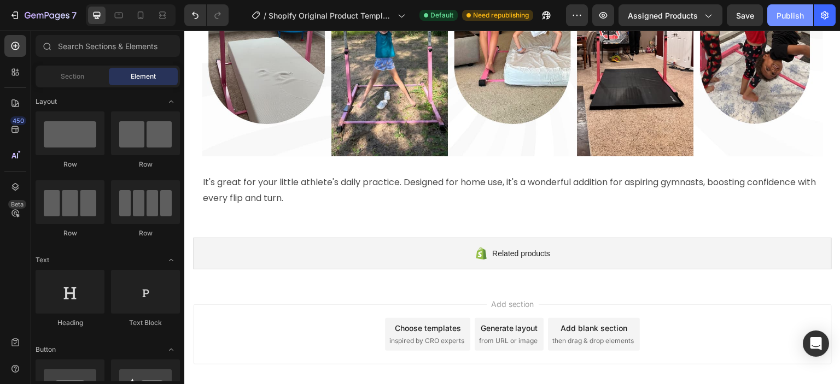
click at [788, 19] on div "Publish" at bounding box center [790, 15] width 27 height 11
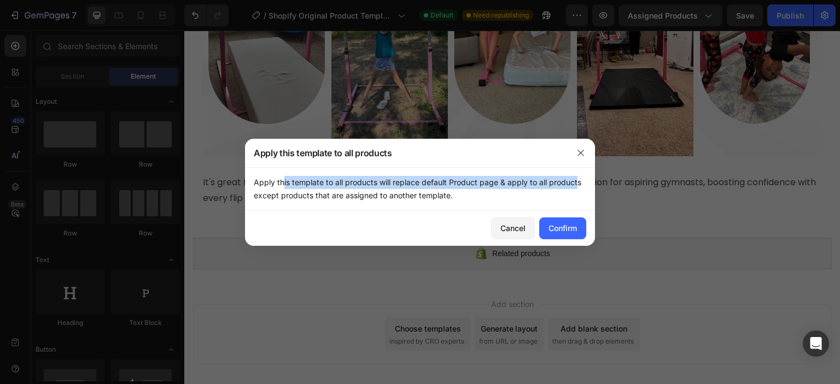
drag, startPoint x: 281, startPoint y: 183, endPoint x: 573, endPoint y: 185, distance: 292.1
click at [573, 185] on p "Apply this template to all products will replace default Product page & apply t…" at bounding box center [420, 189] width 333 height 26
drag, startPoint x: 313, startPoint y: 195, endPoint x: 457, endPoint y: 195, distance: 143.8
click at [457, 195] on p "Apply this template to all products will replace default Product page & apply t…" at bounding box center [420, 189] width 333 height 26
click at [567, 235] on button "Confirm" at bounding box center [562, 229] width 47 height 22
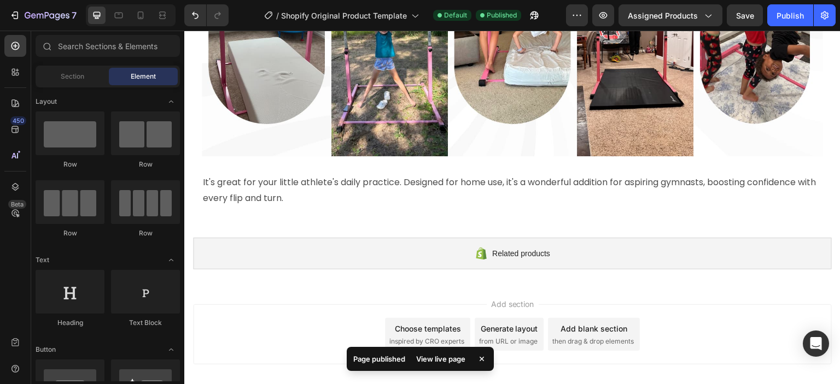
click at [436, 360] on div "View live page" at bounding box center [441, 359] width 62 height 15
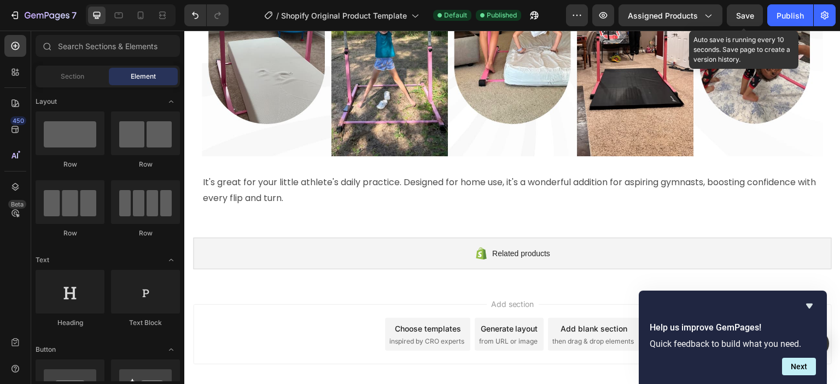
click at [748, 18] on span "Save" at bounding box center [745, 15] width 18 height 9
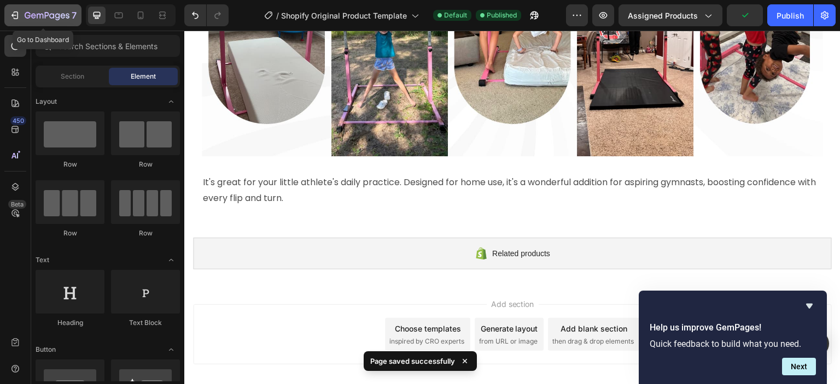
click at [15, 15] on icon "button" at bounding box center [14, 15] width 11 height 11
